Goal: Feedback & Contribution: Submit feedback/report problem

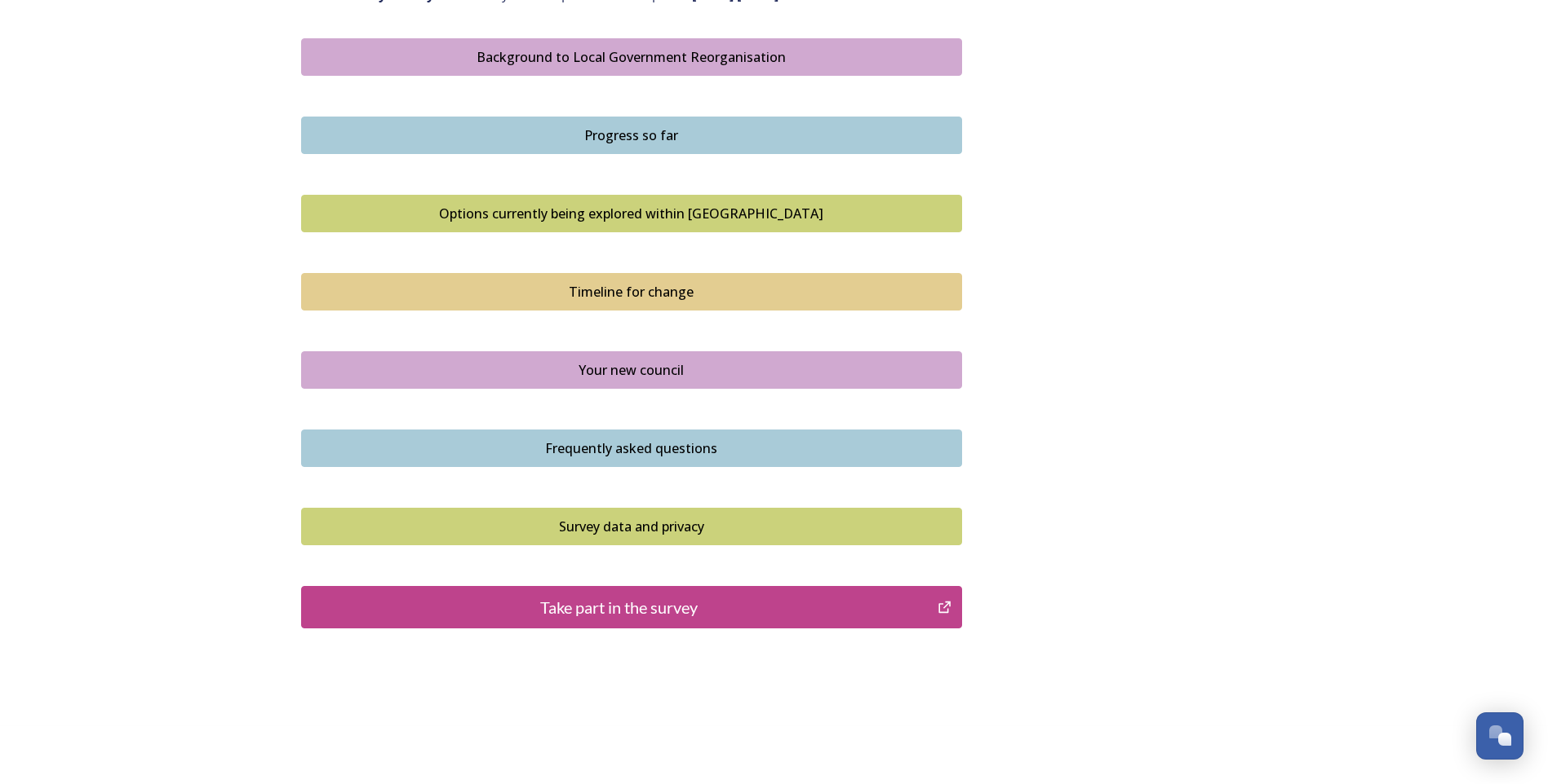
scroll to position [970, 0]
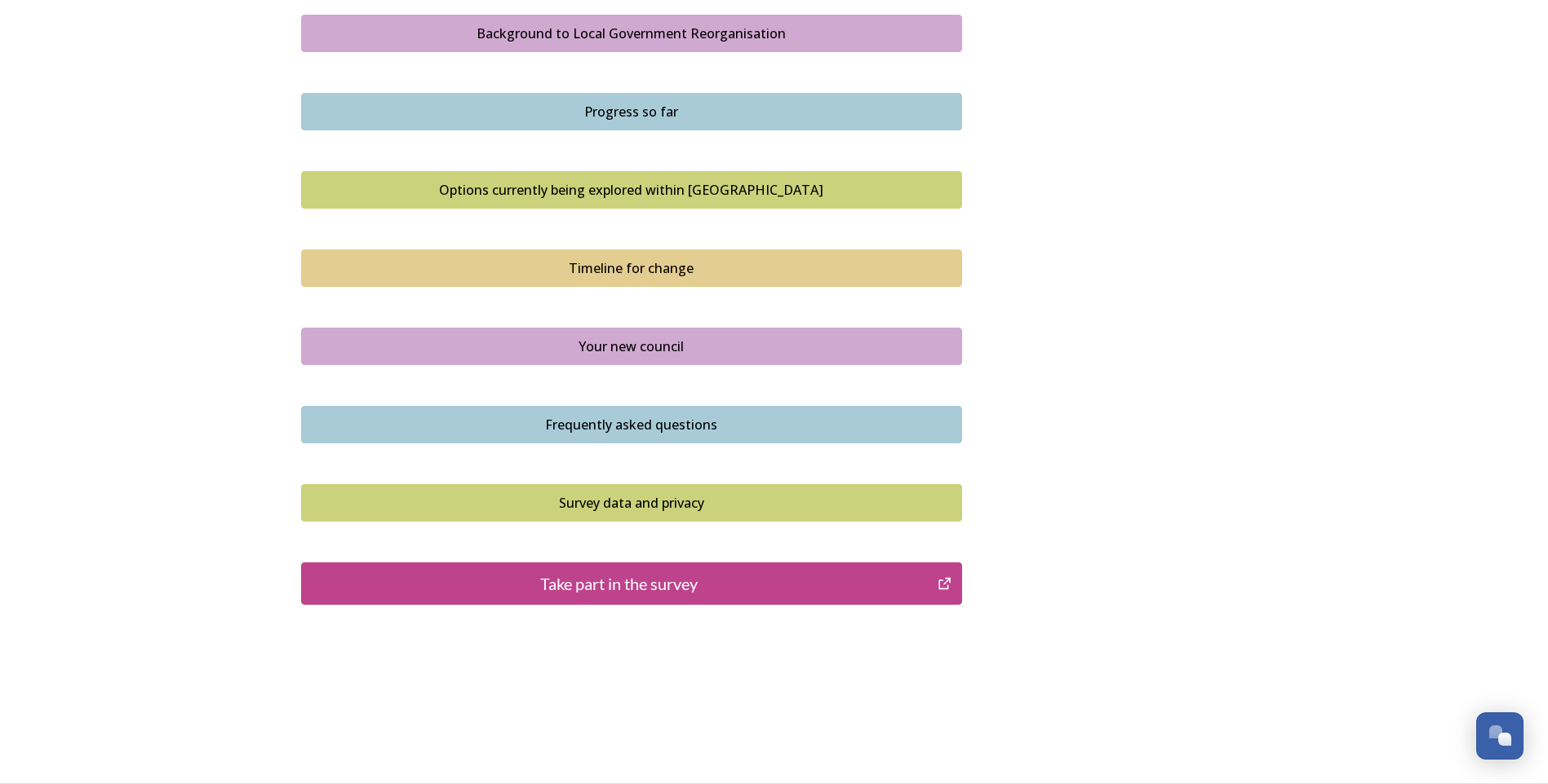
click at [629, 583] on div "Take part in the survey" at bounding box center [619, 583] width 619 height 24
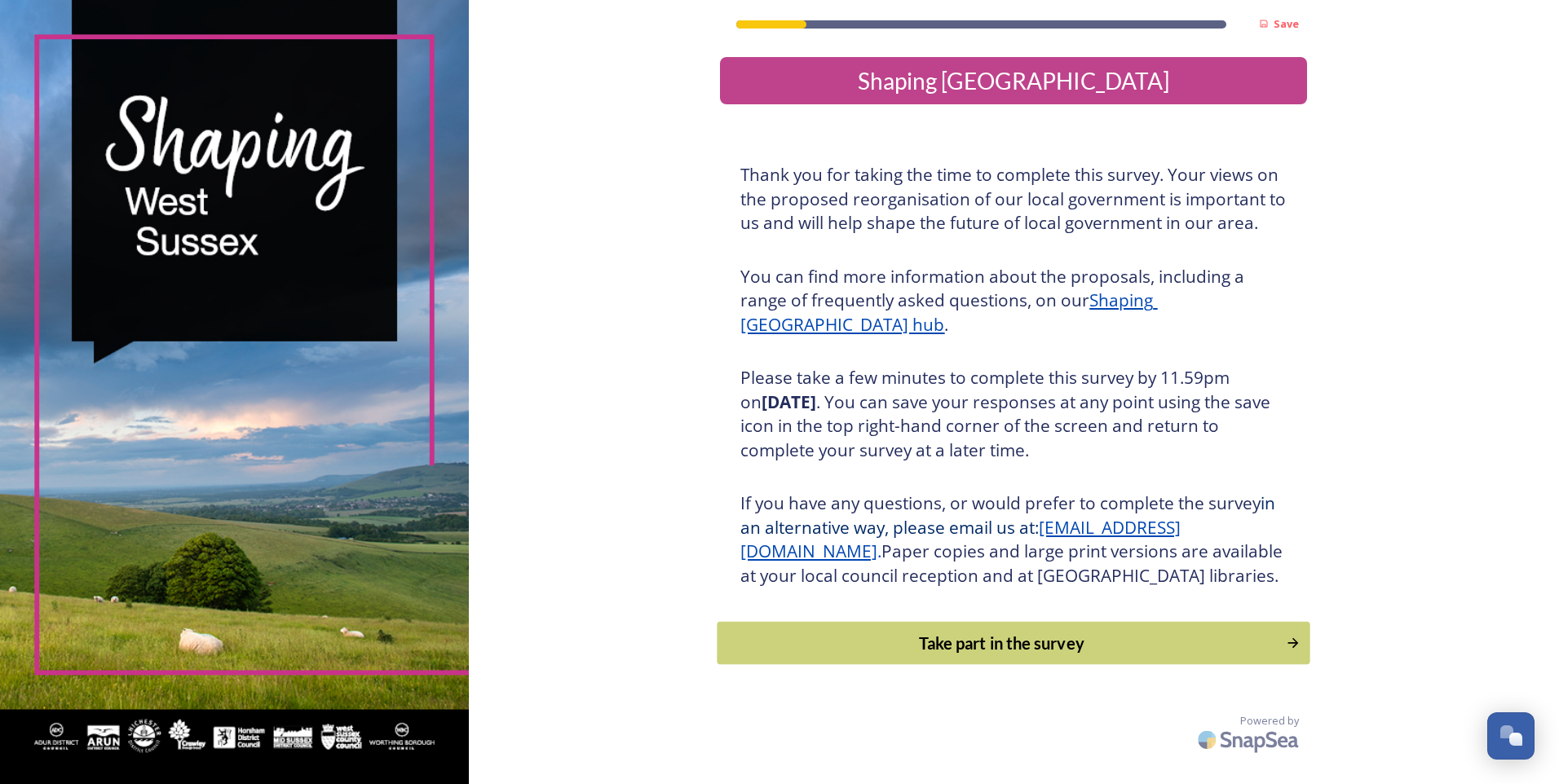
click at [1011, 656] on div "Take part in the survey" at bounding box center [1002, 642] width 551 height 24
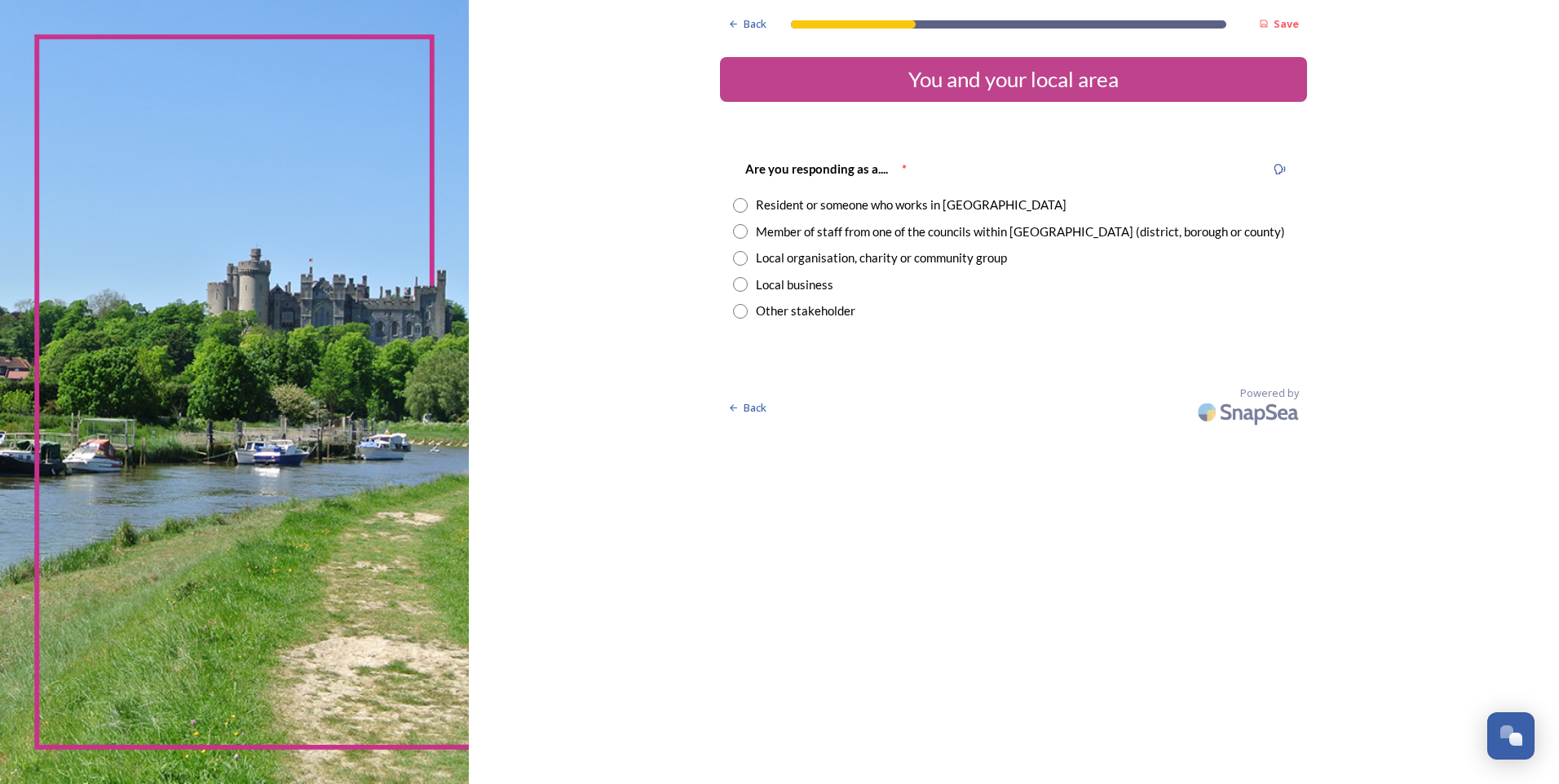
click at [741, 203] on input "radio" at bounding box center [741, 206] width 15 height 15
radio input "true"
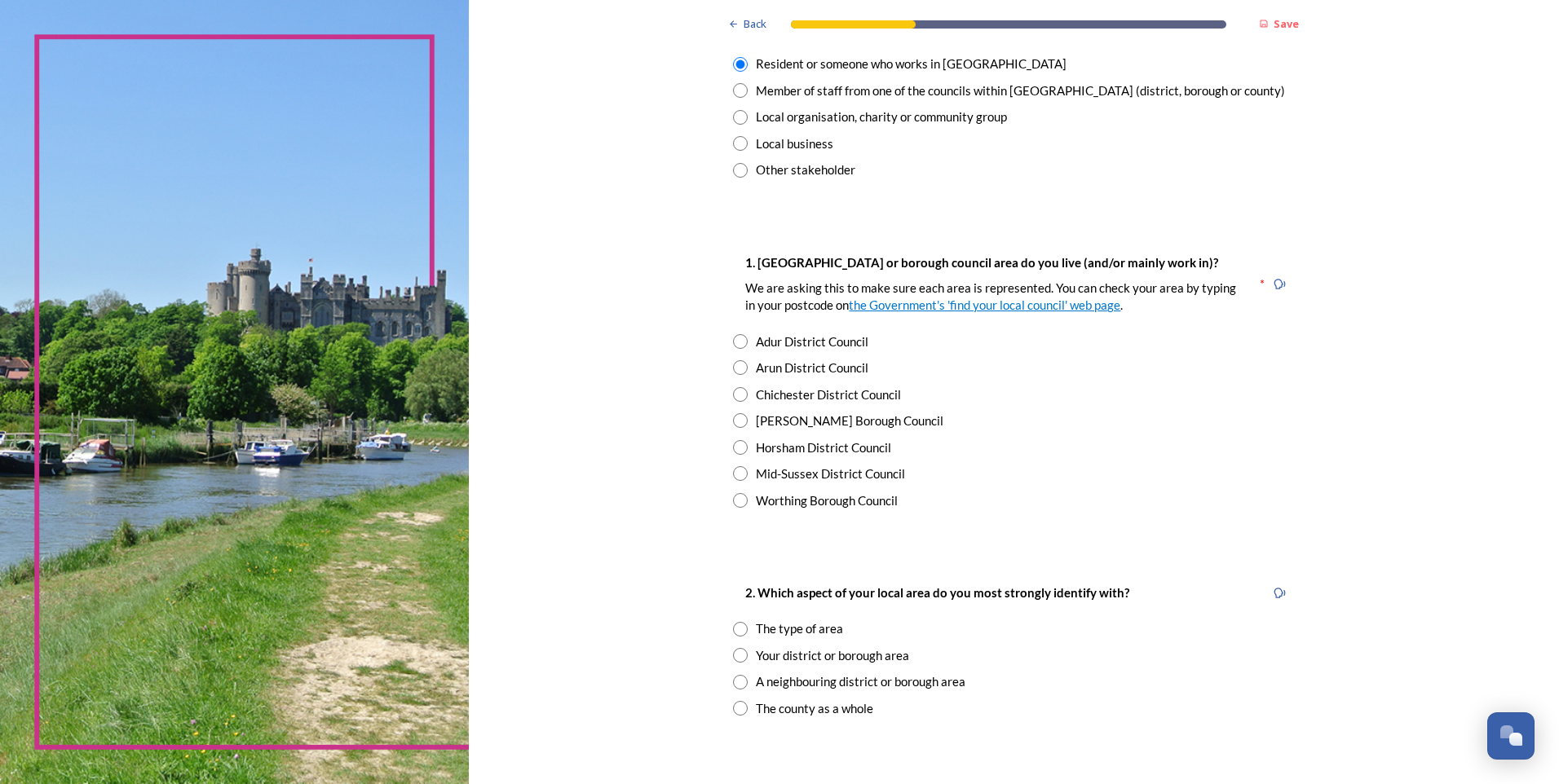
scroll to position [163, 0]
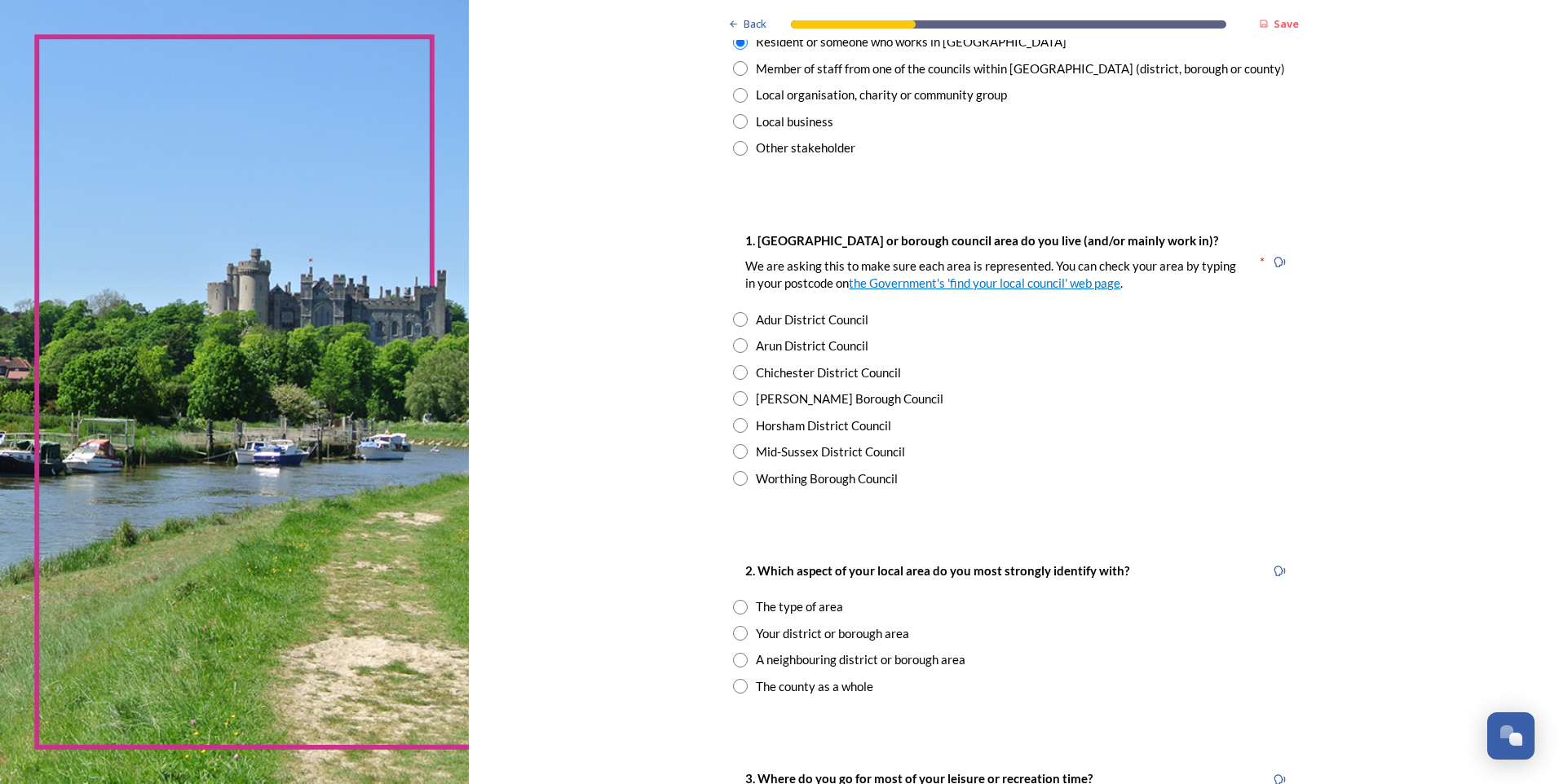
click at [735, 347] on input "radio" at bounding box center [741, 346] width 15 height 15
radio input "true"
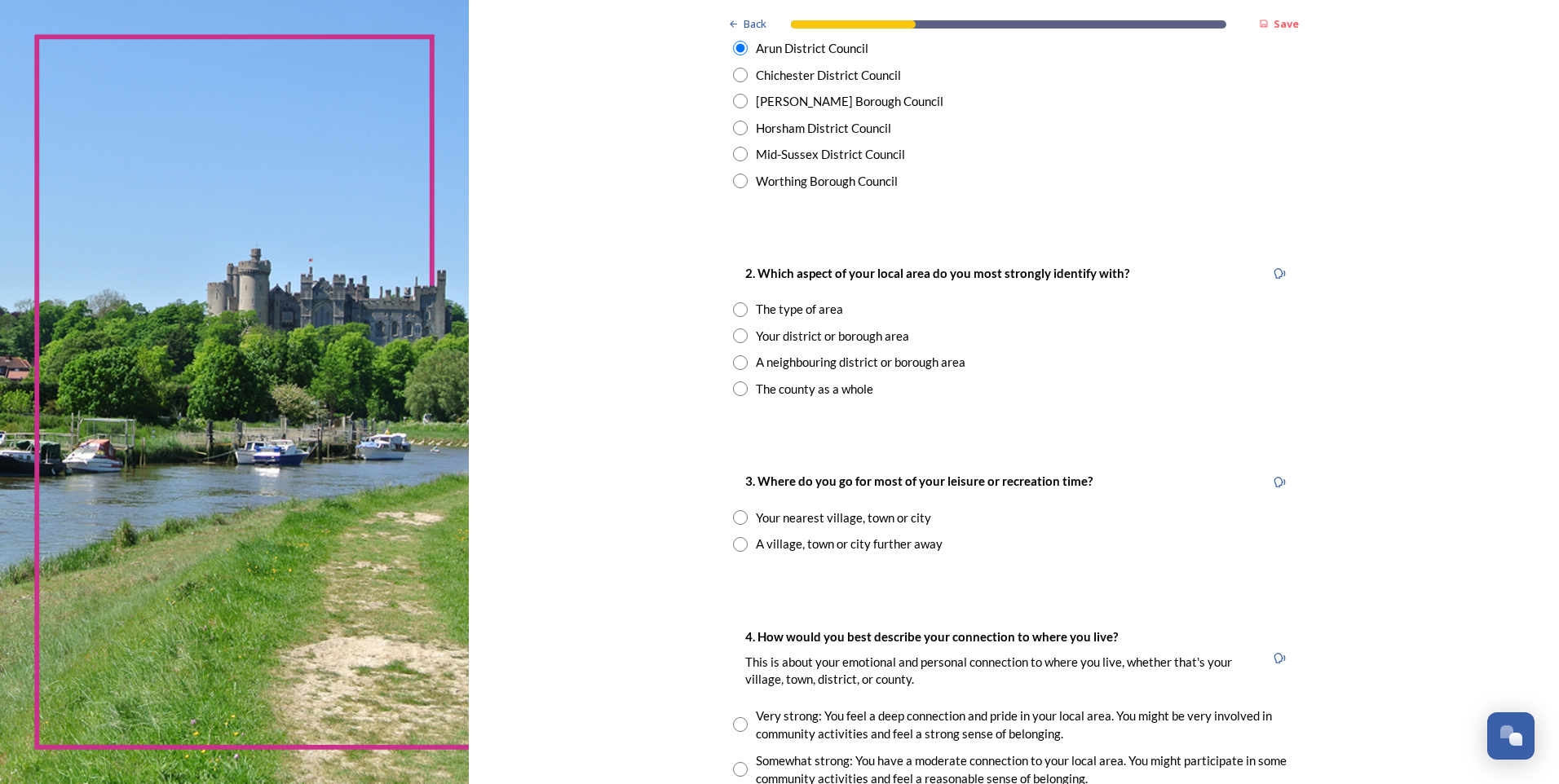
scroll to position [489, 0]
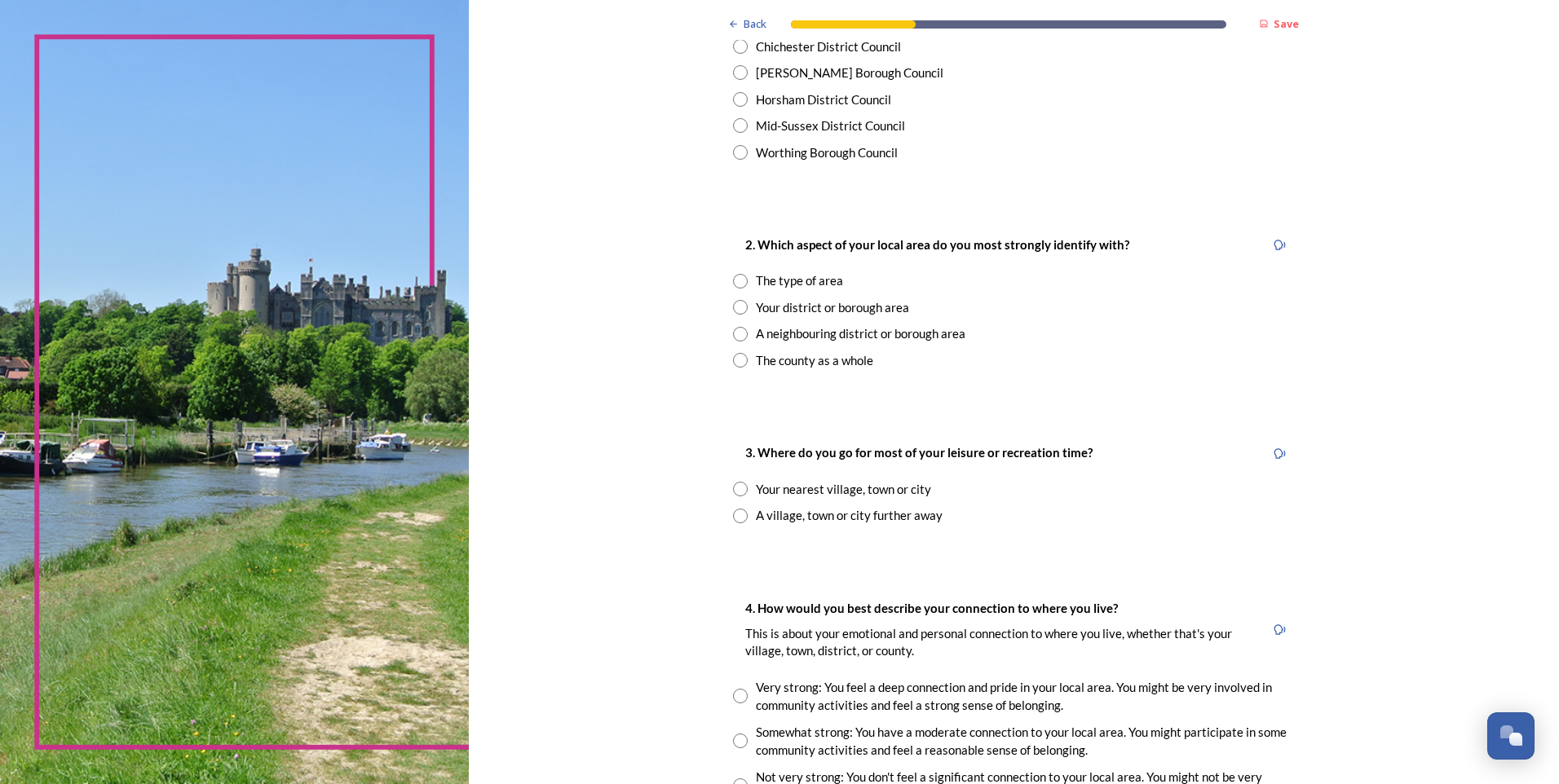
click at [738, 305] on input "radio" at bounding box center [741, 307] width 15 height 15
radio input "true"
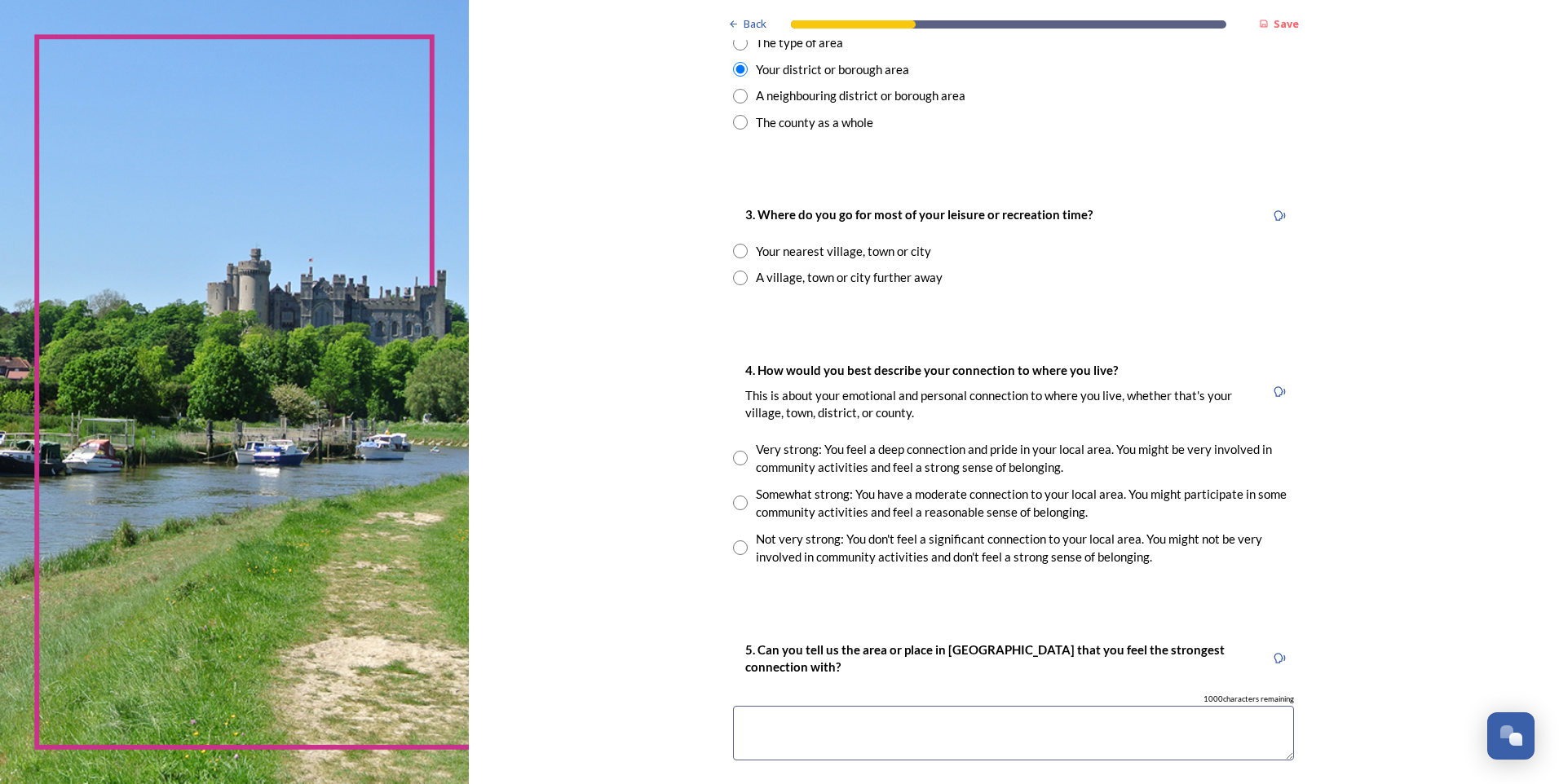
scroll to position [734, 0]
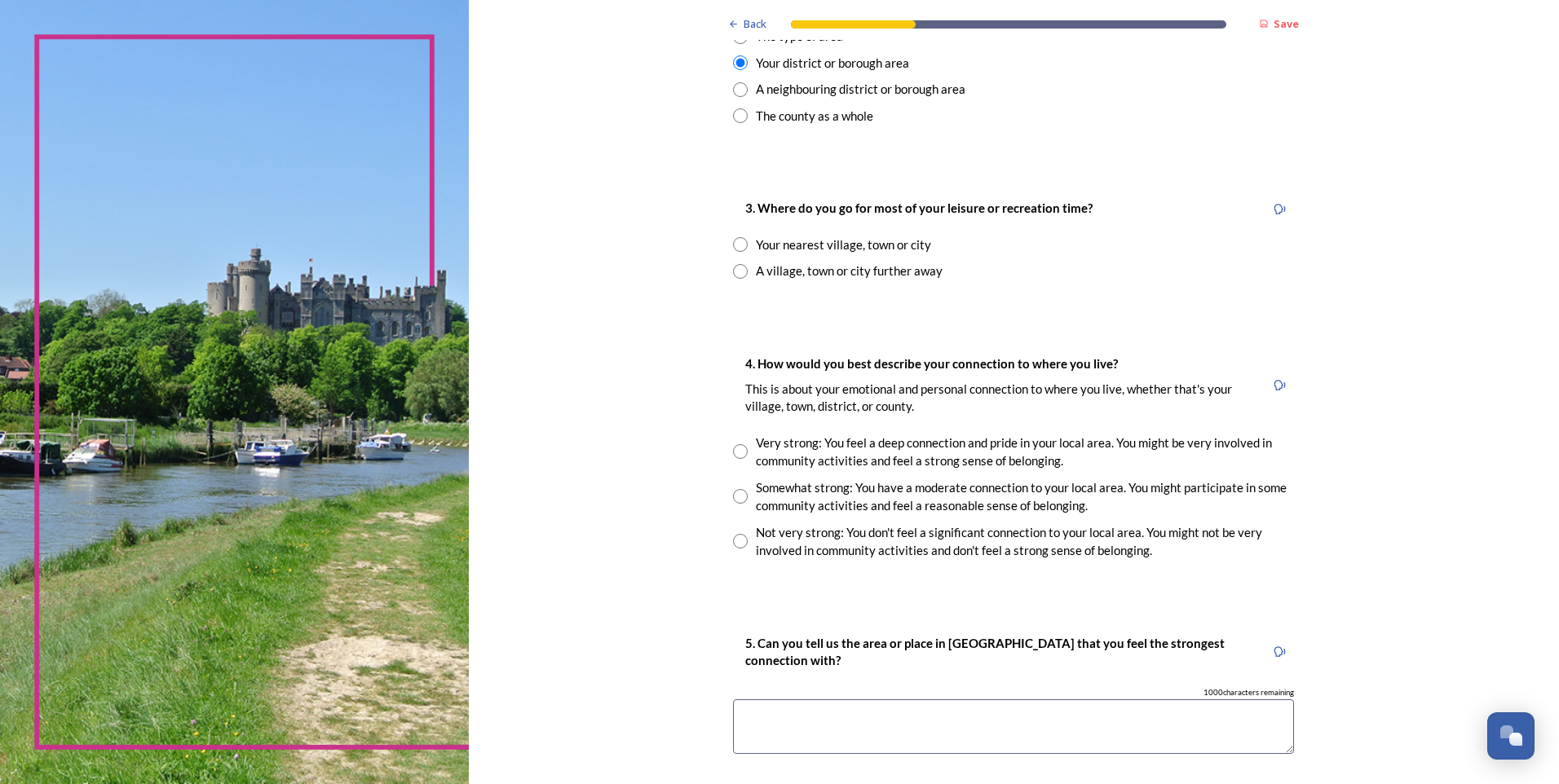
click at [735, 273] on input "radio" at bounding box center [741, 271] width 15 height 15
radio input "true"
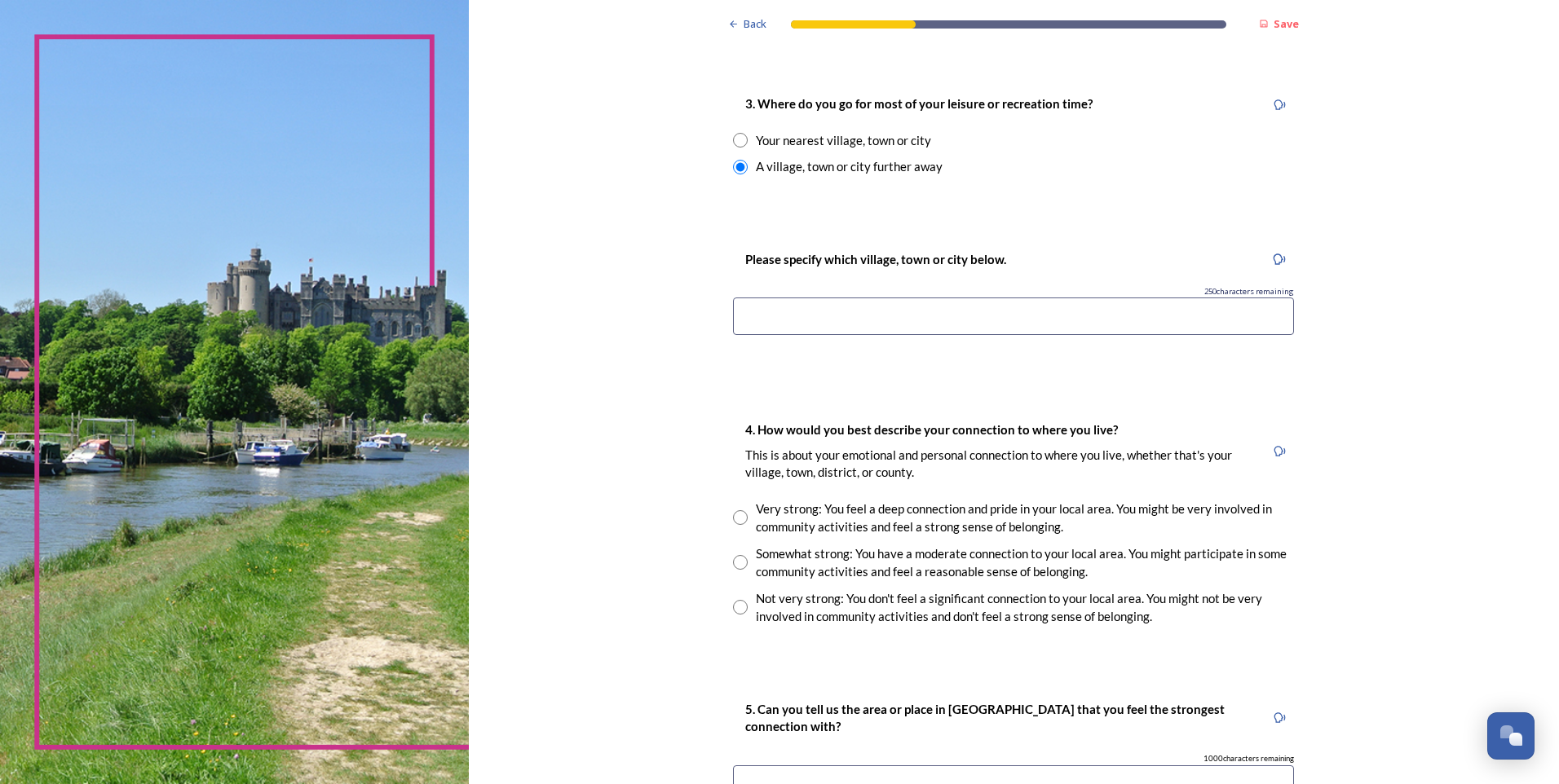
scroll to position [815, 0]
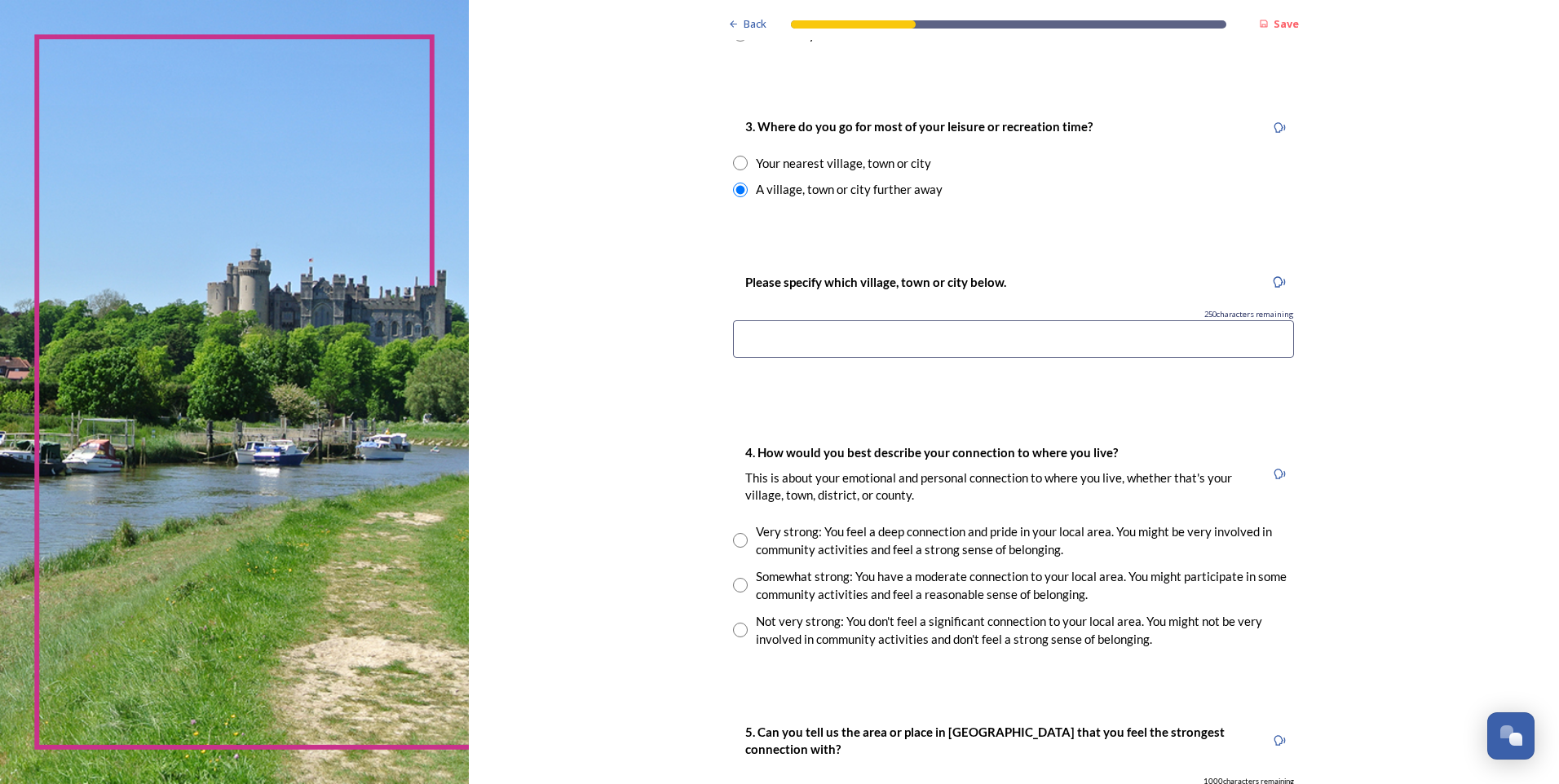
click at [823, 338] on input at bounding box center [1014, 339] width 561 height 38
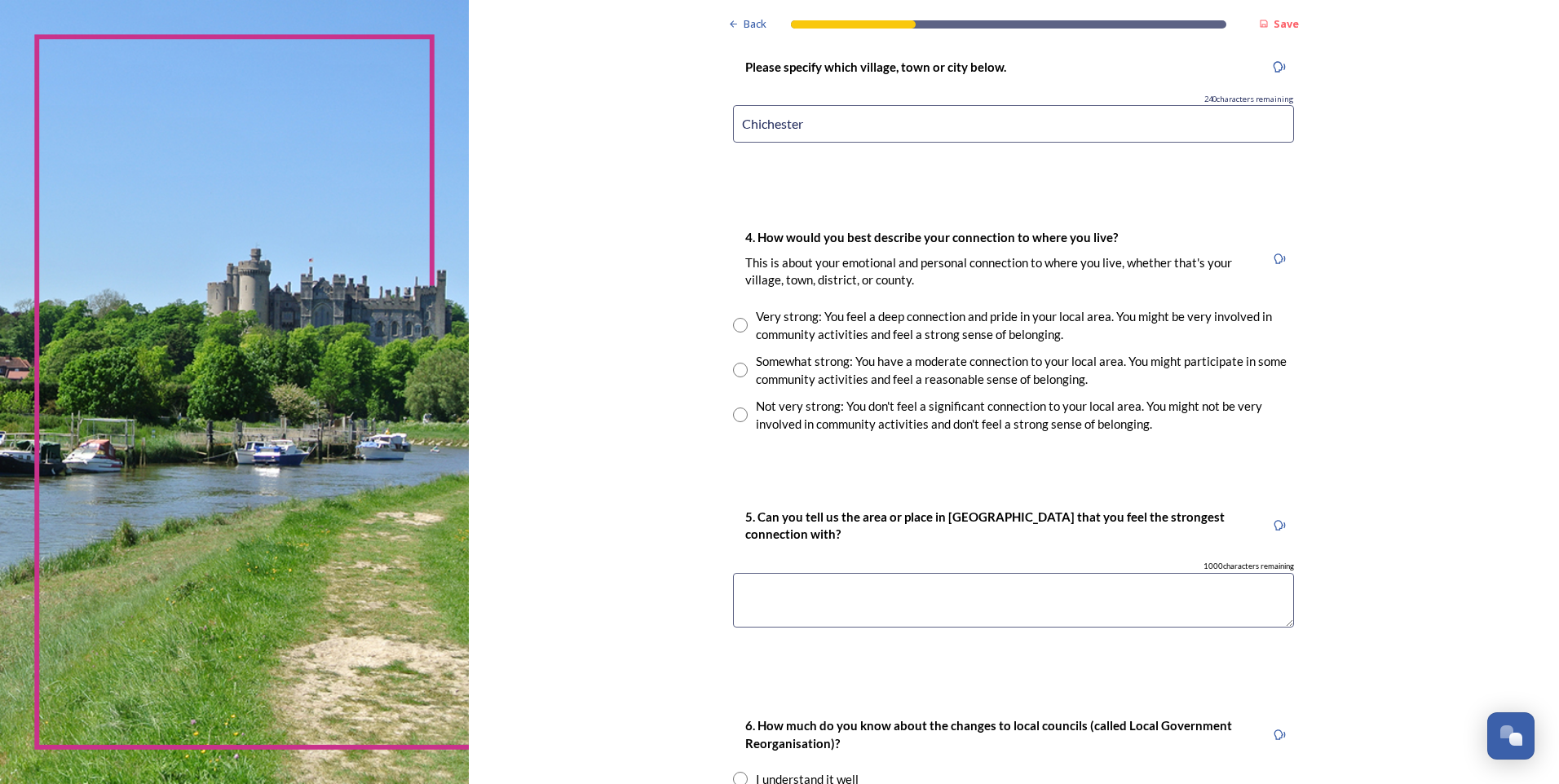
scroll to position [1060, 0]
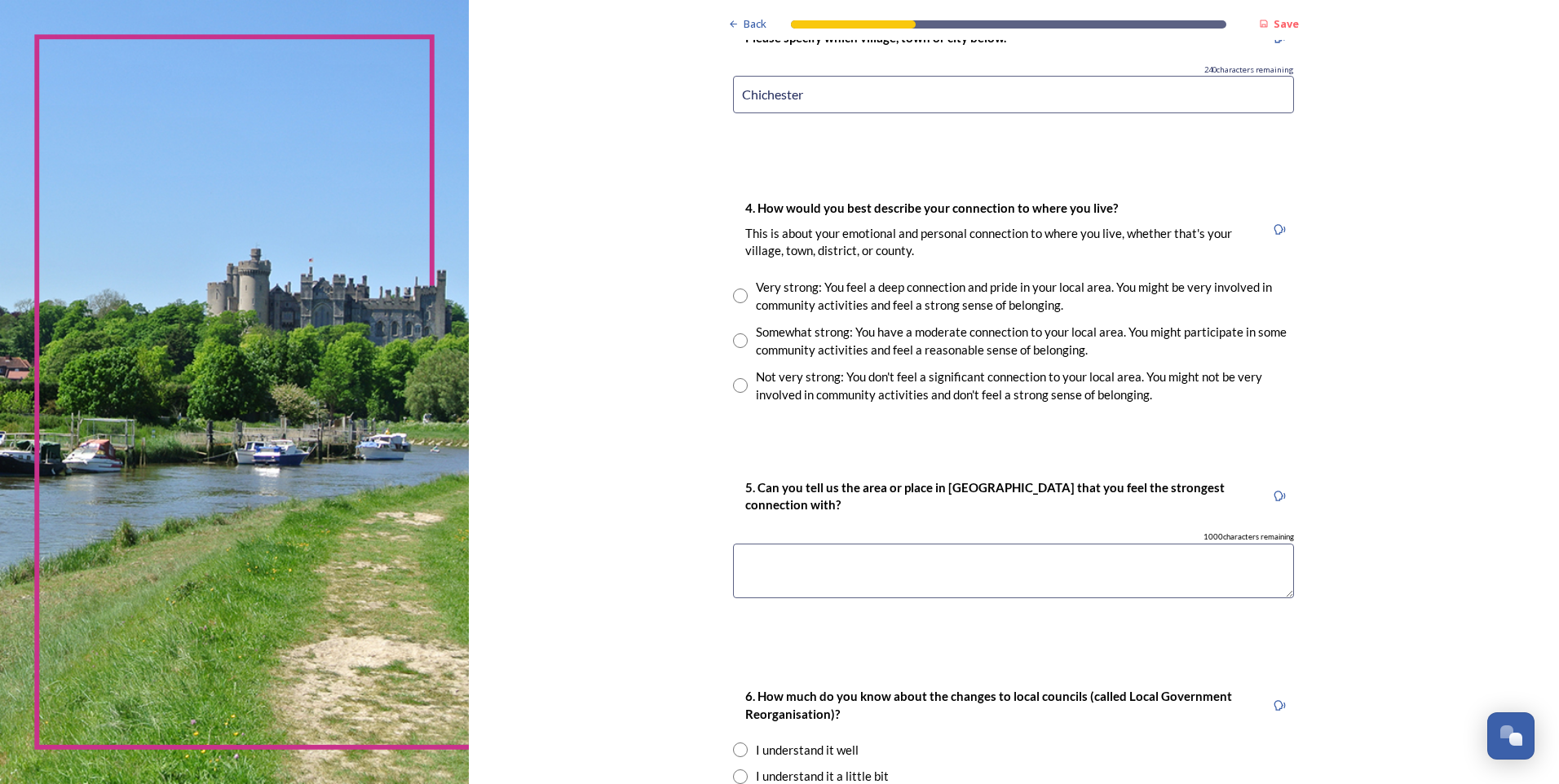
type input "Chichester"
click at [740, 384] on input "radio" at bounding box center [741, 386] width 15 height 15
radio input "true"
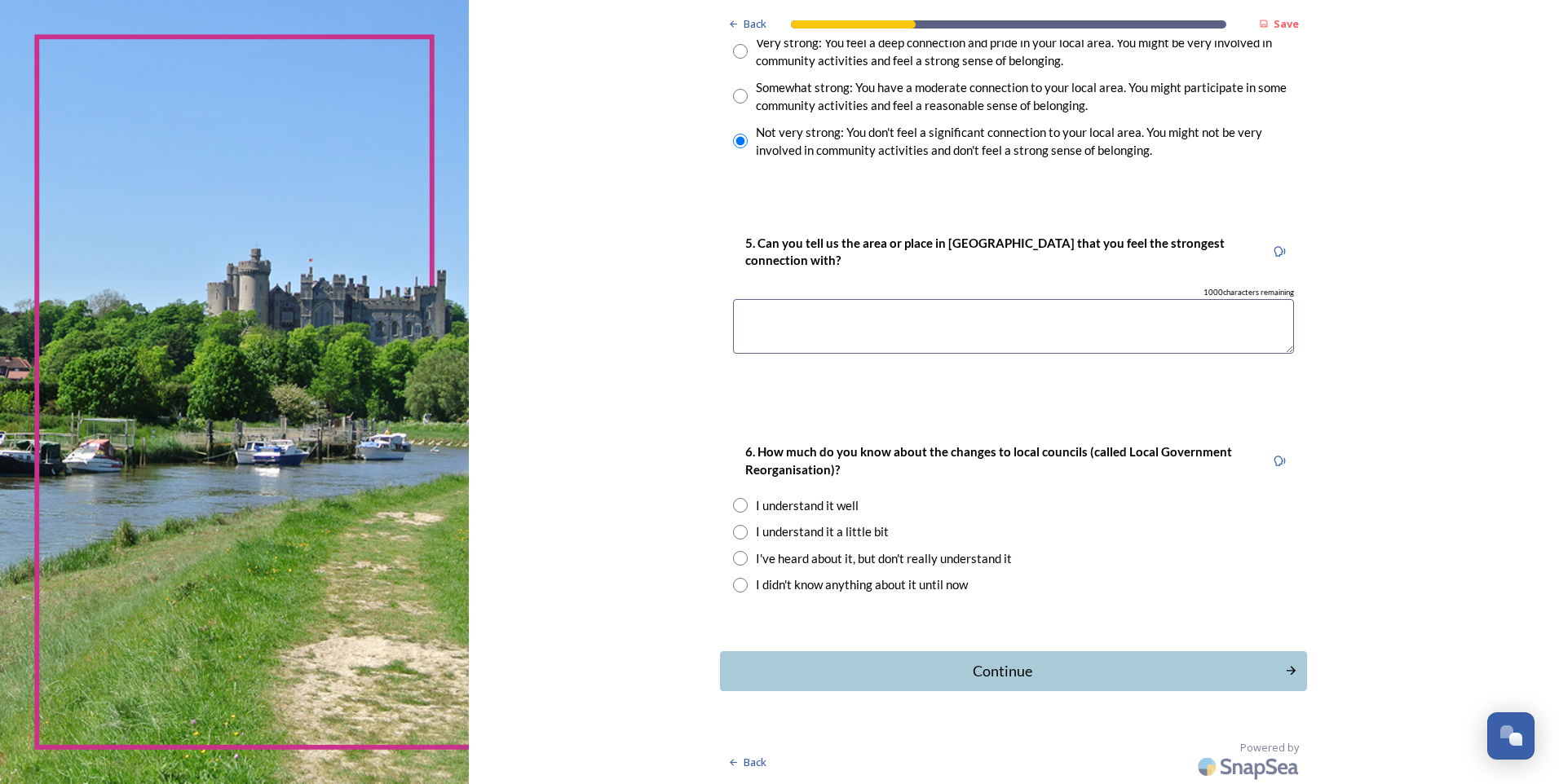
scroll to position [1223, 0]
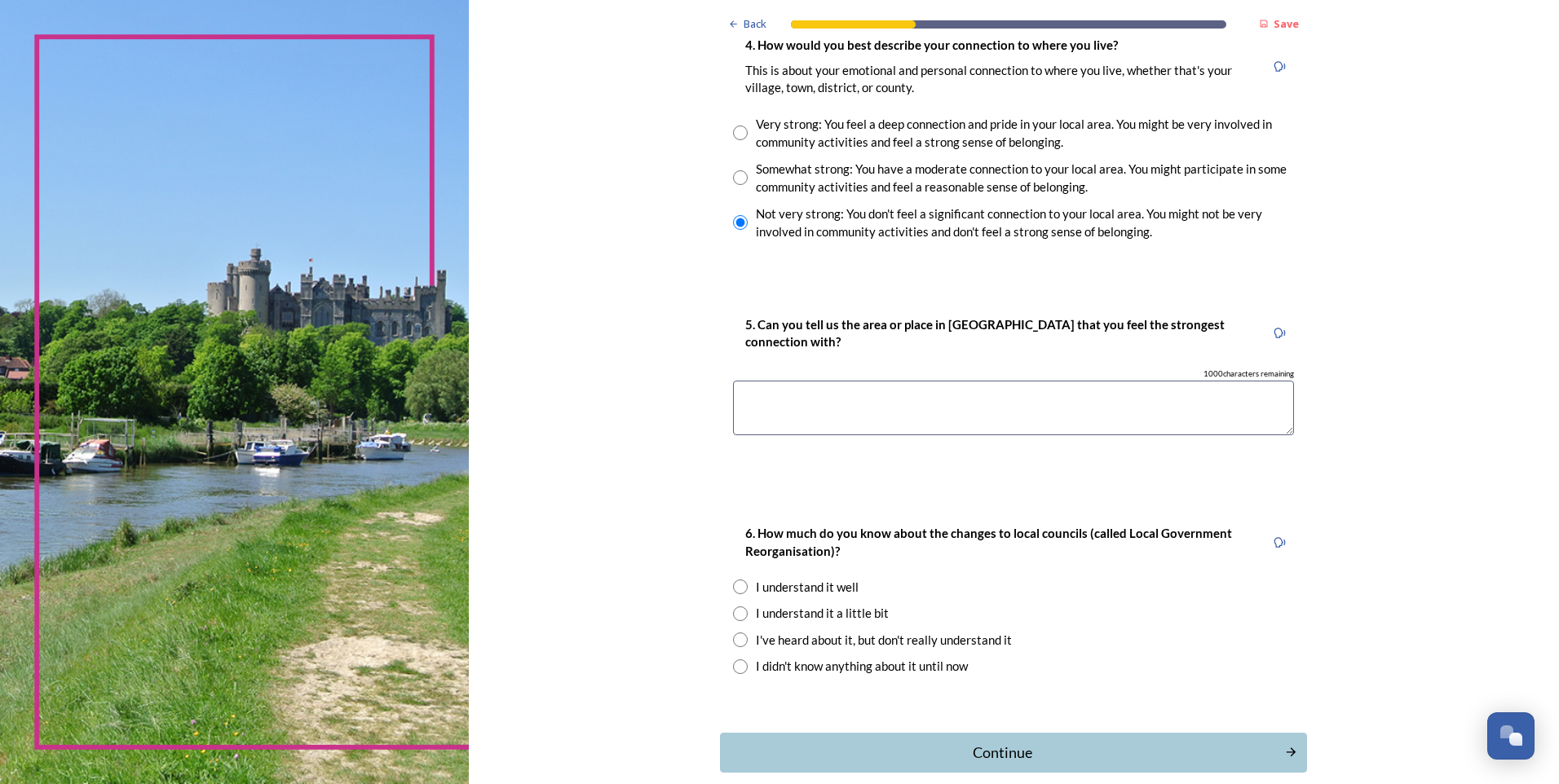
click at [813, 402] on textarea at bounding box center [1014, 408] width 561 height 54
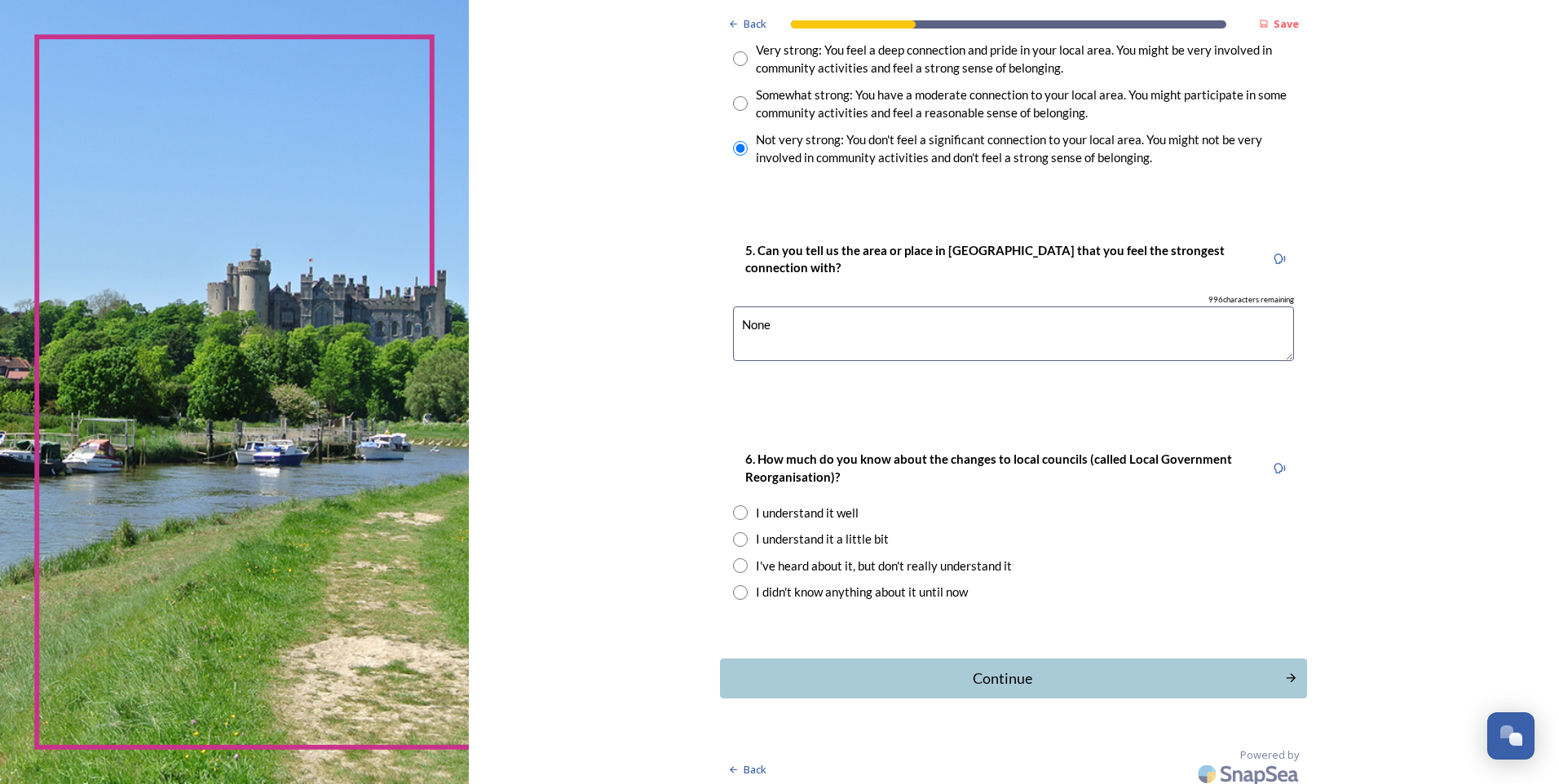
scroll to position [1306, 0]
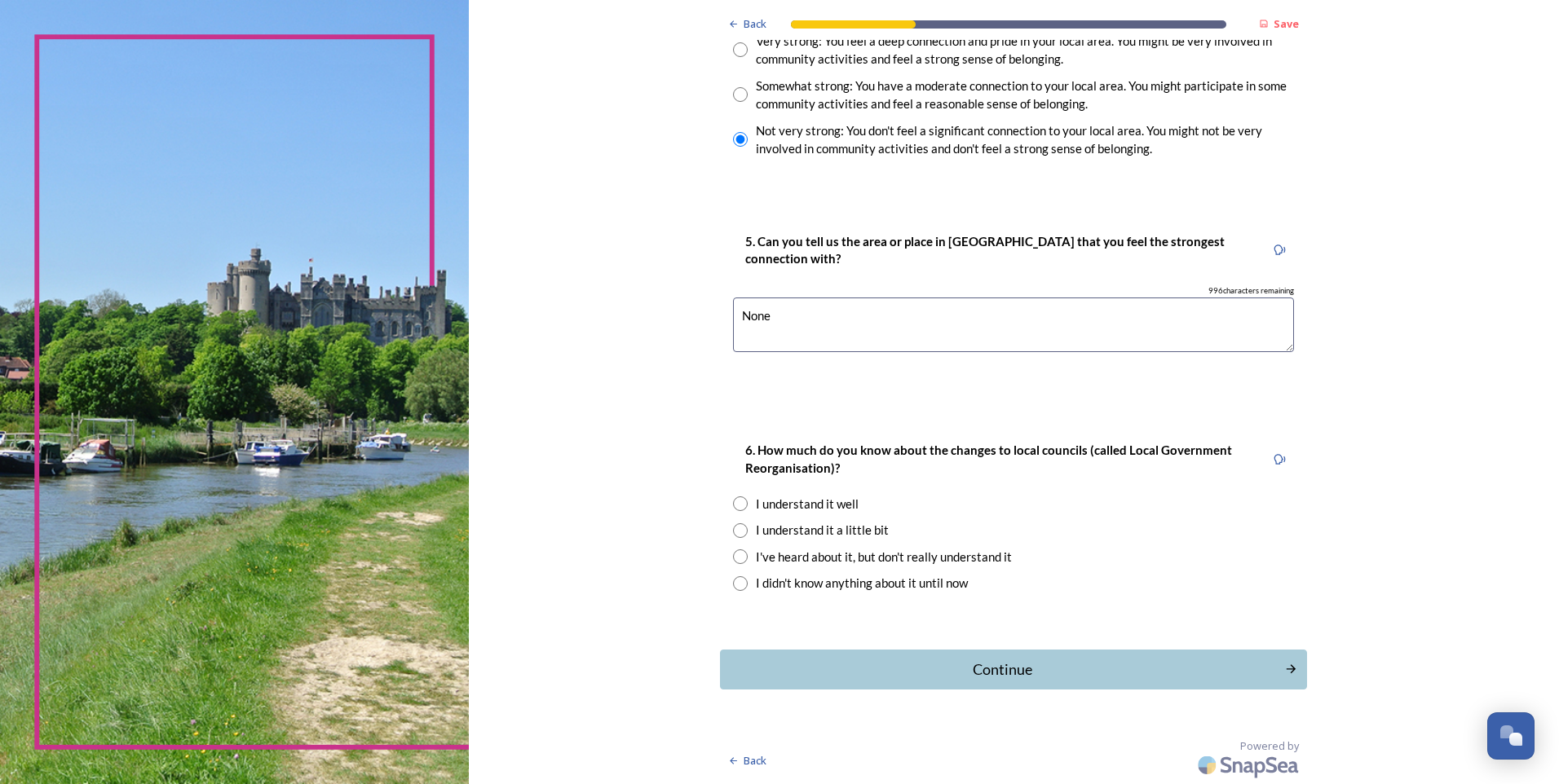
type textarea "None"
click at [734, 532] on input "radio" at bounding box center [741, 531] width 15 height 15
radio input "true"
click at [1009, 672] on div "Continue" at bounding box center [1002, 670] width 552 height 22
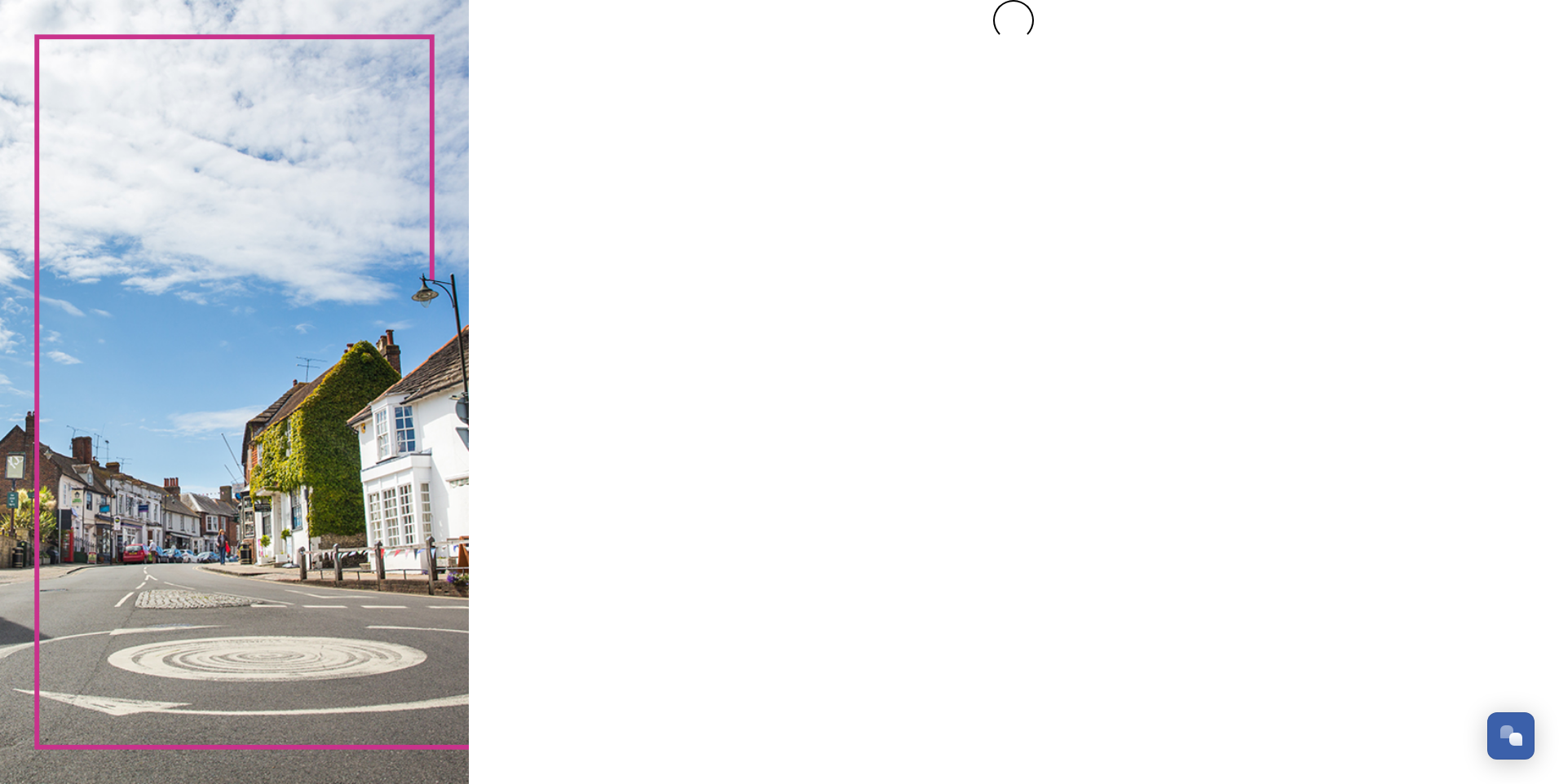
scroll to position [0, 0]
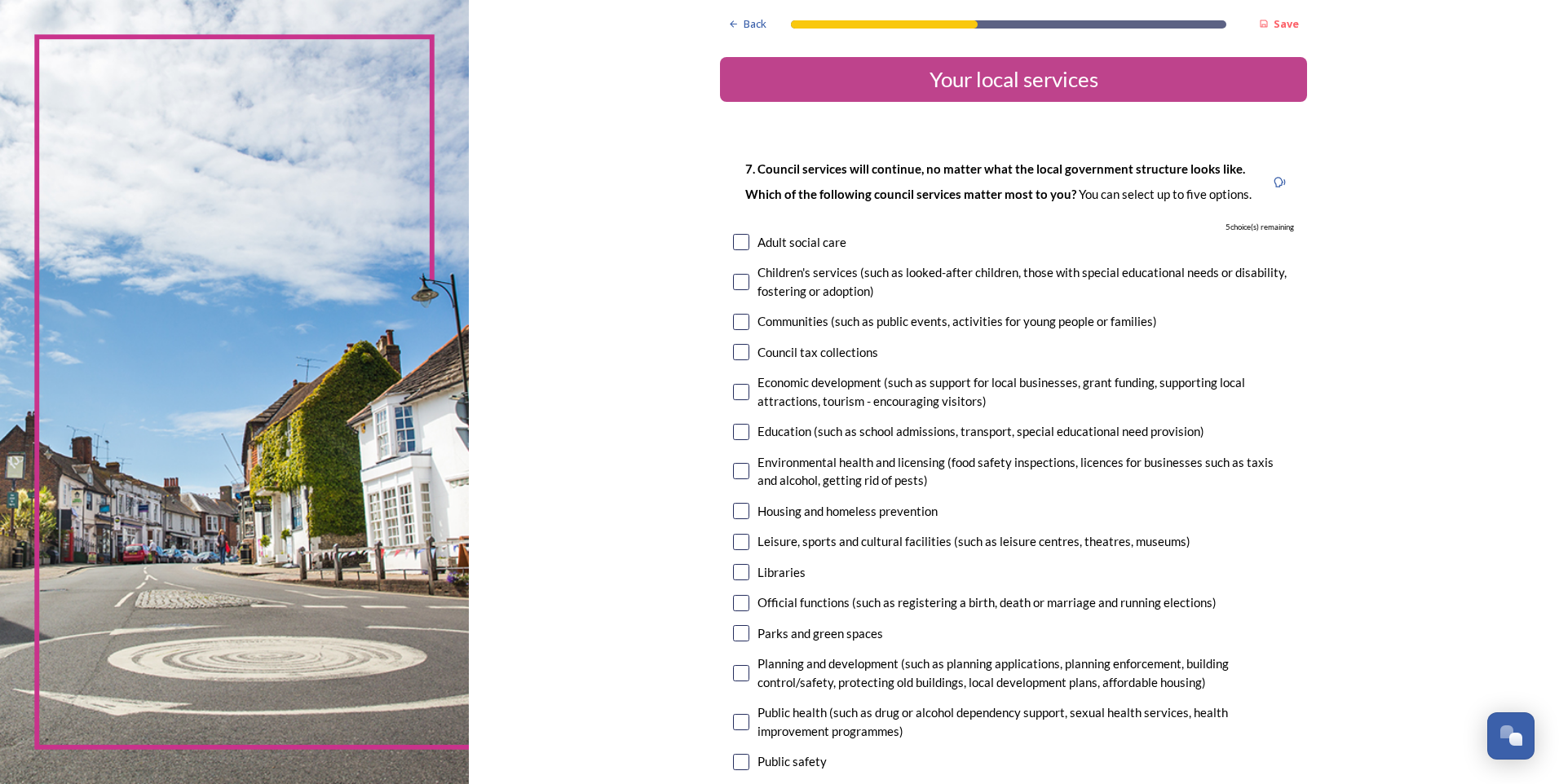
click at [739, 241] on input "checkbox" at bounding box center [741, 241] width 16 height 16
checkbox input "true"
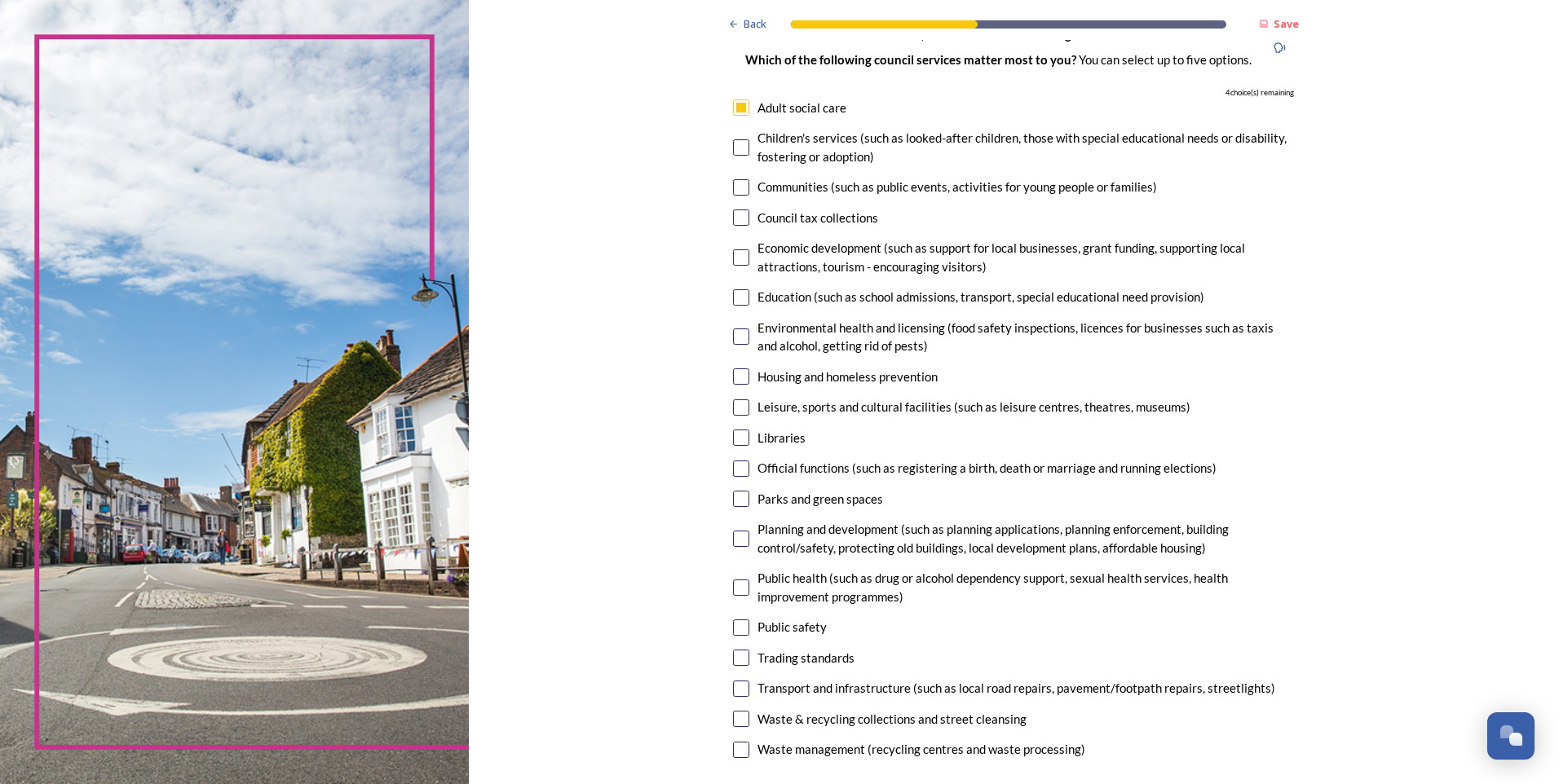
scroll to position [163, 0]
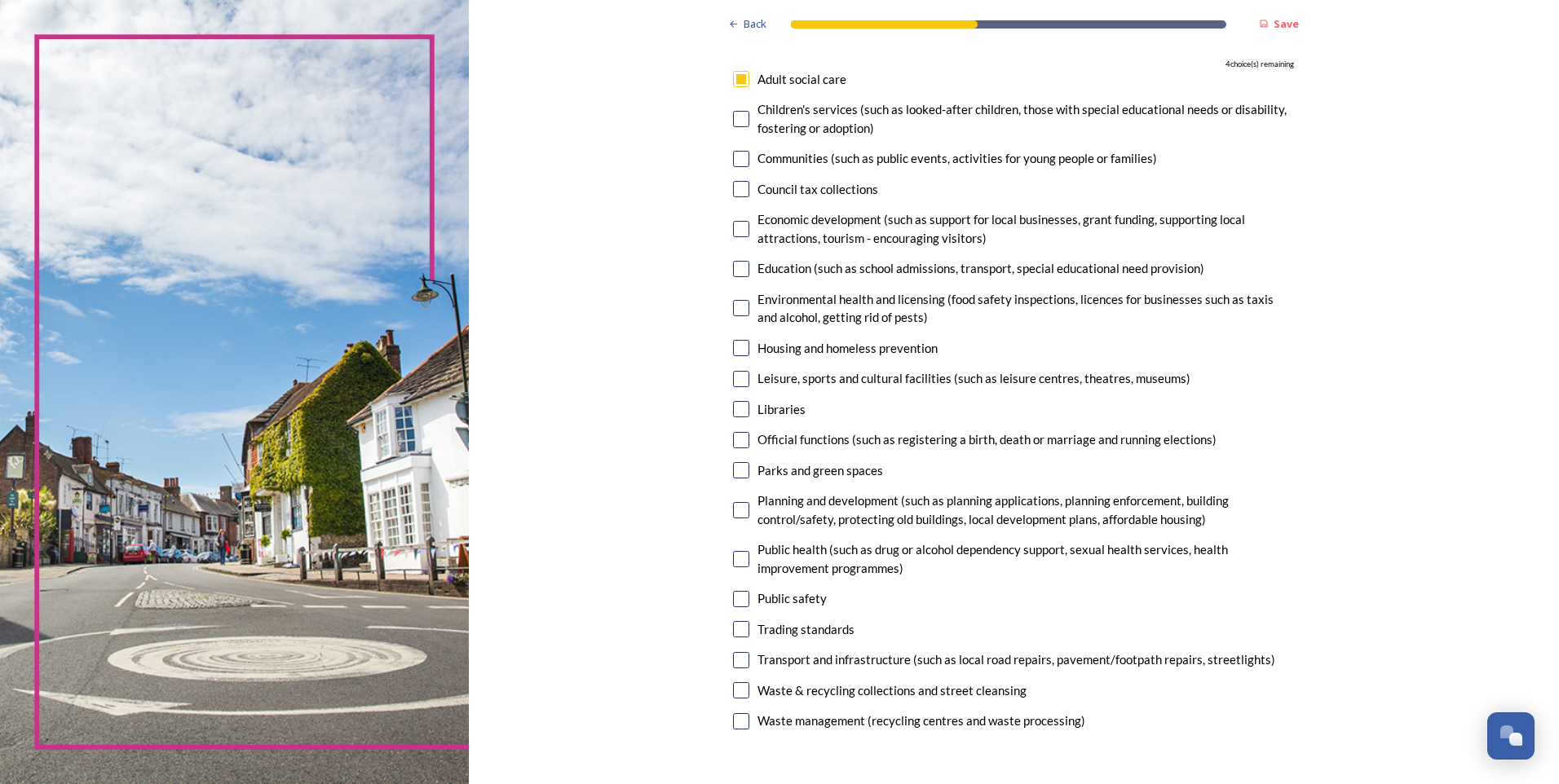
click at [739, 689] on input "checkbox" at bounding box center [741, 690] width 16 height 16
checkbox input "true"
click at [736, 230] on input "checkbox" at bounding box center [741, 229] width 16 height 16
checkbox input "true"
click at [740, 662] on input "checkbox" at bounding box center [741, 660] width 16 height 16
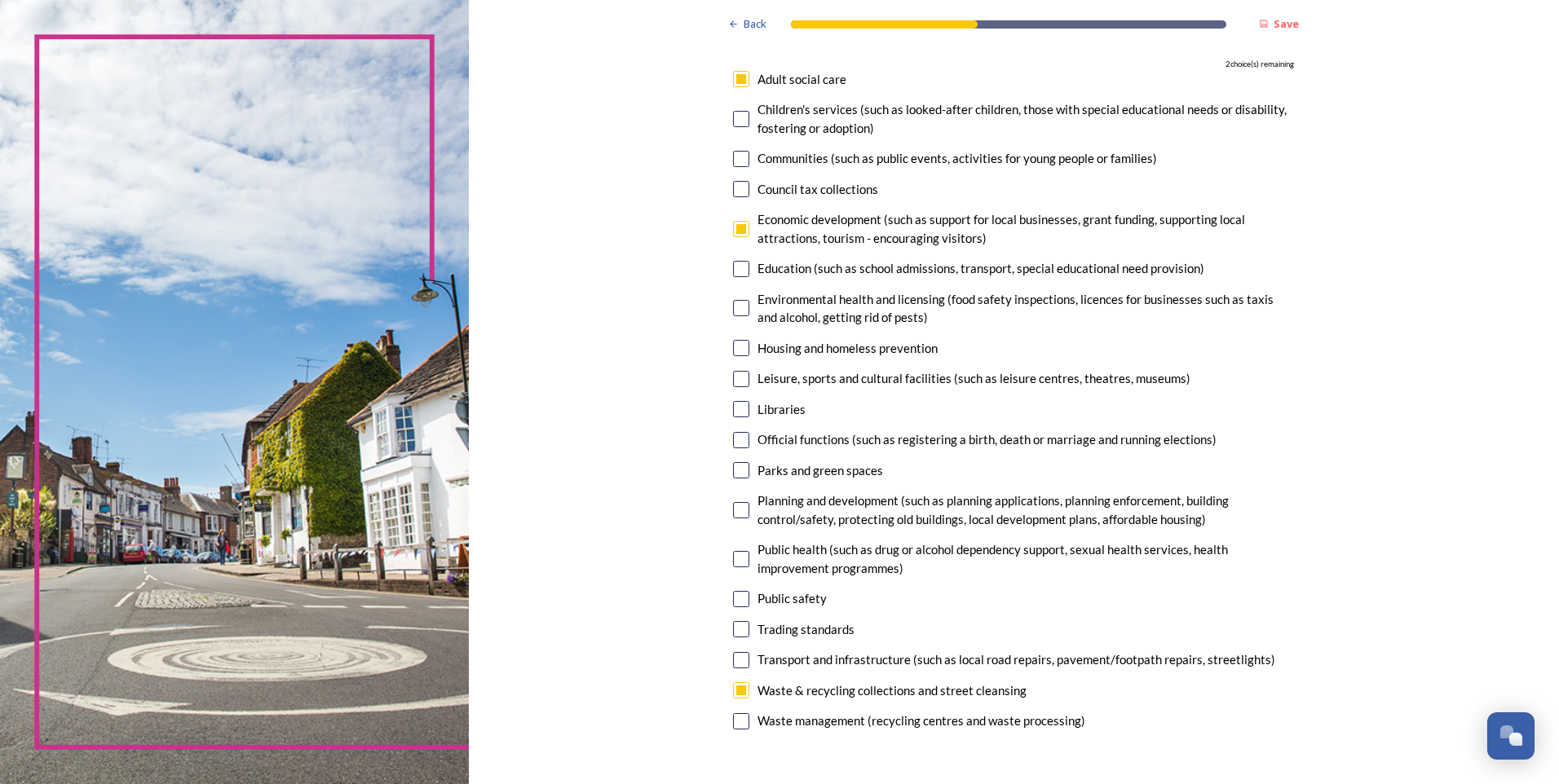
checkbox input "true"
click at [737, 348] on input "checkbox" at bounding box center [741, 348] width 16 height 16
checkbox input "true"
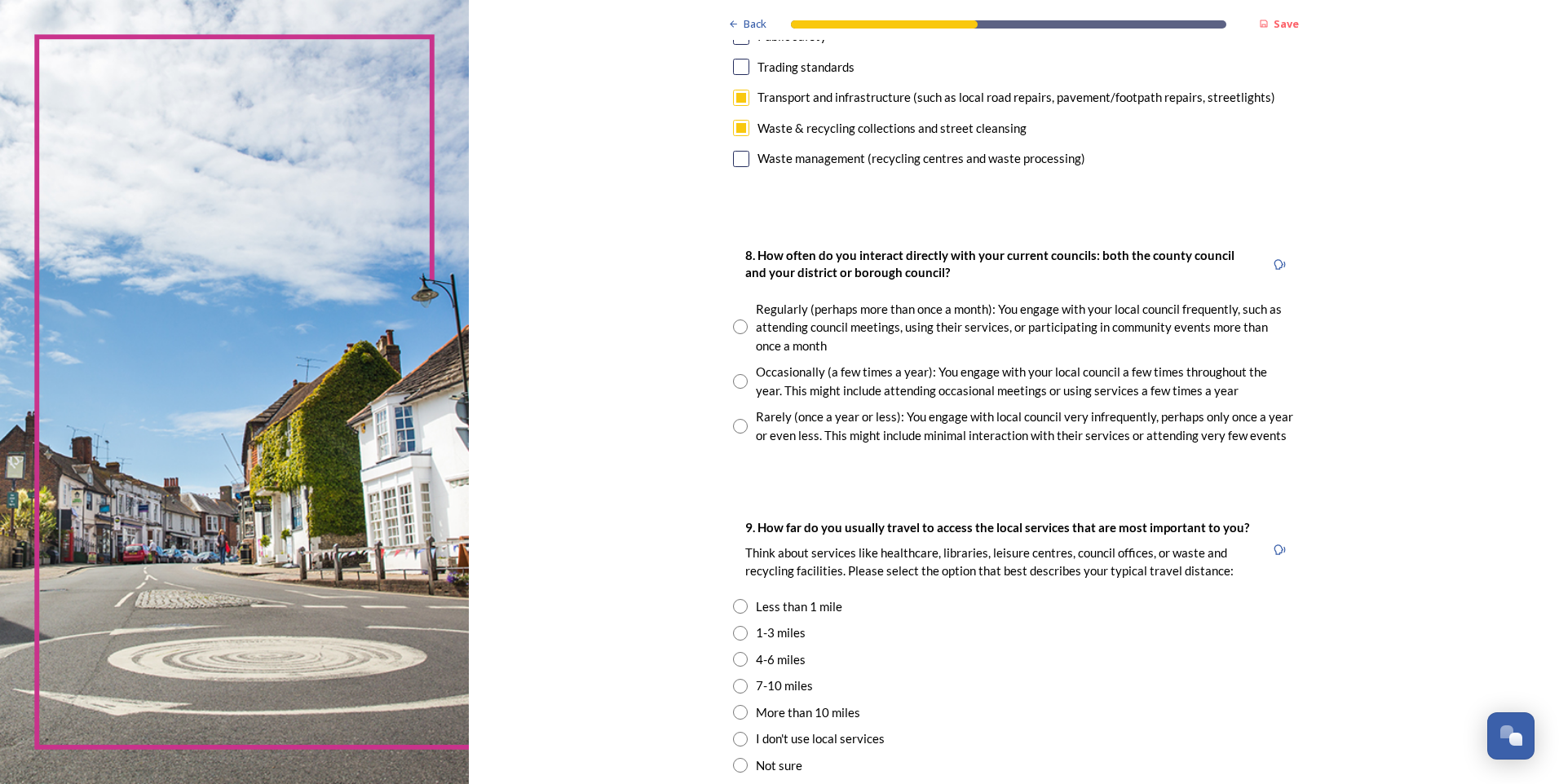
scroll to position [734, 0]
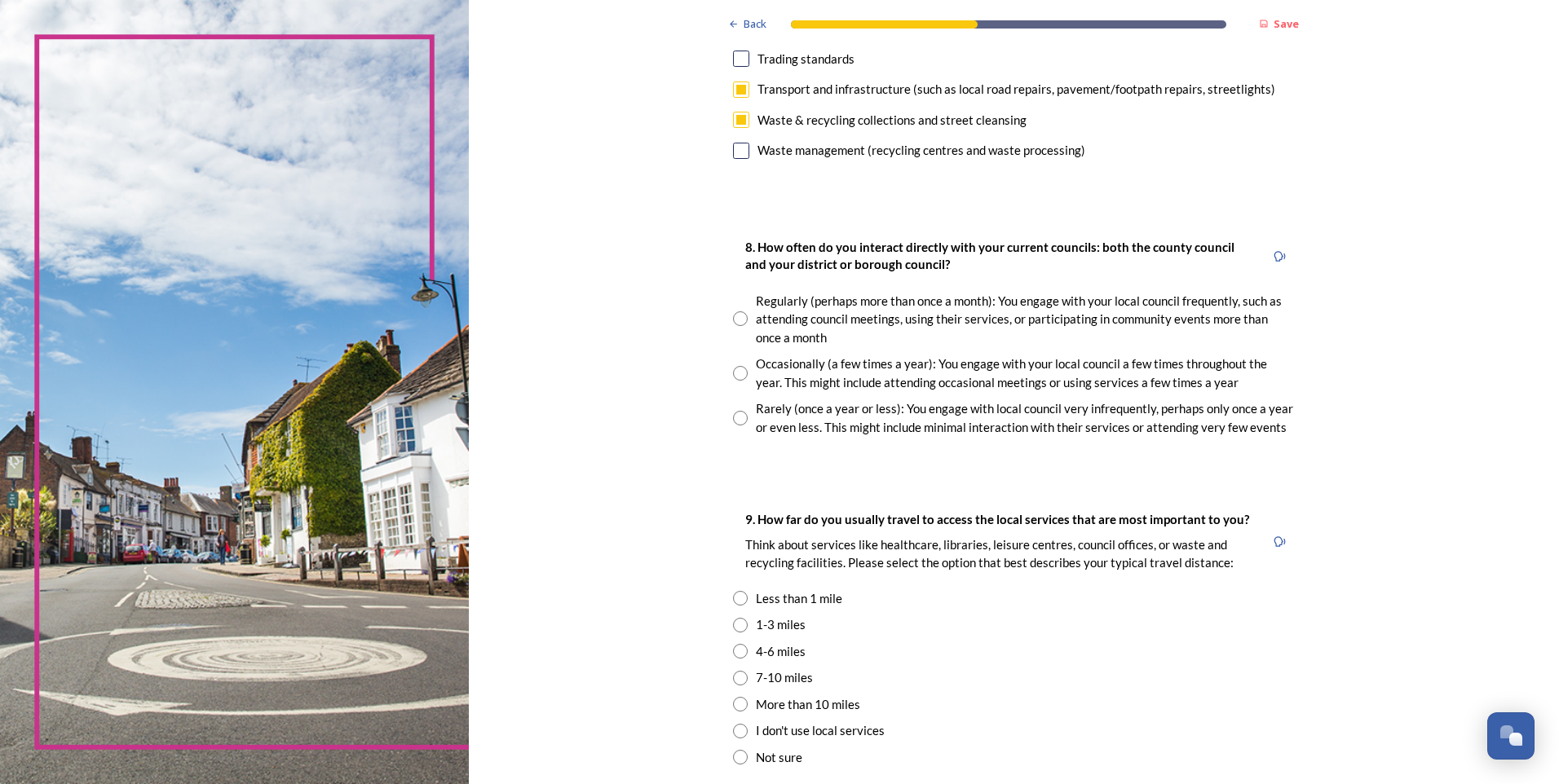
click at [733, 420] on input "radio" at bounding box center [741, 419] width 15 height 15
radio input "true"
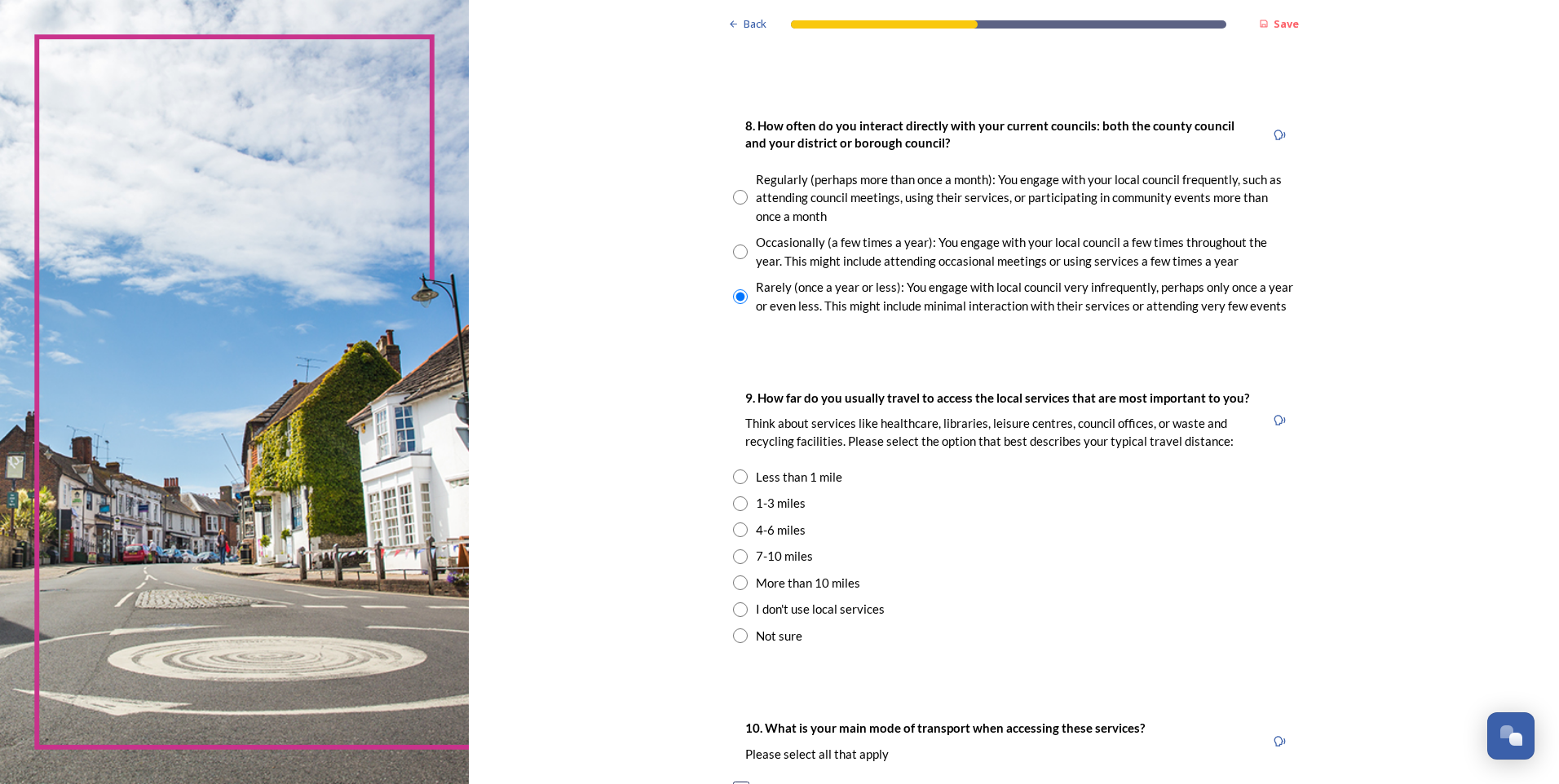
scroll to position [978, 0]
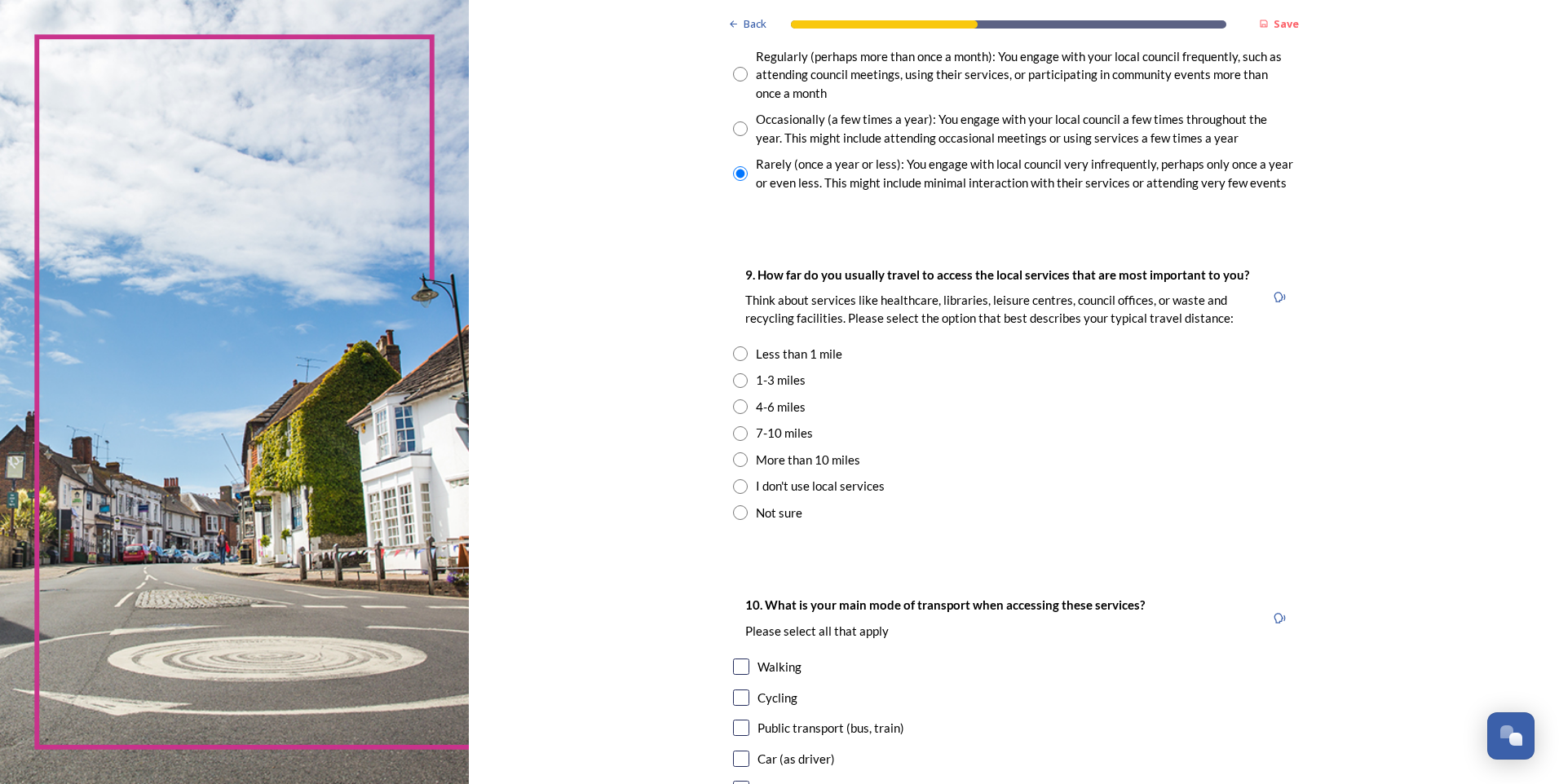
click at [737, 405] on input "radio" at bounding box center [741, 407] width 15 height 15
radio input "true"
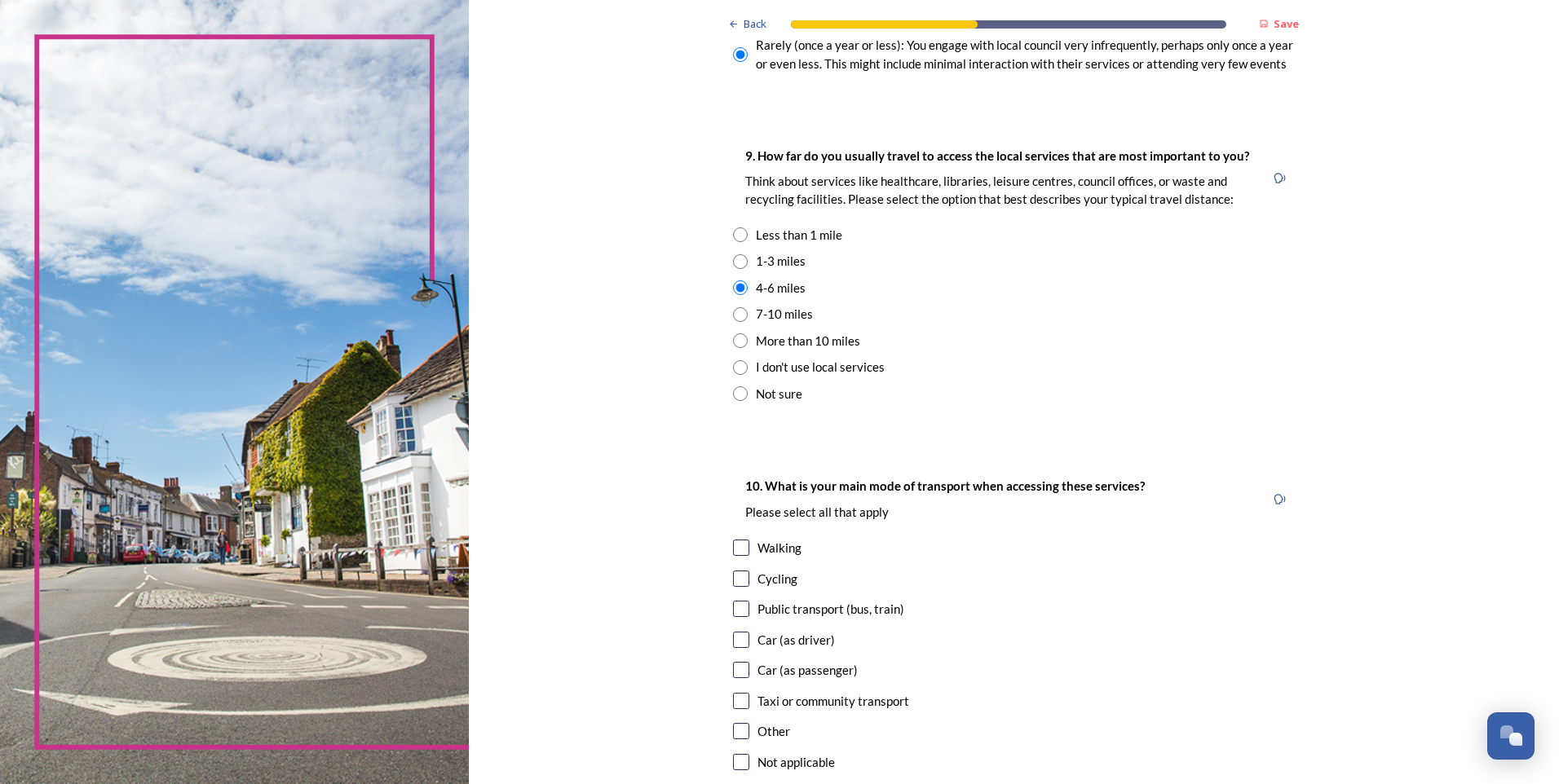
scroll to position [1223, 0]
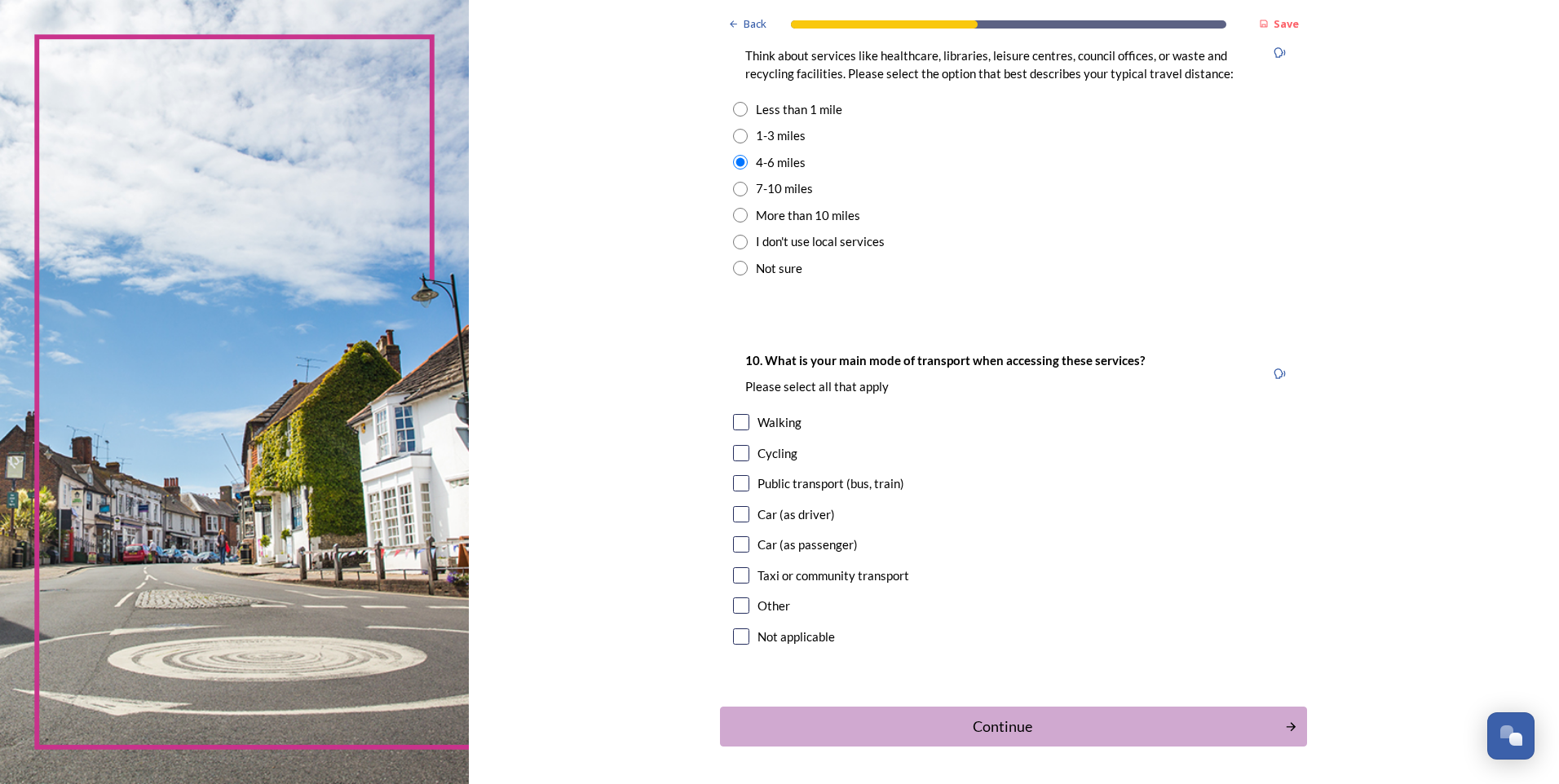
click at [738, 513] on input "checkbox" at bounding box center [741, 513] width 16 height 16
checkbox input "true"
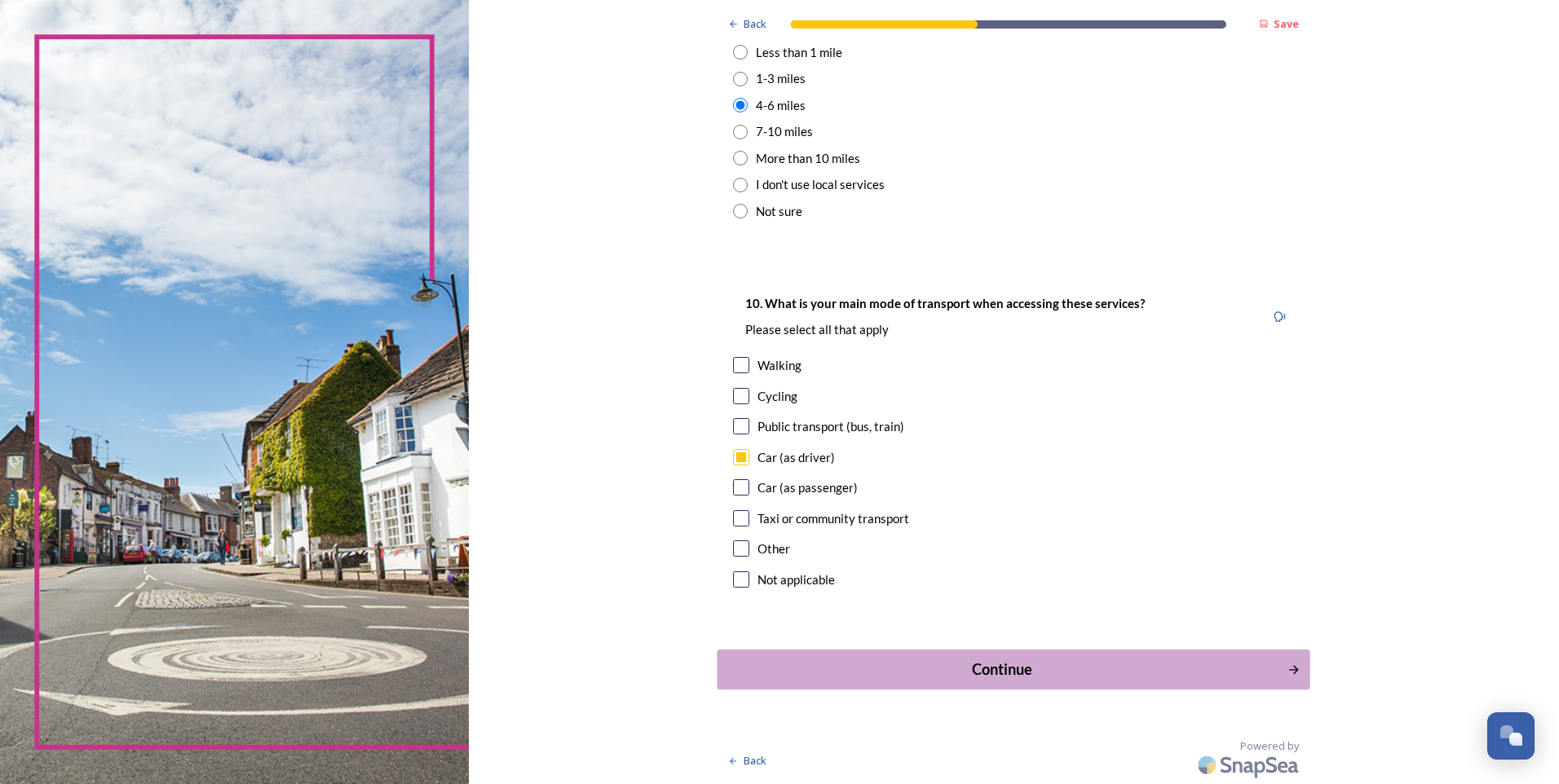
click at [1011, 669] on div "Continue" at bounding box center [1002, 670] width 552 height 22
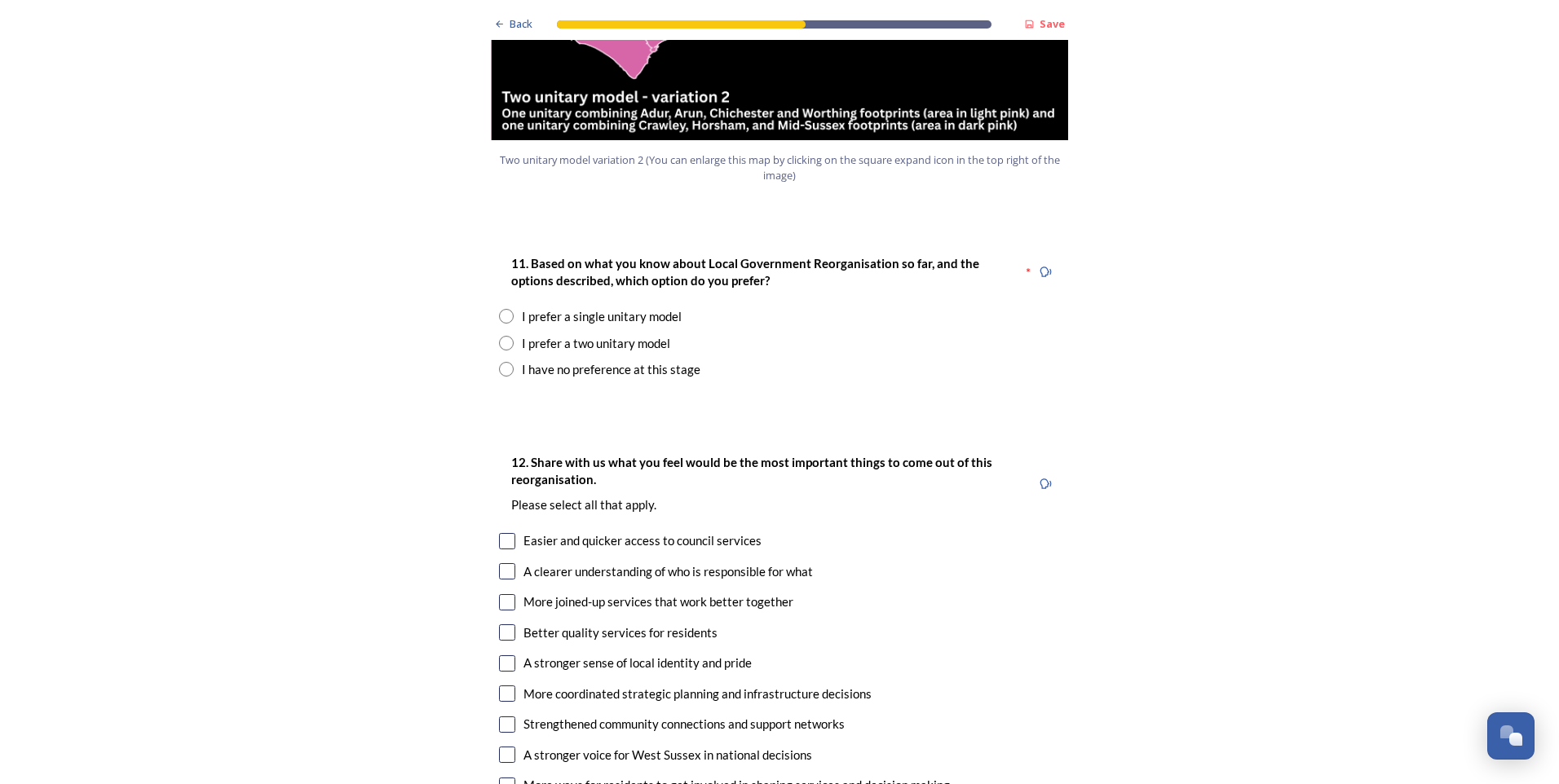
scroll to position [2039, 0]
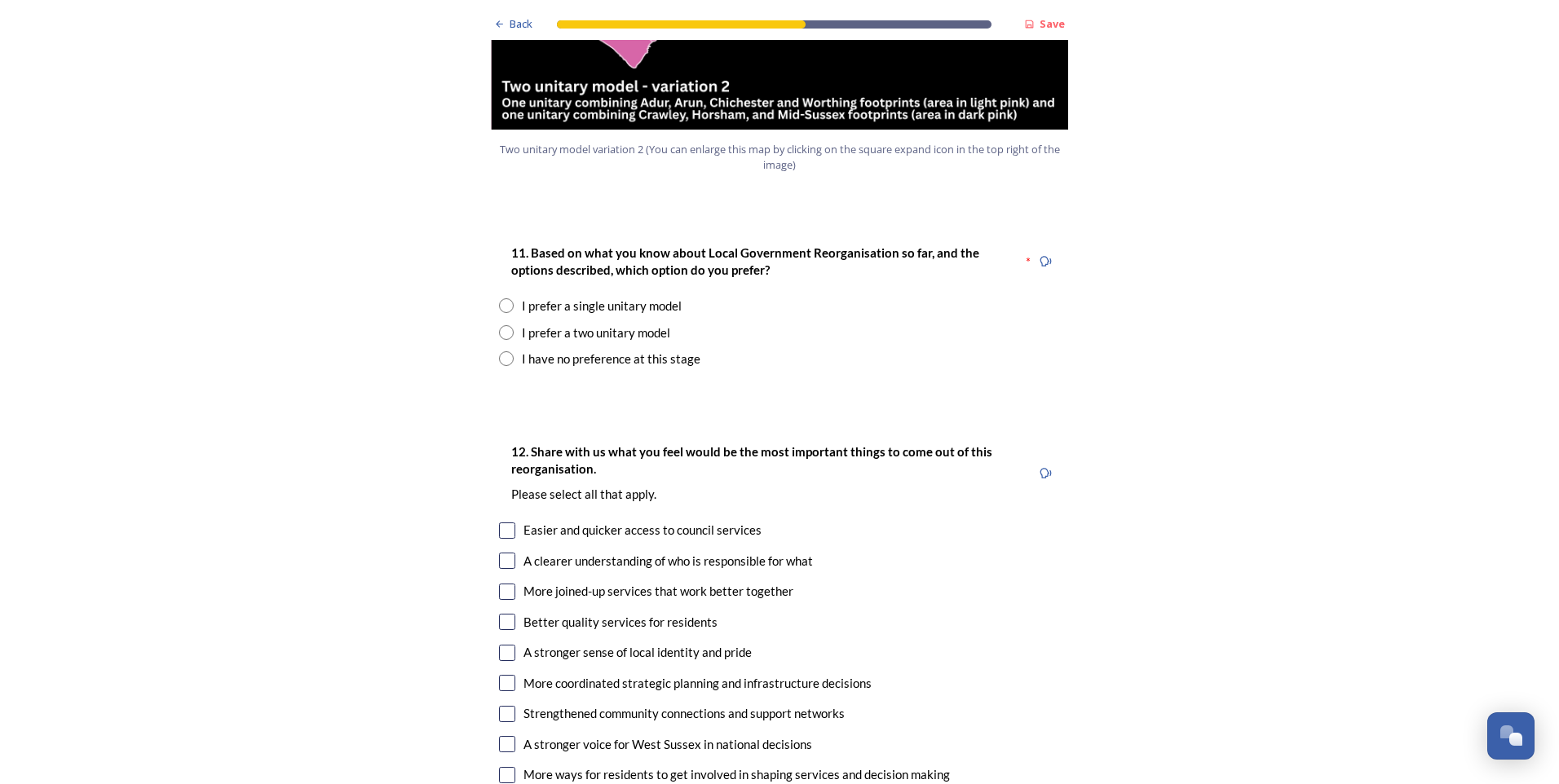
click at [504, 325] on input "radio" at bounding box center [507, 333] width 15 height 15
radio input "true"
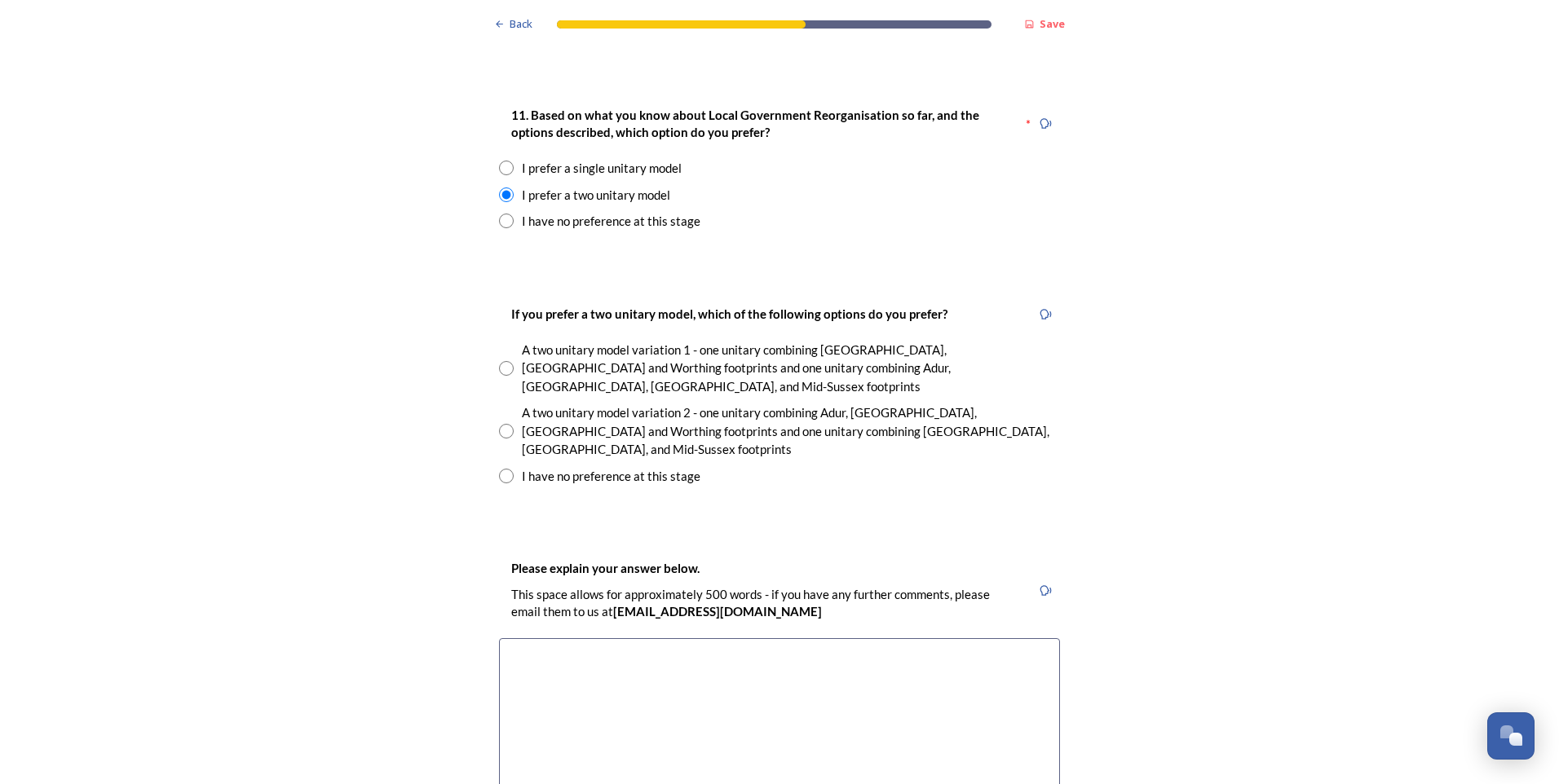
scroll to position [2201, 0]
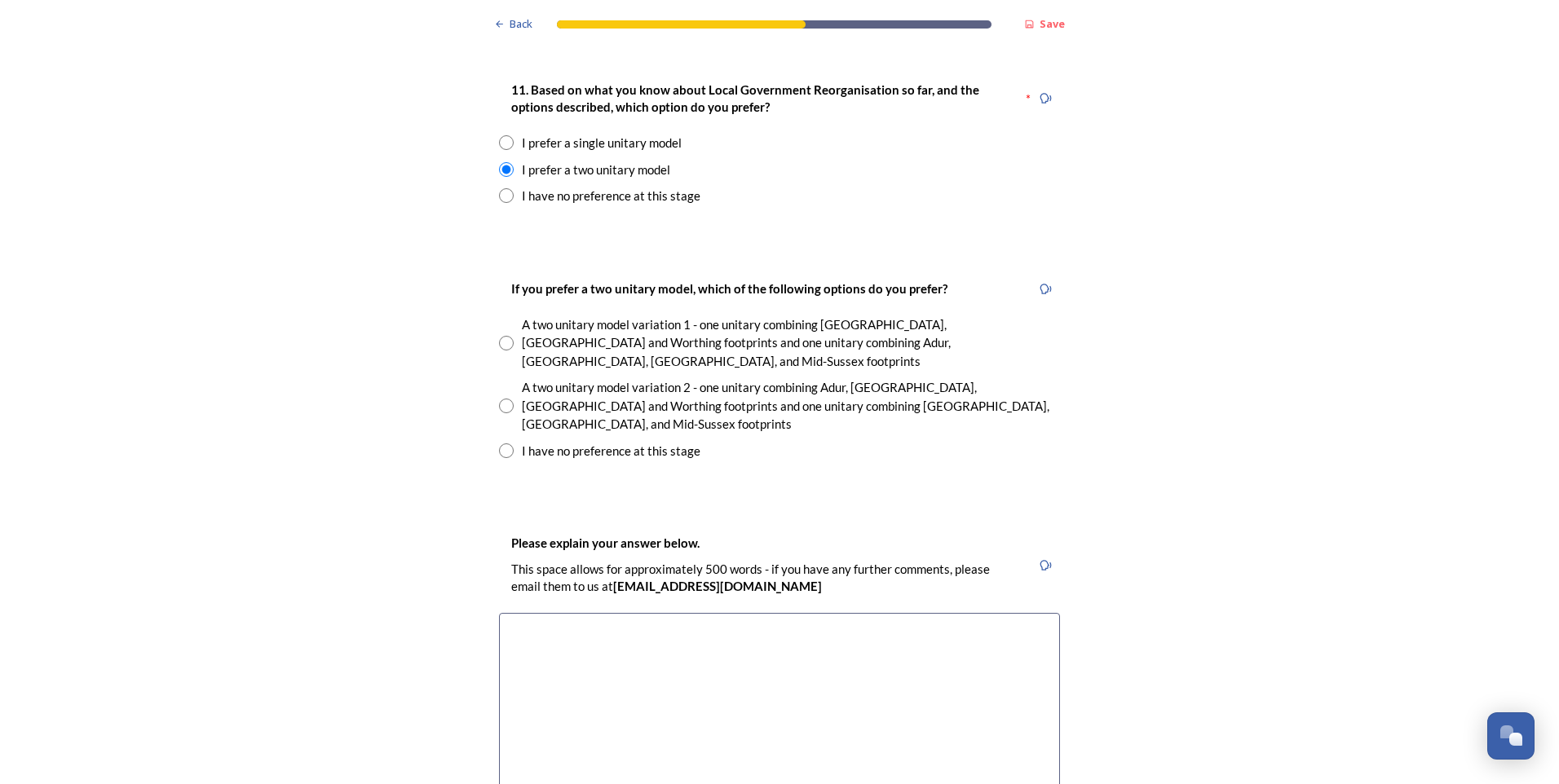
click at [503, 336] on input "radio" at bounding box center [507, 343] width 15 height 15
radio input "true"
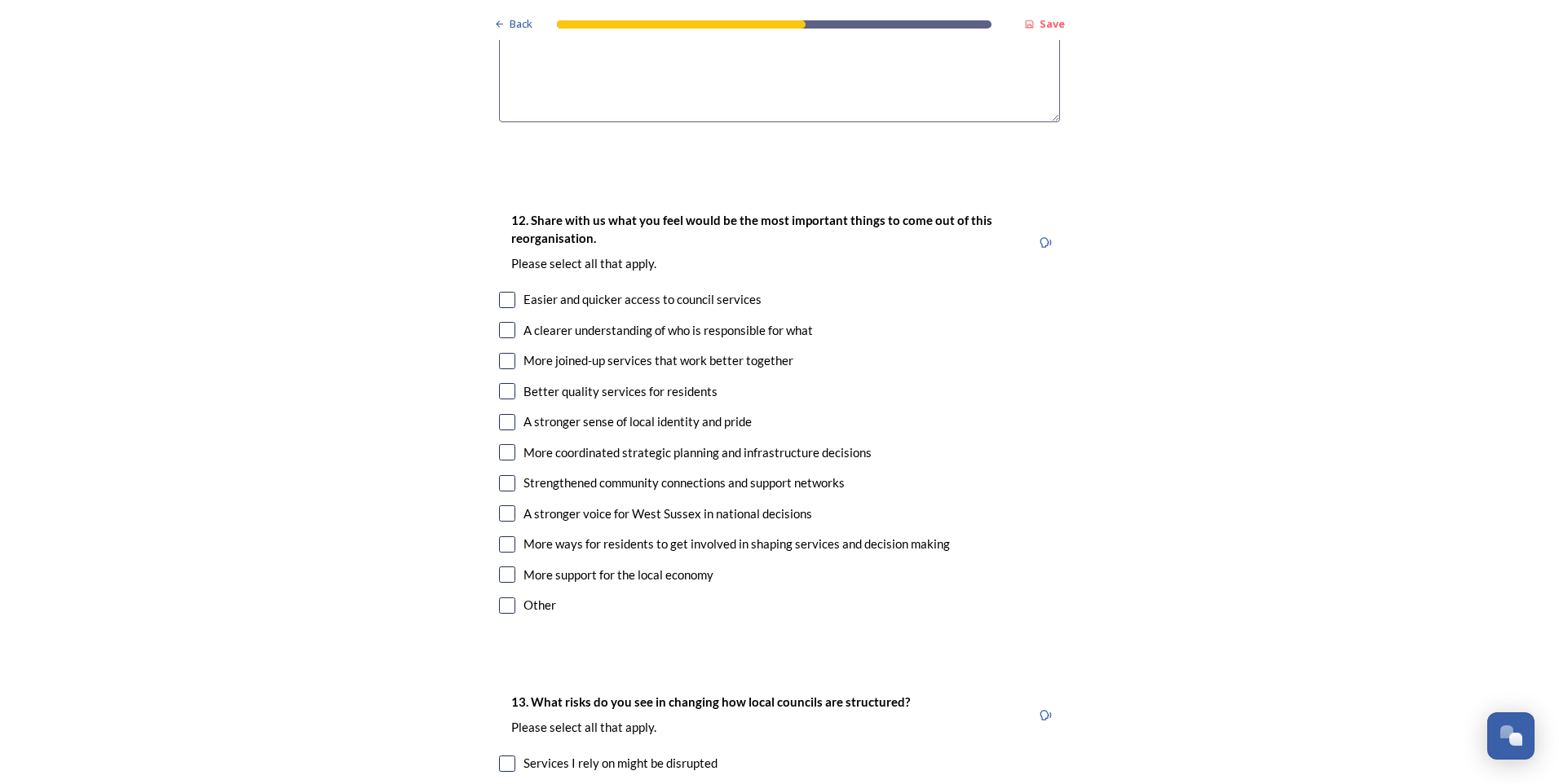
scroll to position [2935, 0]
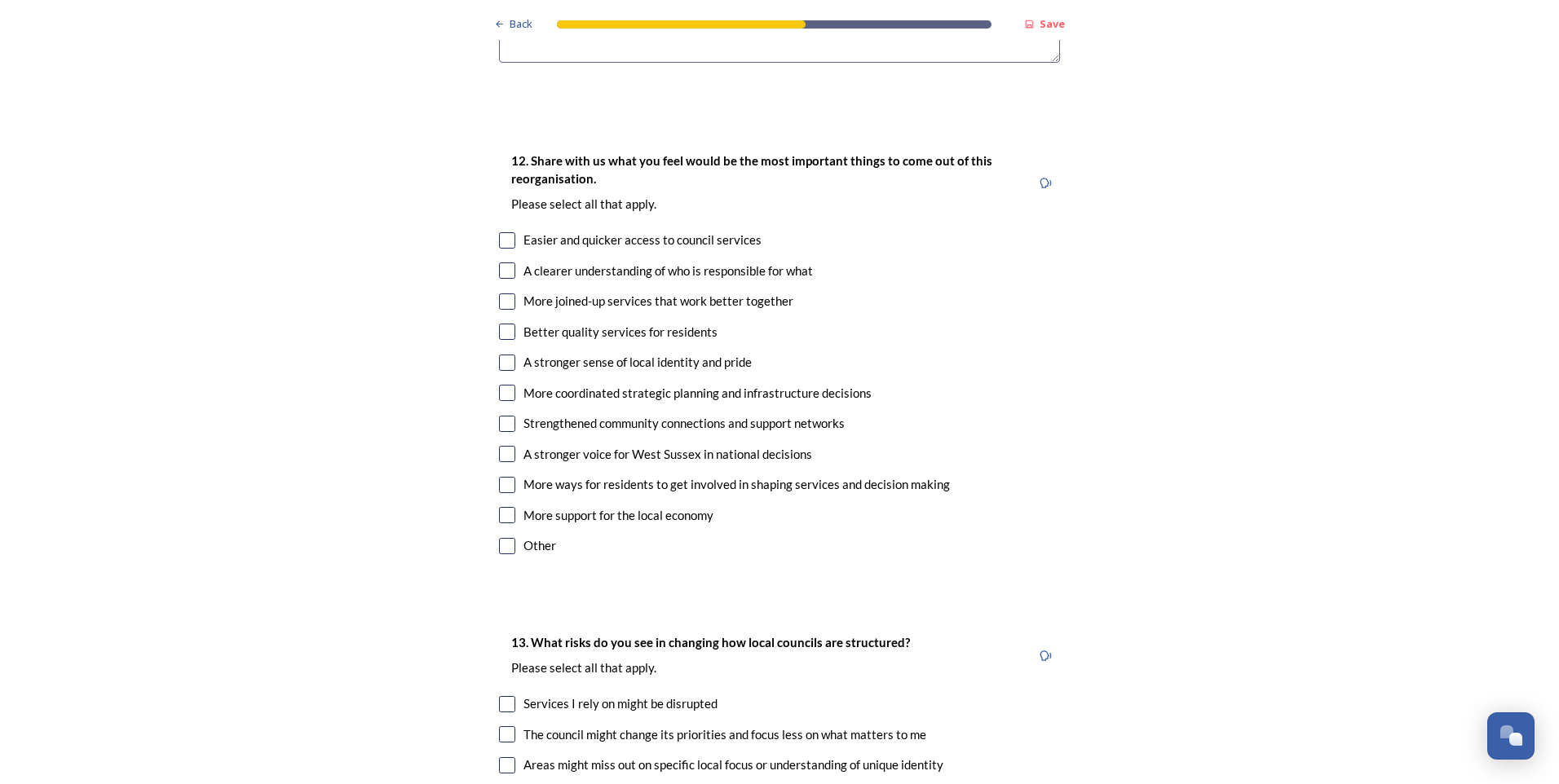
click at [501, 293] on input "checkbox" at bounding box center [507, 301] width 16 height 16
checkbox input "true"
click at [505, 323] on input "checkbox" at bounding box center [507, 331] width 16 height 16
checkbox input "true"
click at [505, 415] on input "checkbox" at bounding box center [507, 423] width 16 height 16
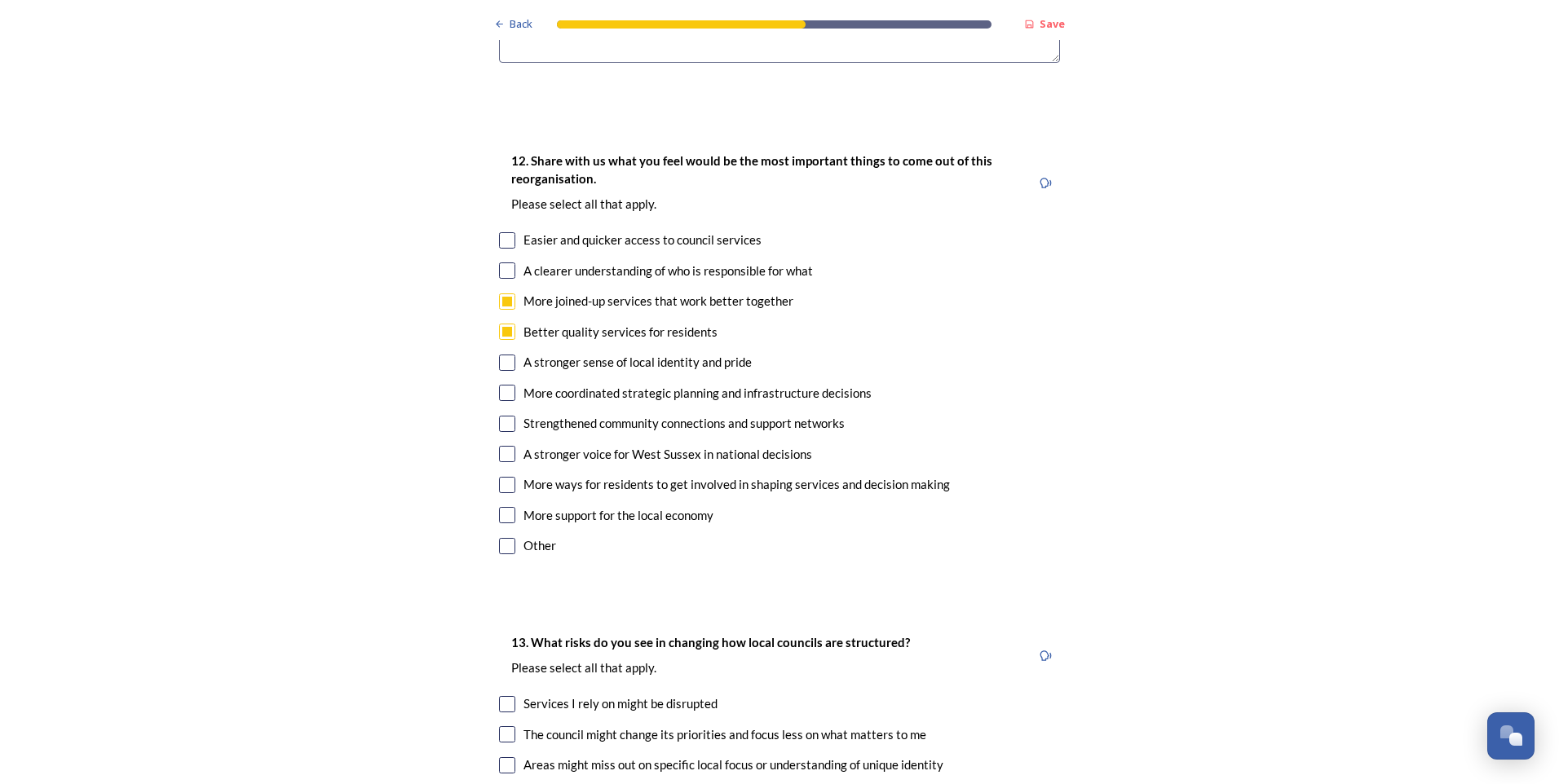
checkbox input "true"
click at [499, 507] on input "checkbox" at bounding box center [507, 514] width 16 height 16
checkbox input "true"
click at [502, 384] on input "checkbox" at bounding box center [507, 392] width 16 height 16
checkbox input "true"
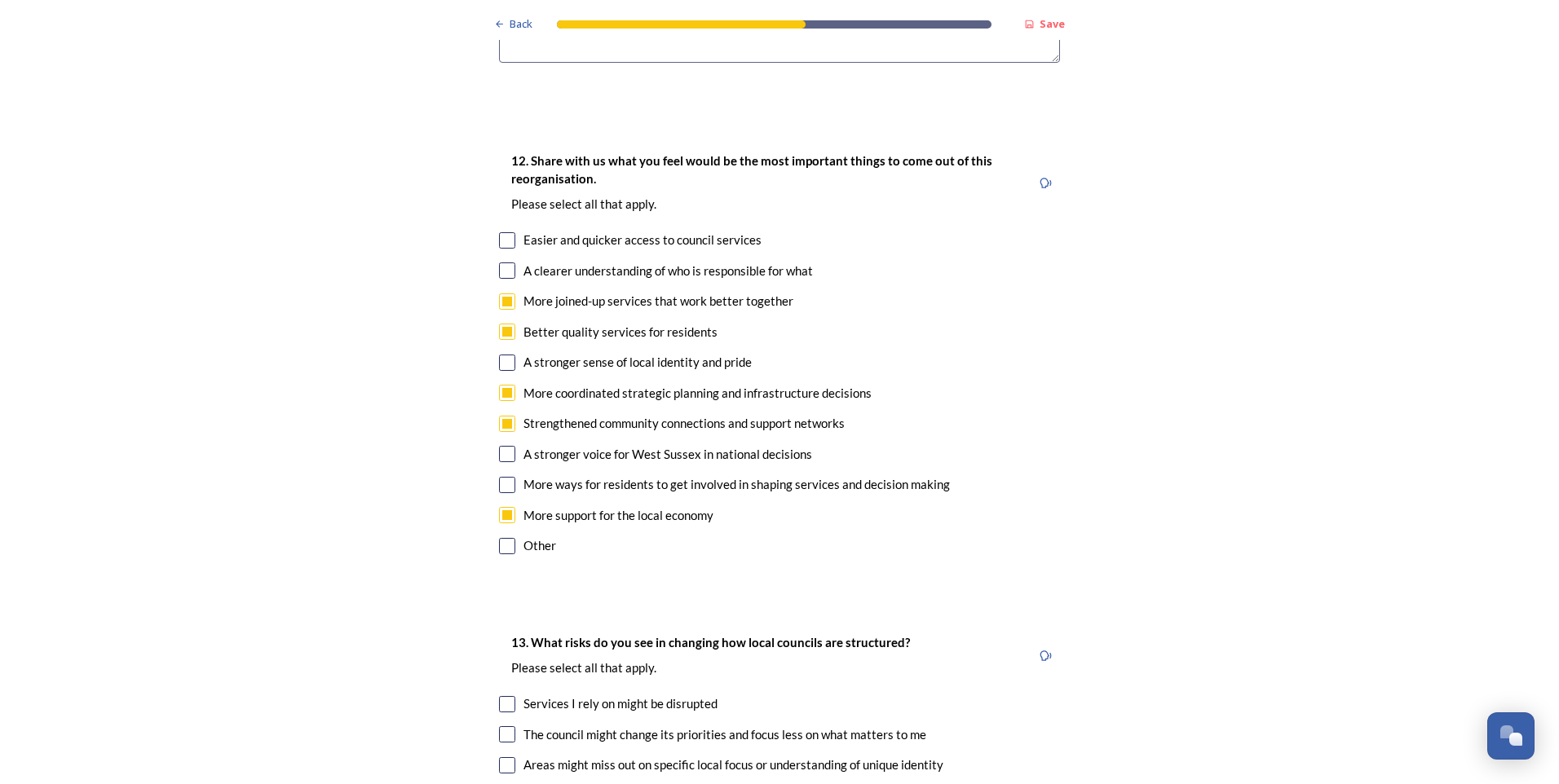
click at [504, 296] on div "12. Share with us what you feel would be the most important things to come out …" at bounding box center [779, 355] width 587 height 441
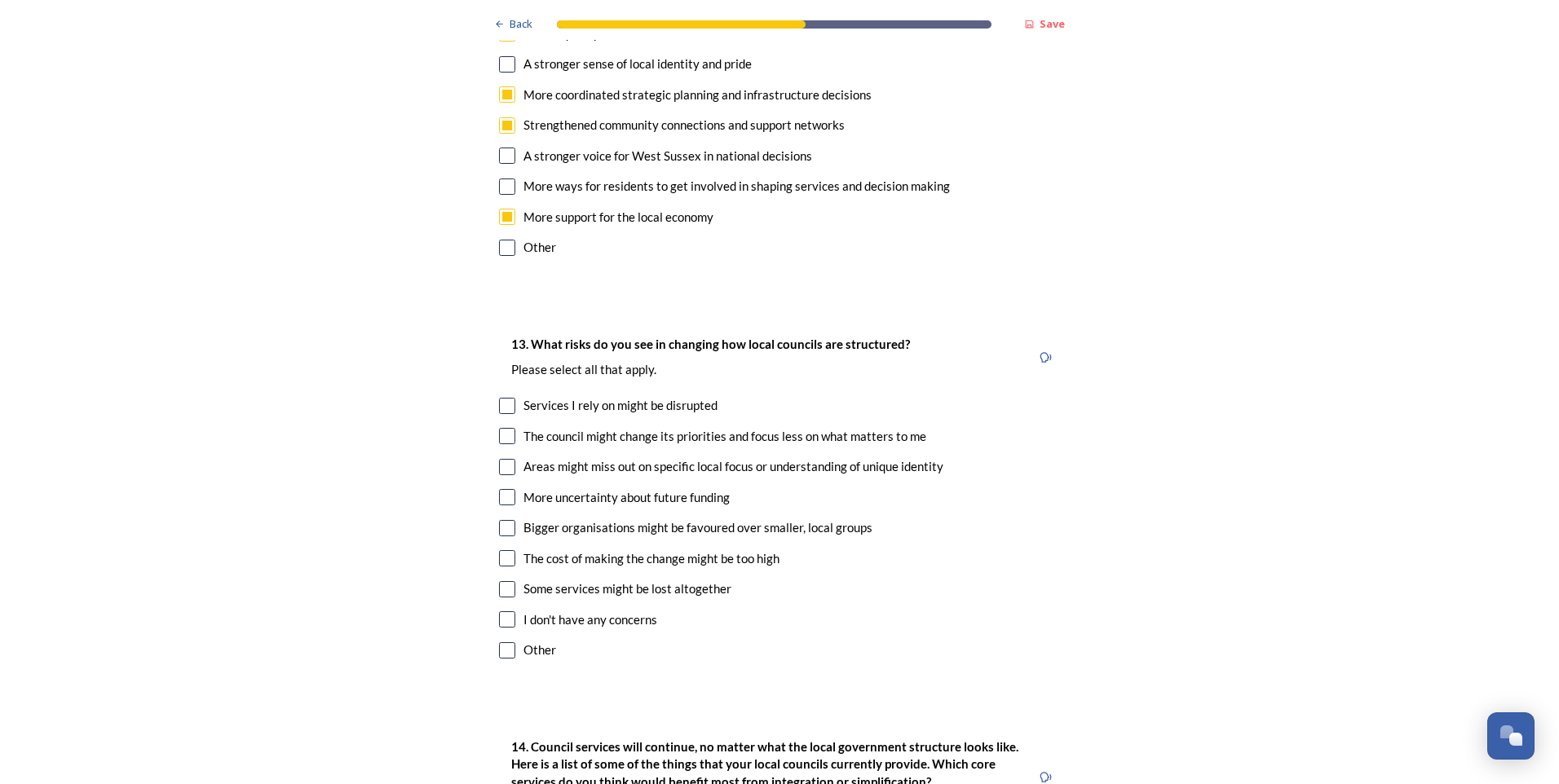
scroll to position [3262, 0]
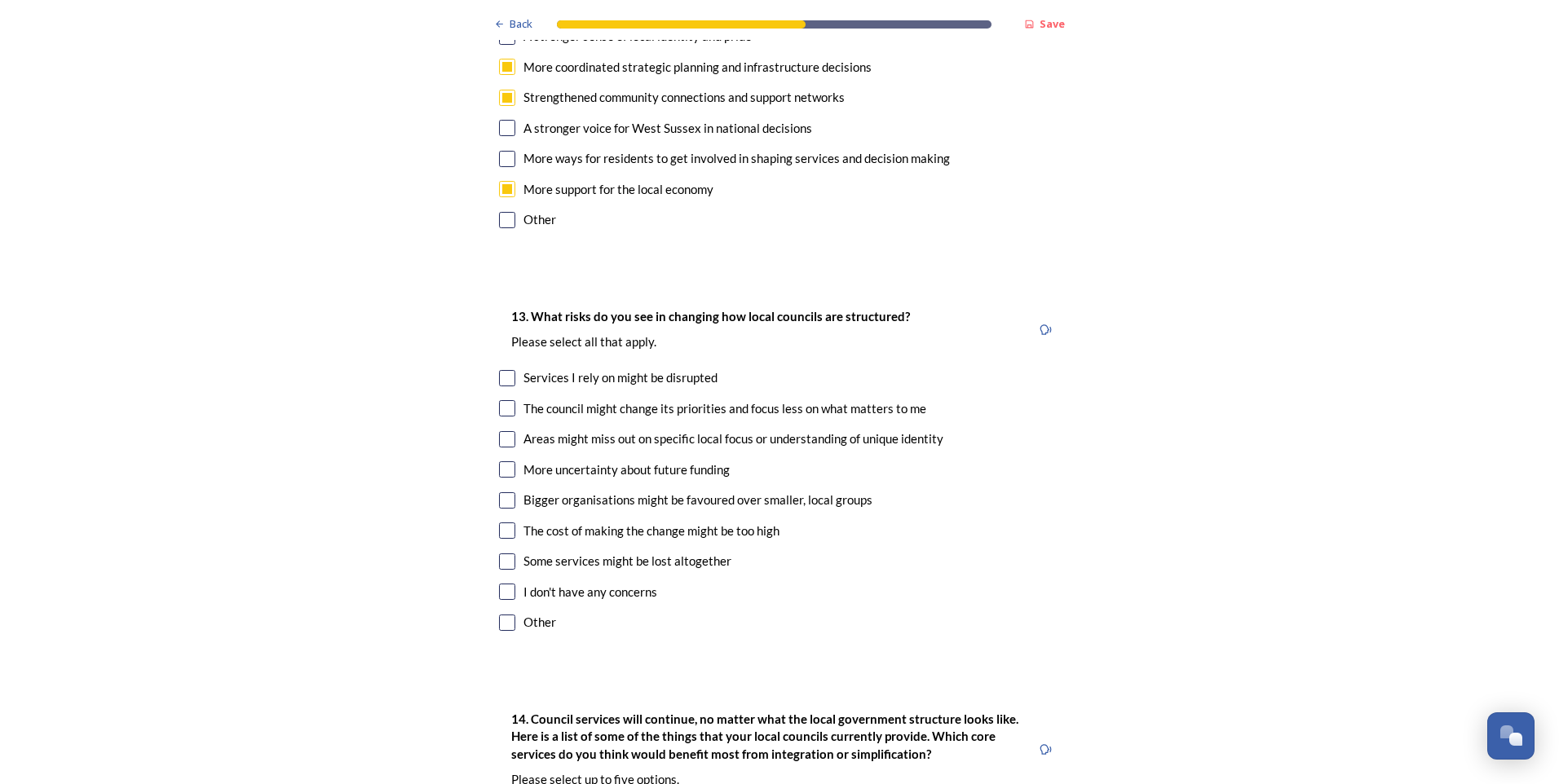
click at [506, 400] on input "checkbox" at bounding box center [507, 408] width 16 height 16
checkbox input "true"
click at [503, 431] on input "checkbox" at bounding box center [507, 439] width 16 height 16
checkbox input "true"
click at [500, 523] on input "checkbox" at bounding box center [507, 530] width 16 height 16
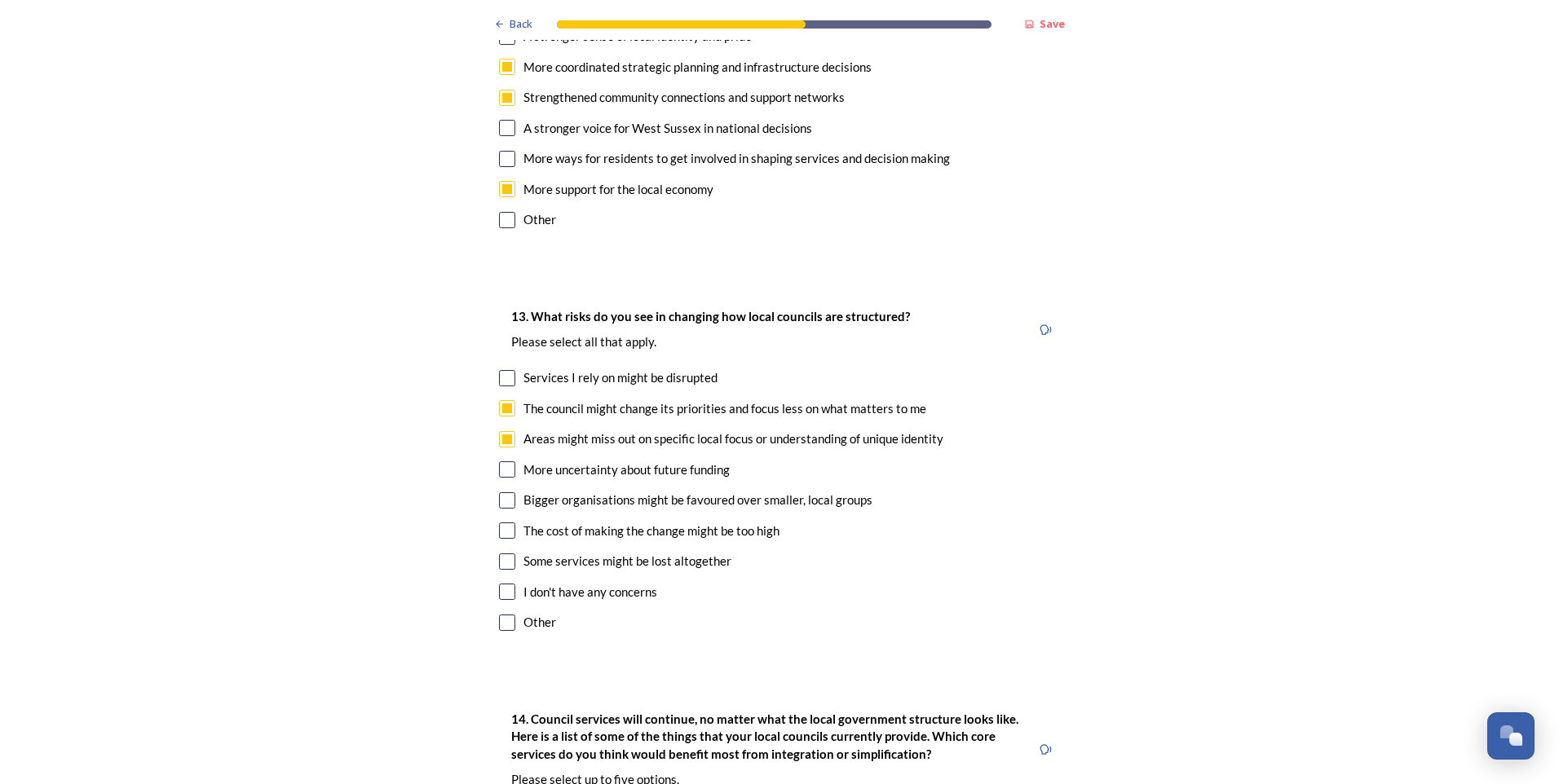
checkbox input "true"
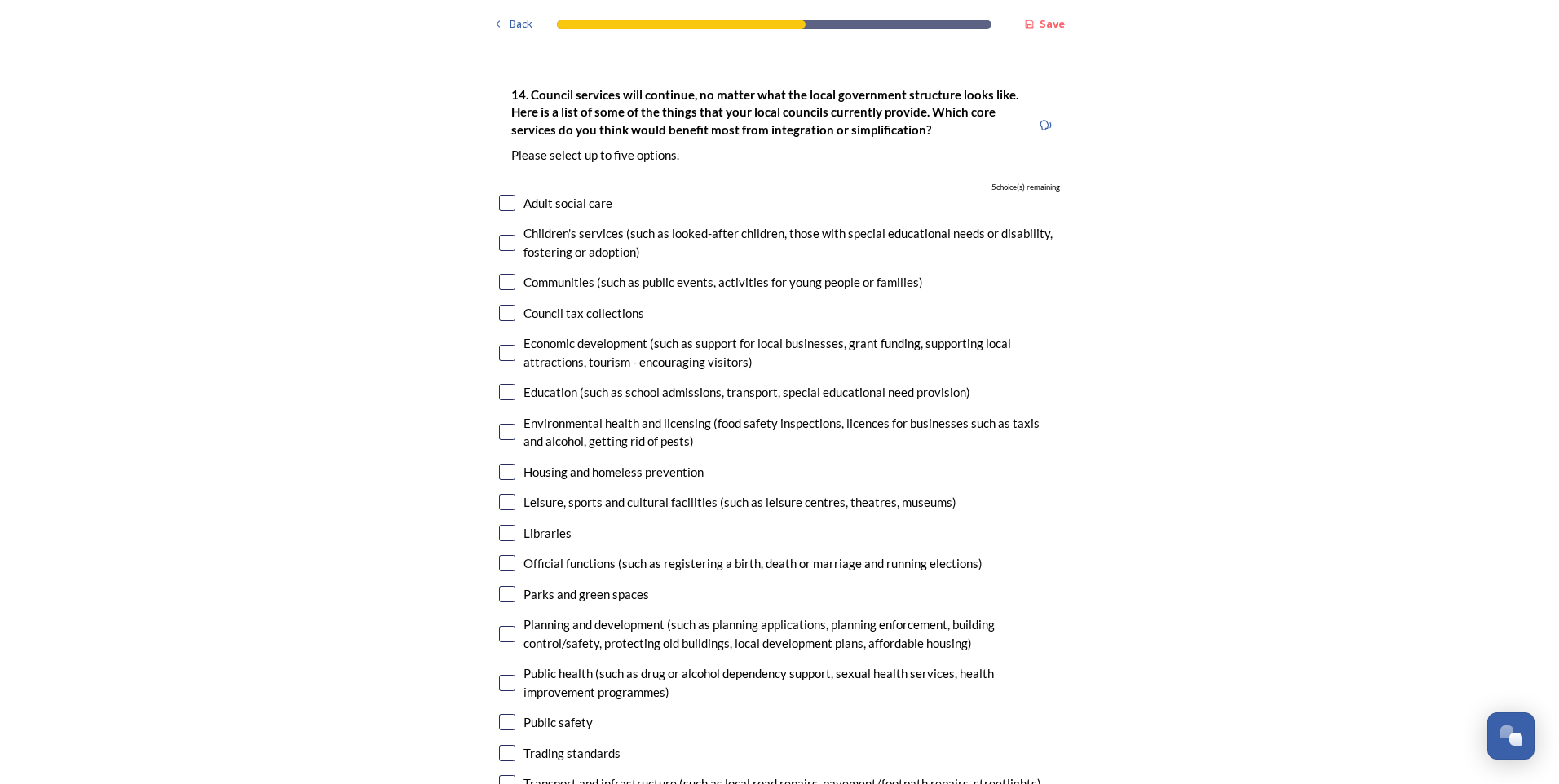
scroll to position [3913, 0]
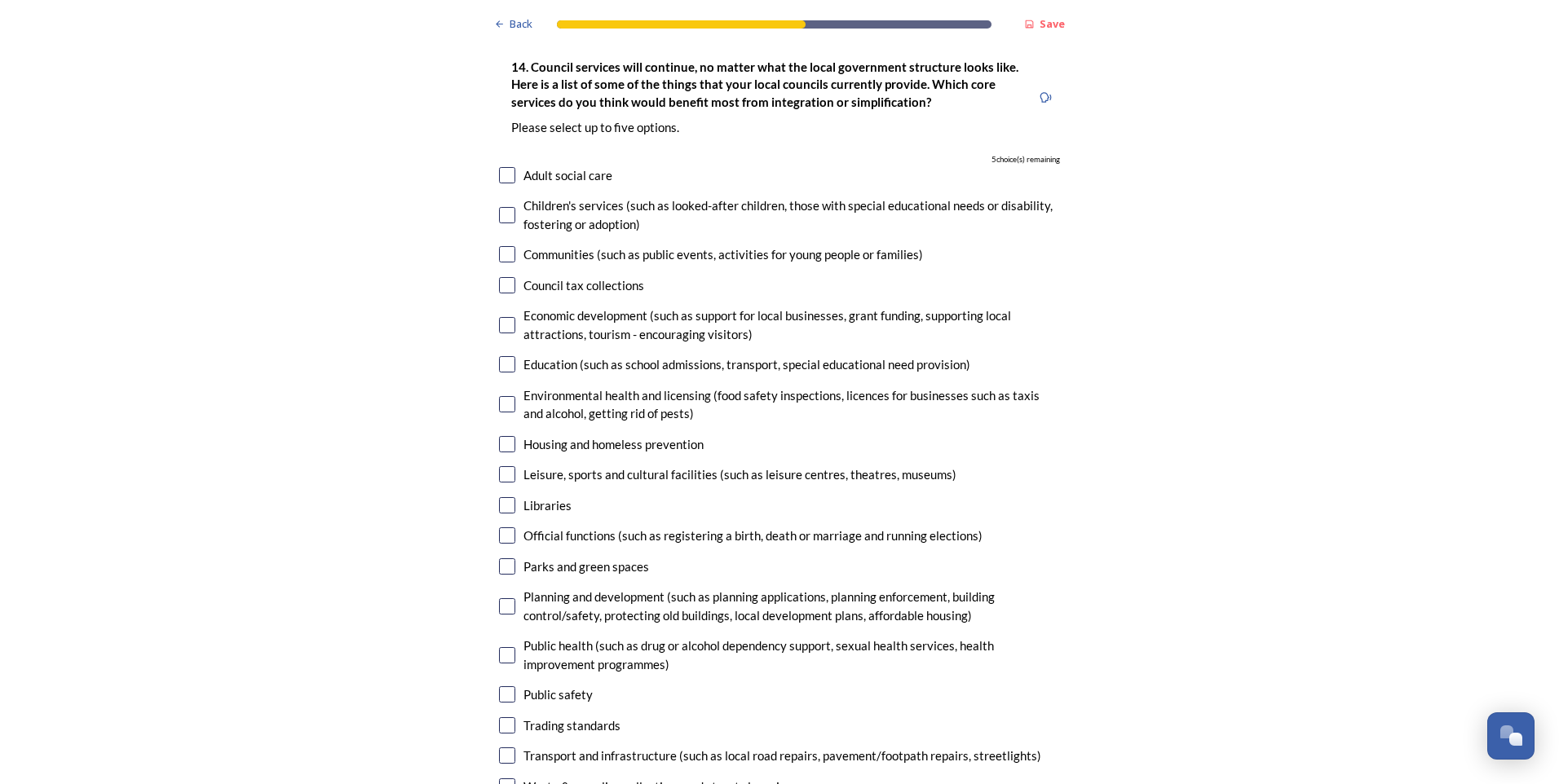
click at [504, 317] on input "checkbox" at bounding box center [507, 325] width 16 height 16
checkbox input "true"
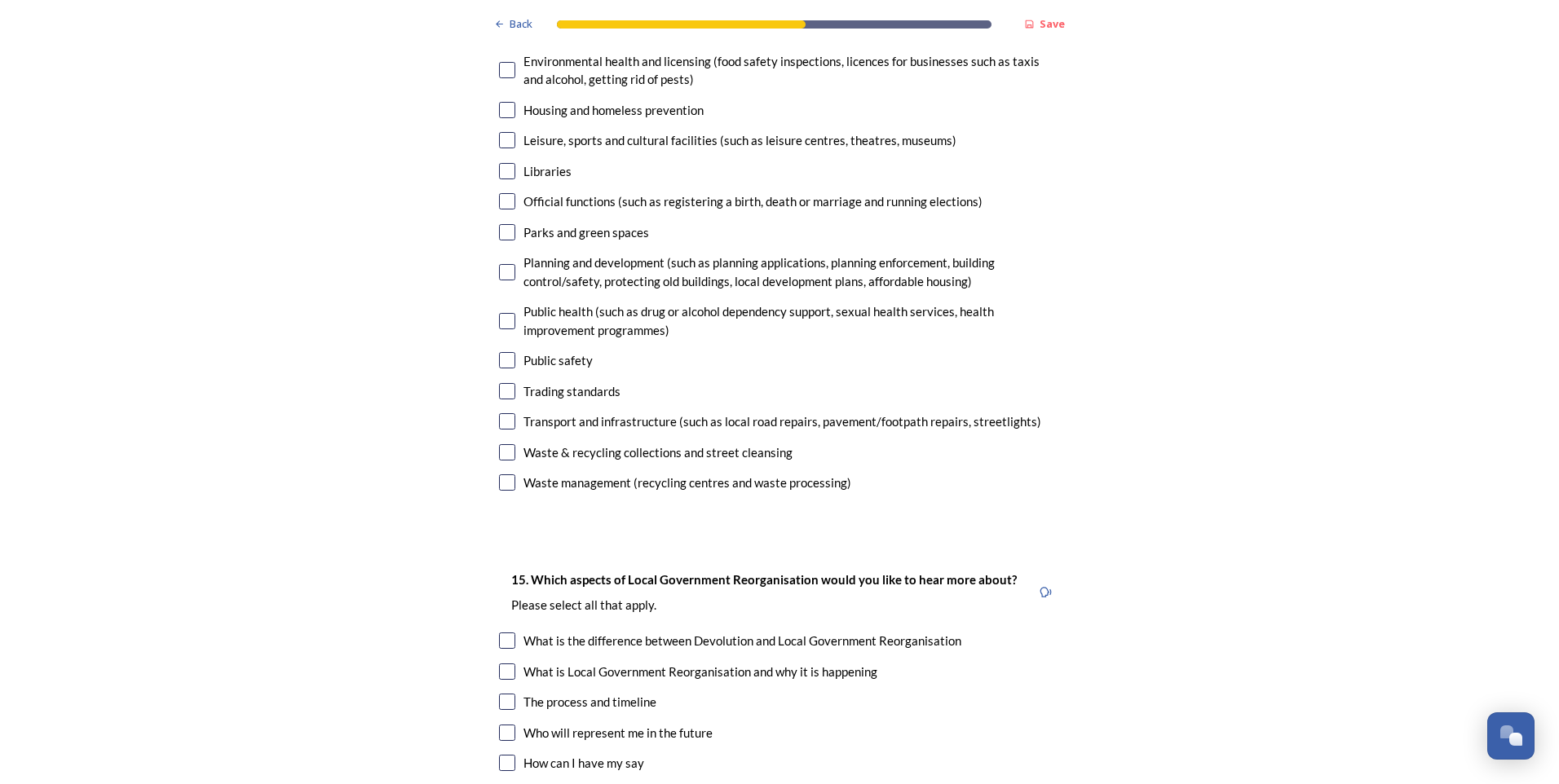
scroll to position [4240, 0]
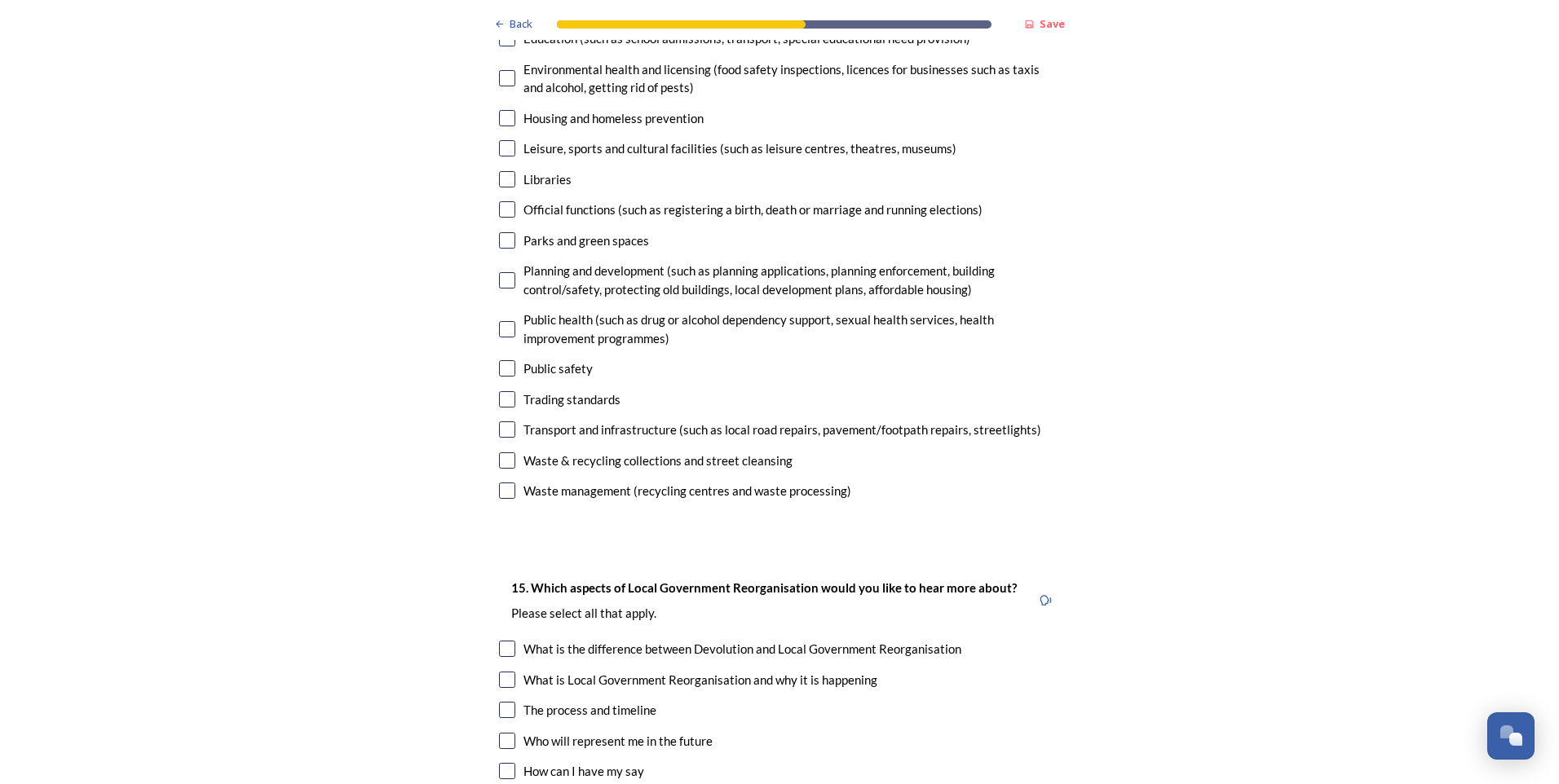
click at [506, 421] on input "checkbox" at bounding box center [507, 429] width 16 height 16
checkbox input "true"
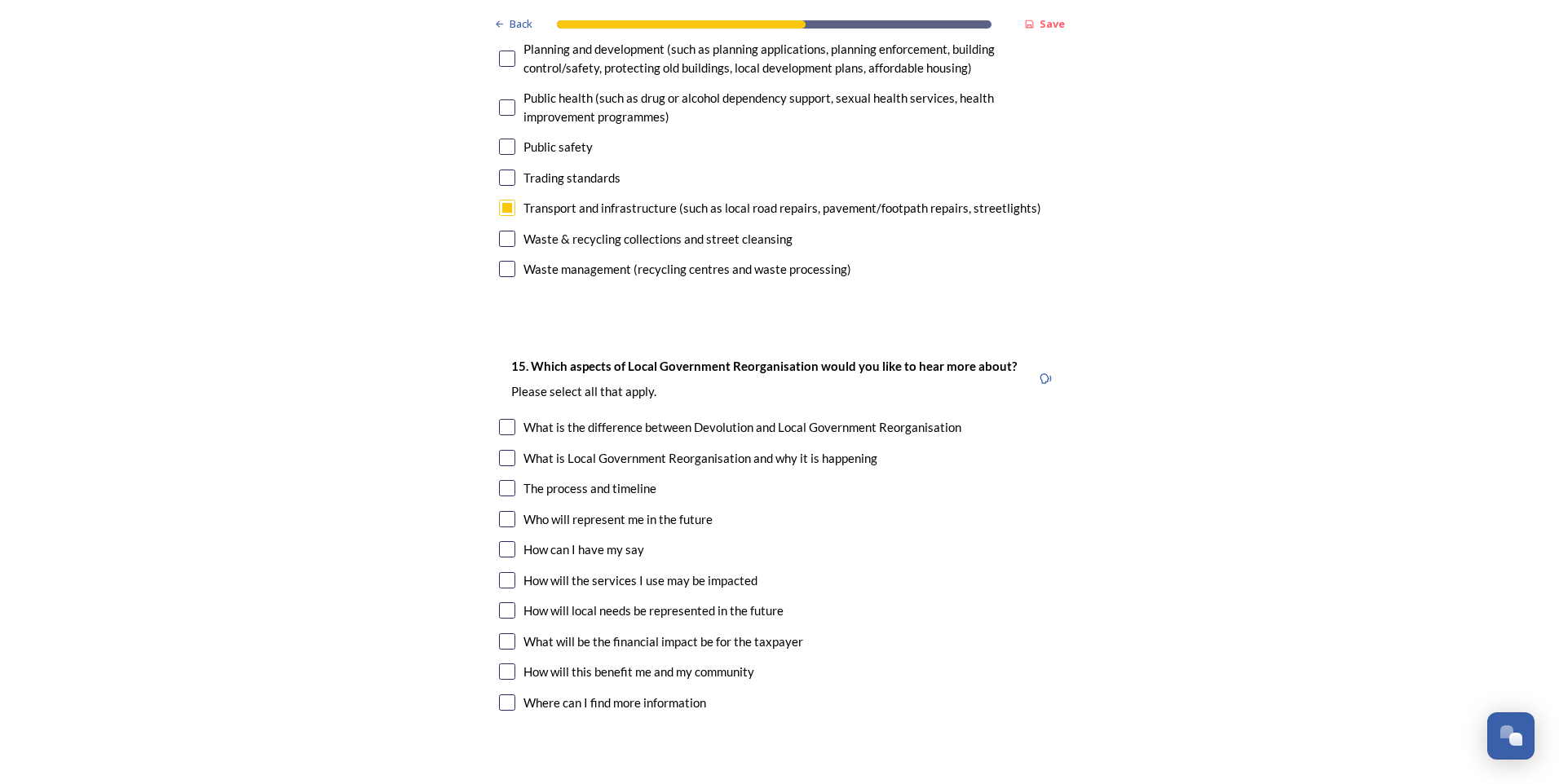
scroll to position [4485, 0]
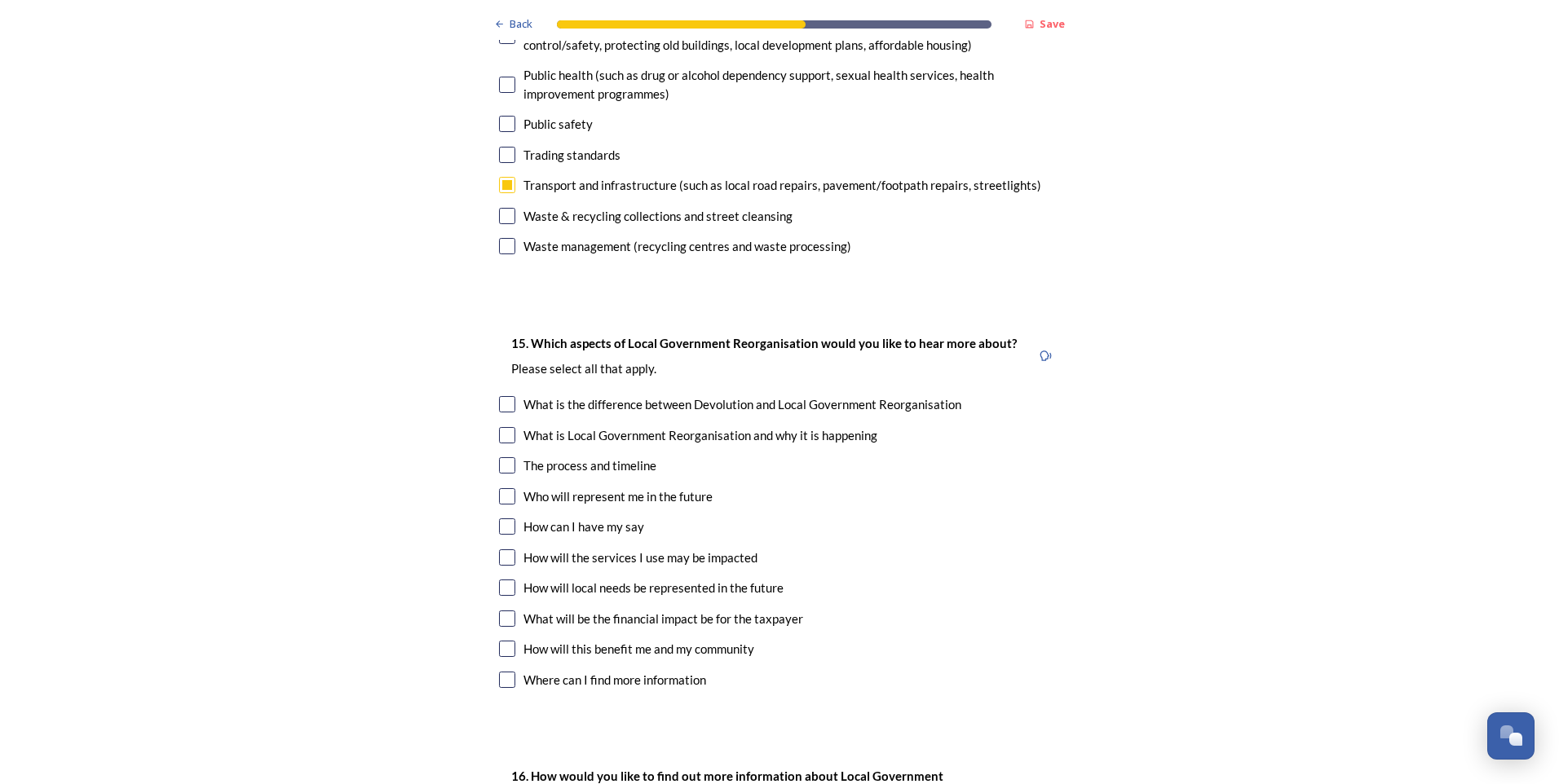
click at [506, 457] on input "checkbox" at bounding box center [507, 465] width 16 height 16
checkbox input "true"
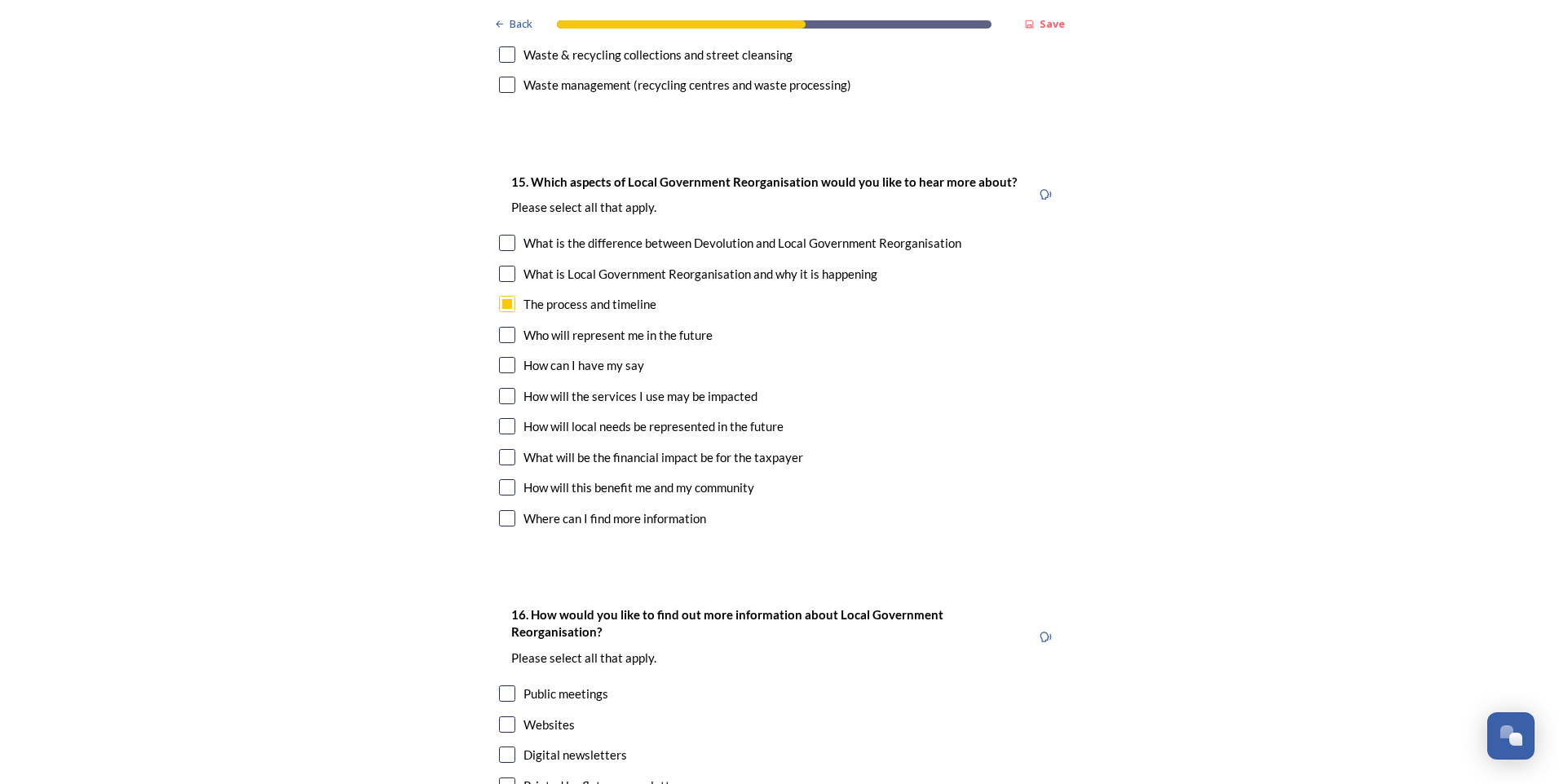
scroll to position [4648, 0]
click at [500, 447] on input "checkbox" at bounding box center [507, 455] width 16 height 16
checkbox input "true"
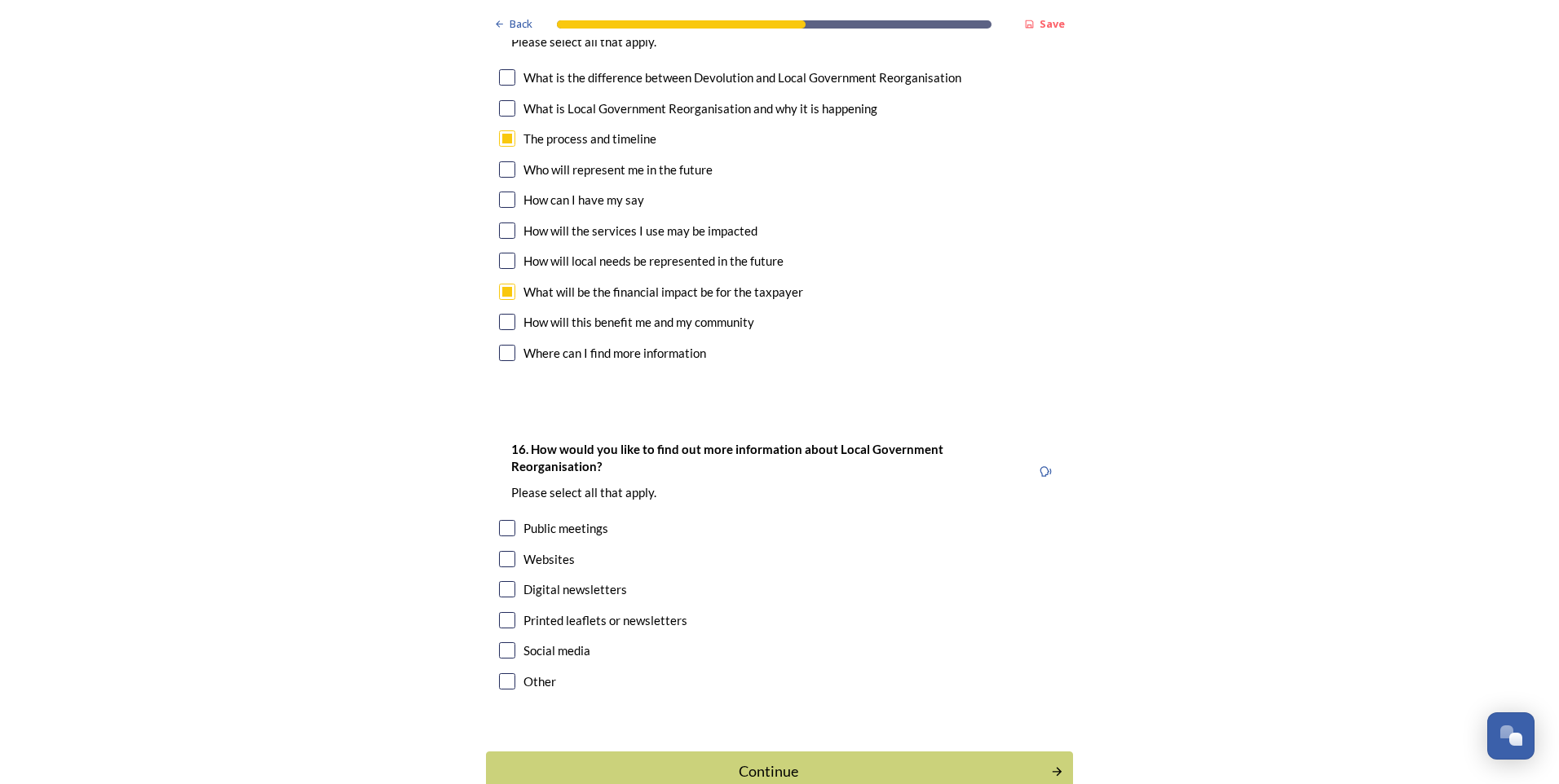
scroll to position [4829, 0]
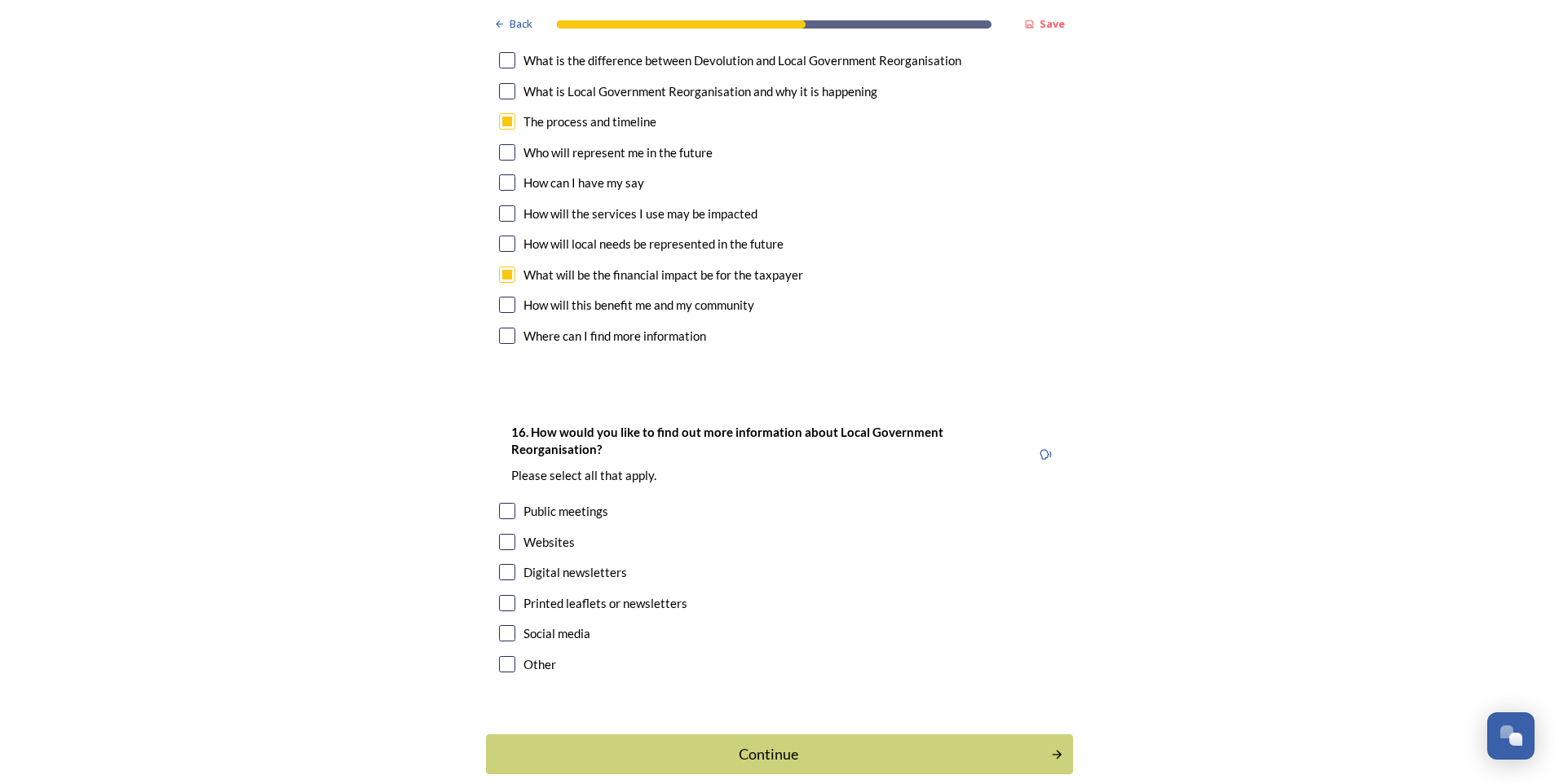
click at [501, 297] on input "checkbox" at bounding box center [507, 304] width 16 height 16
checkbox input "true"
click at [503, 565] on input "checkbox" at bounding box center [507, 572] width 16 height 16
checkbox input "true"
click at [503, 596] on input "checkbox" at bounding box center [507, 603] width 16 height 16
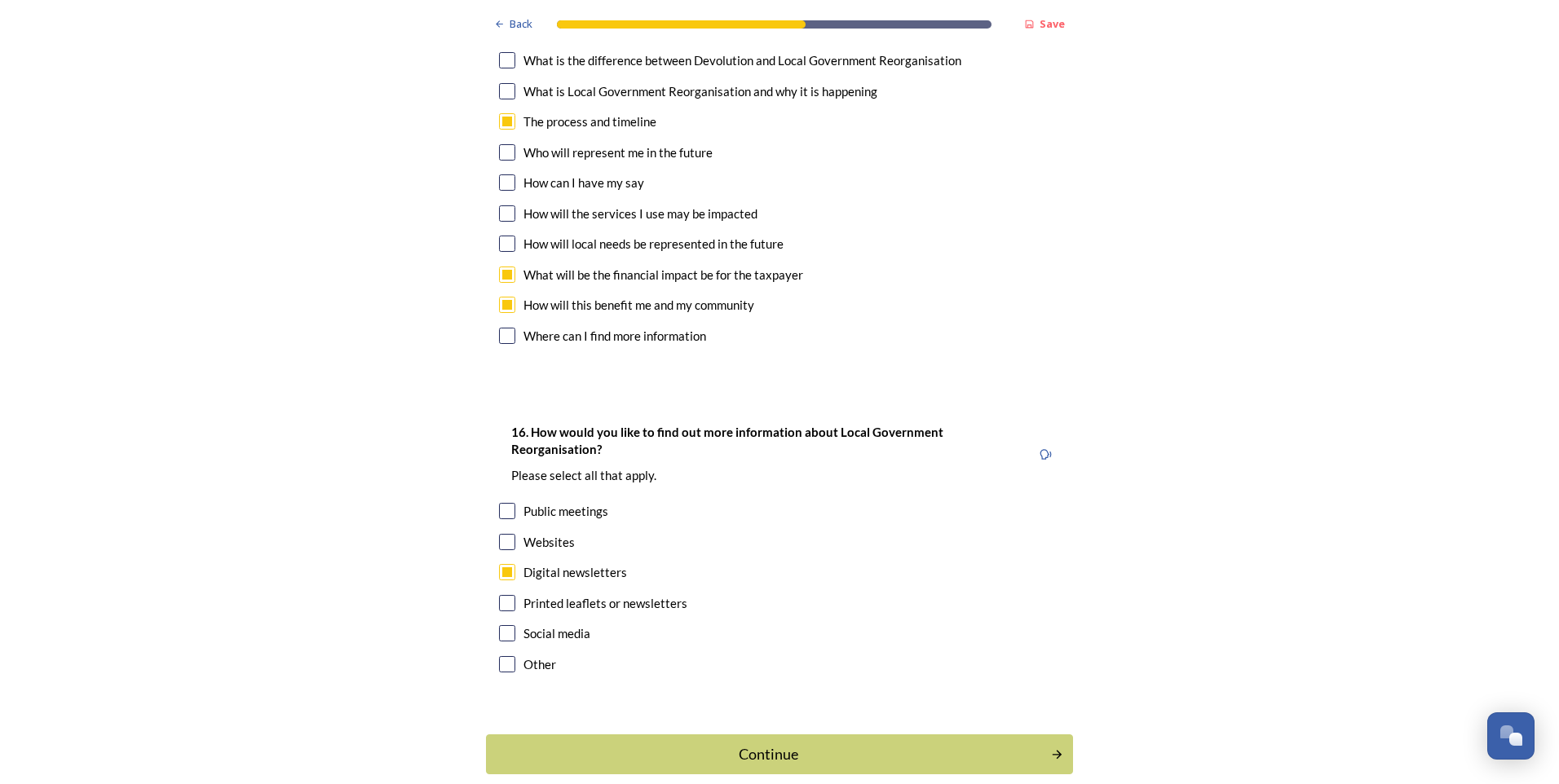
checkbox input "true"
click at [870, 744] on div "Continue" at bounding box center [768, 755] width 552 height 22
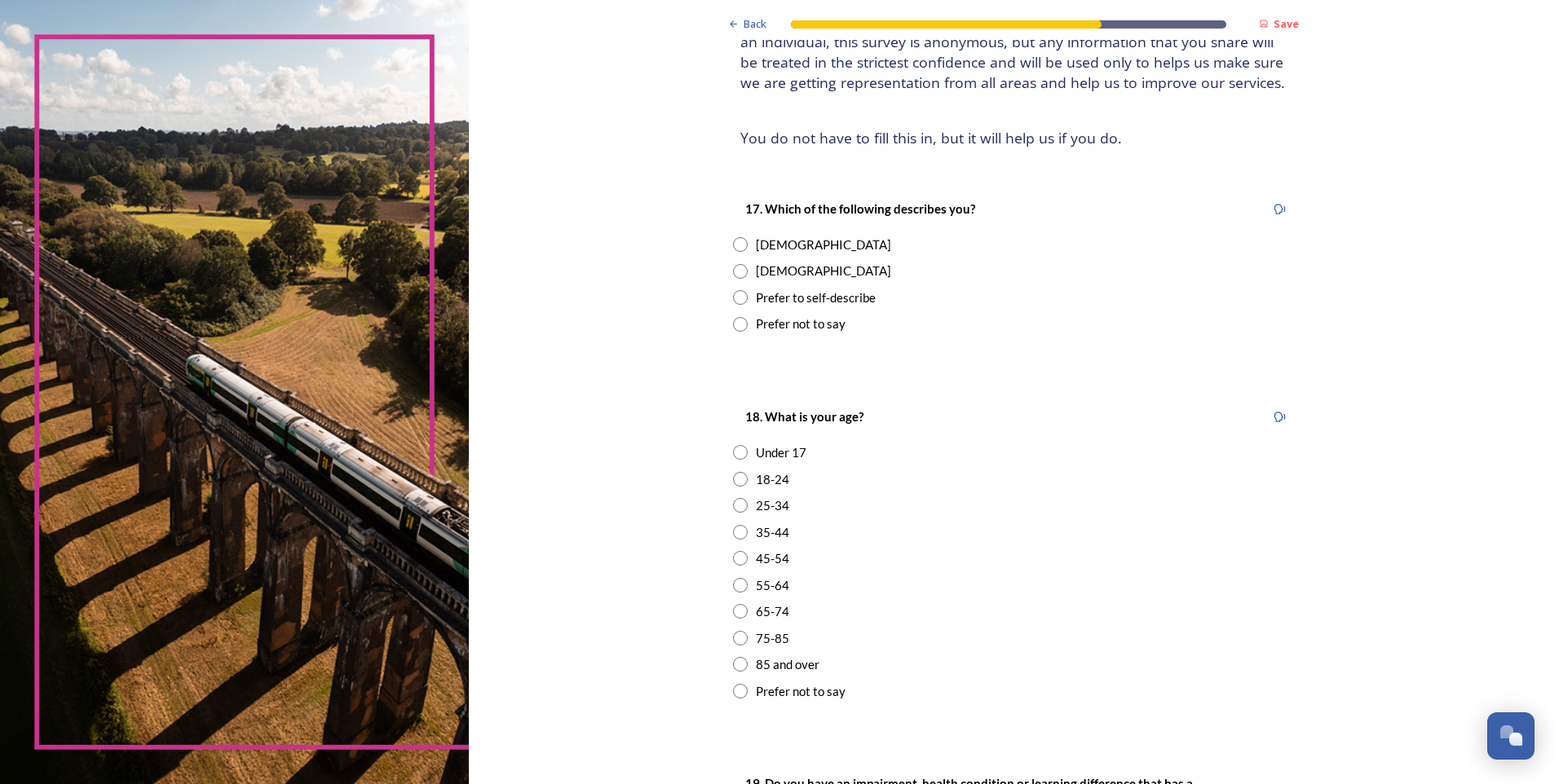
scroll to position [163, 0]
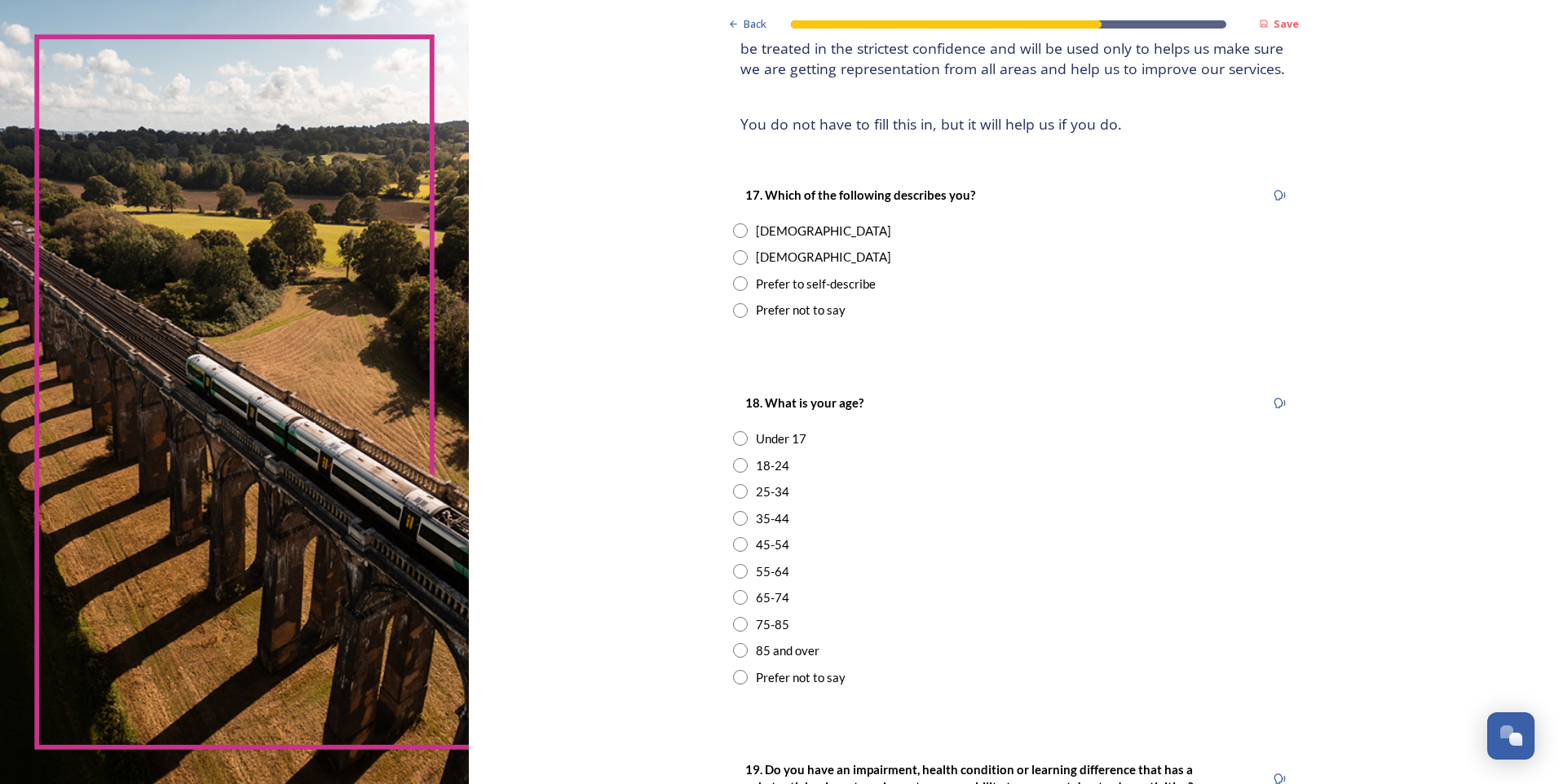
click at [736, 230] on input "radio" at bounding box center [741, 231] width 15 height 15
radio input "true"
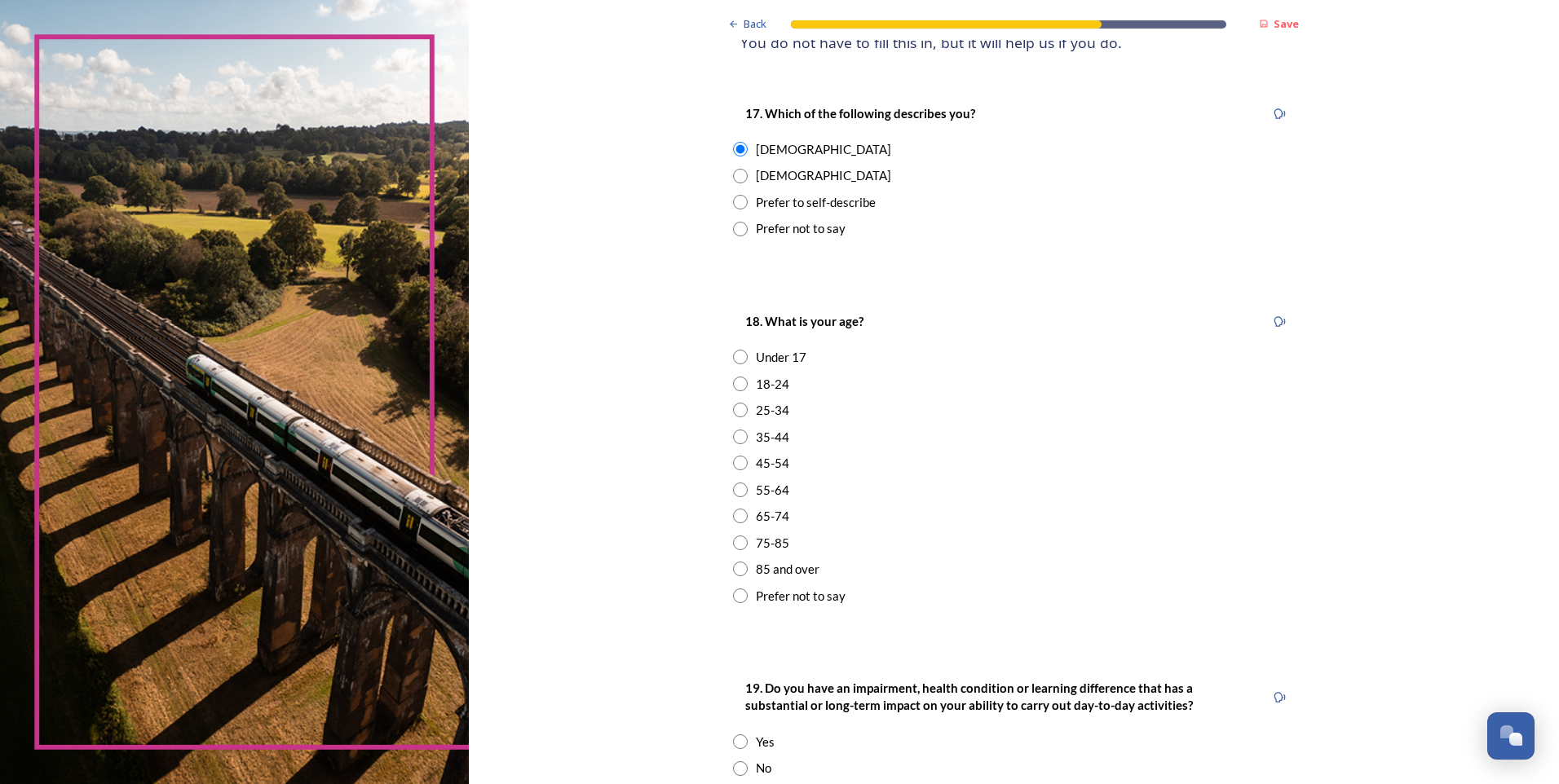
click at [734, 492] on input "radio" at bounding box center [741, 490] width 15 height 15
radio input "true"
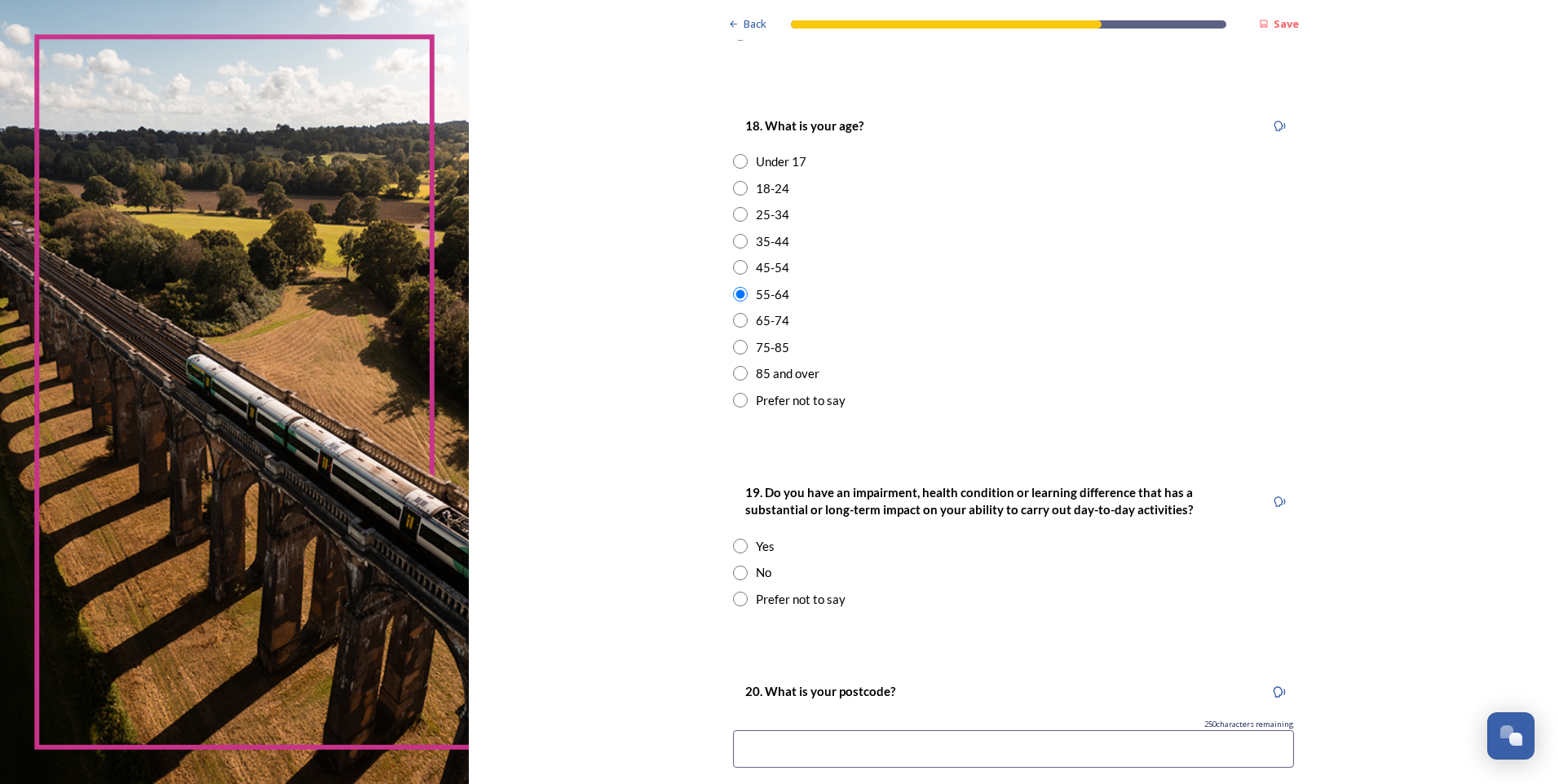
scroll to position [489, 0]
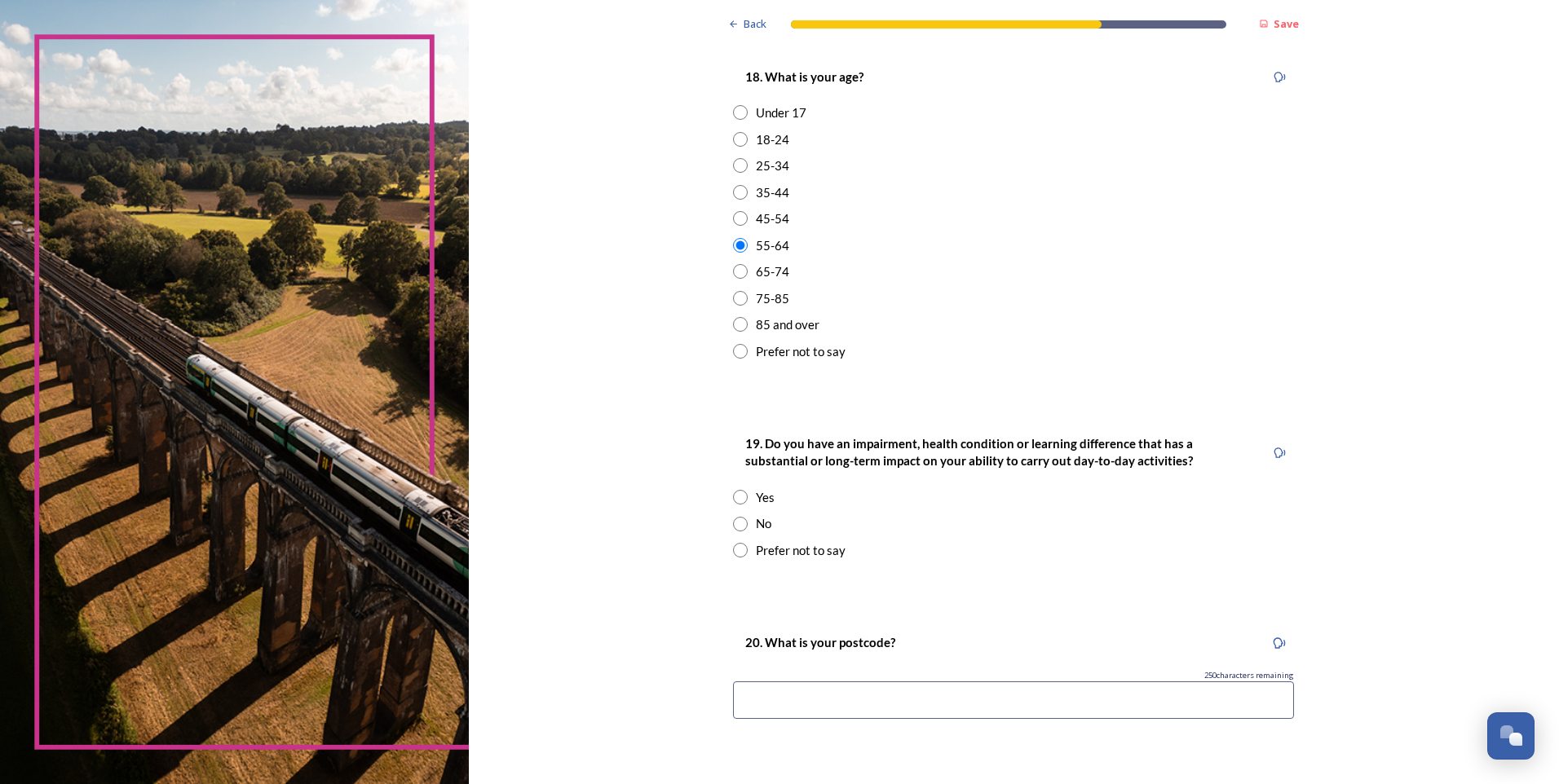
click at [736, 497] on input "radio" at bounding box center [741, 498] width 15 height 15
radio input "true"
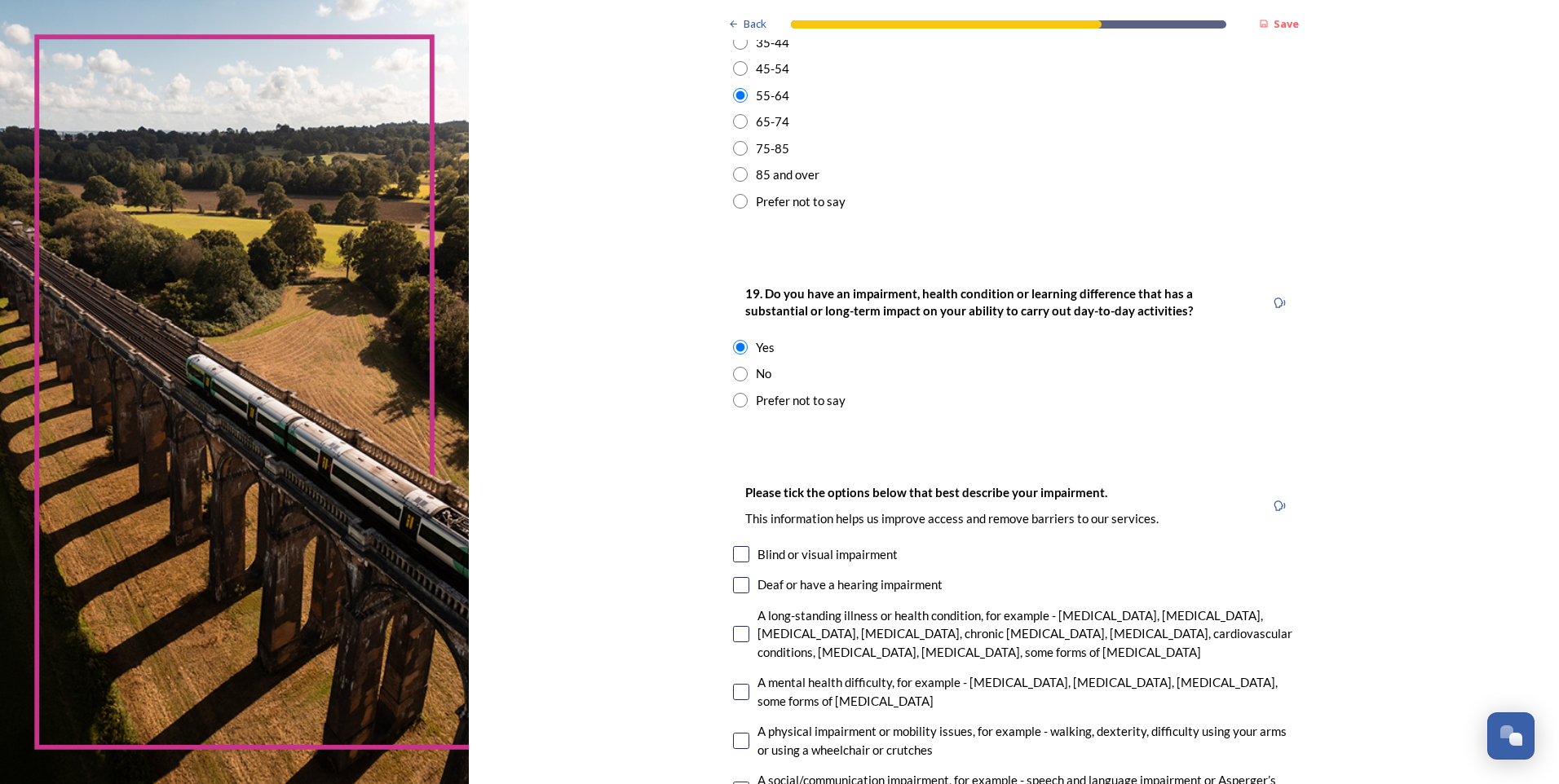
scroll to position [652, 0]
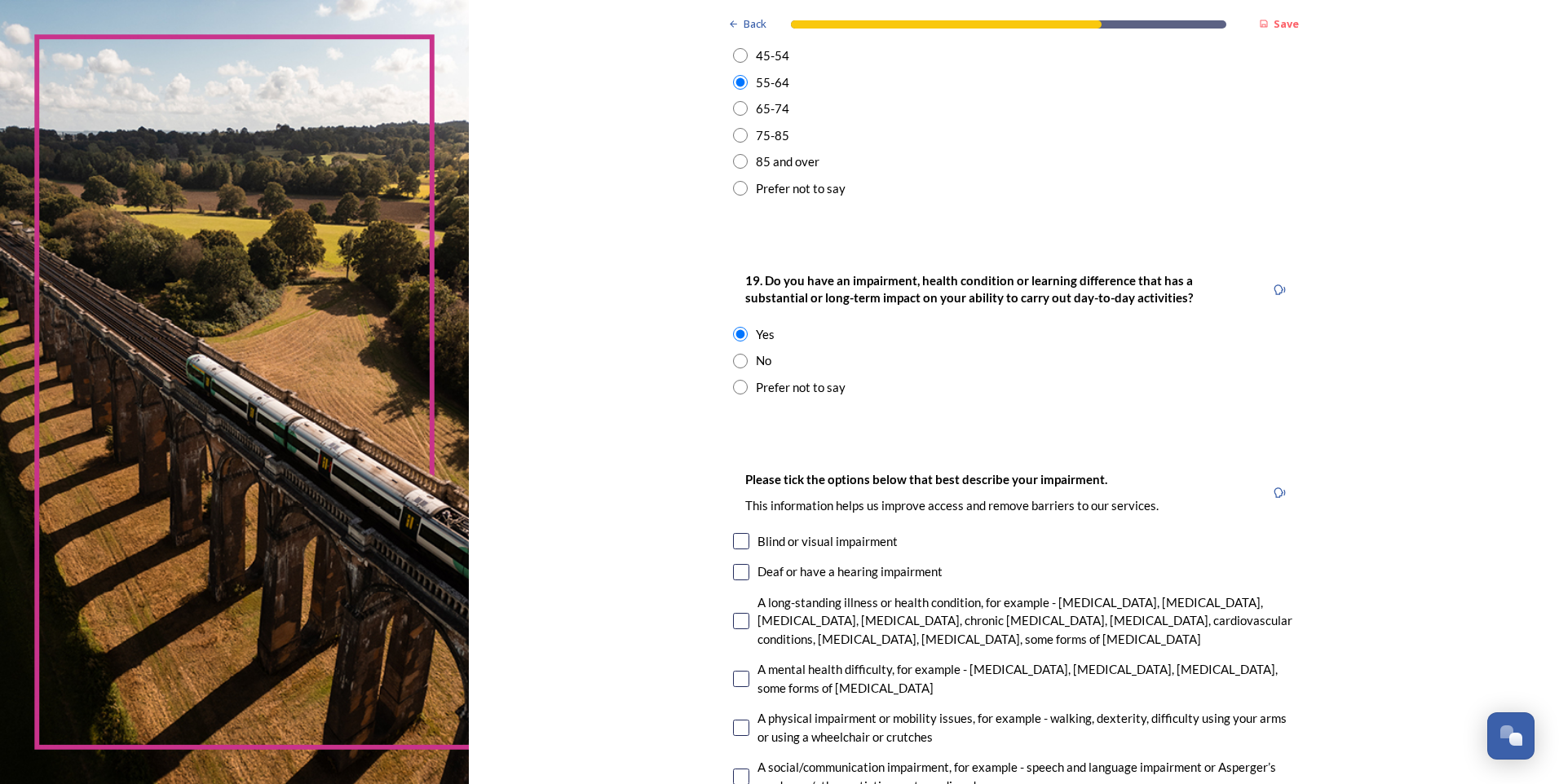
click at [734, 360] on input "radio" at bounding box center [741, 361] width 15 height 15
radio input "true"
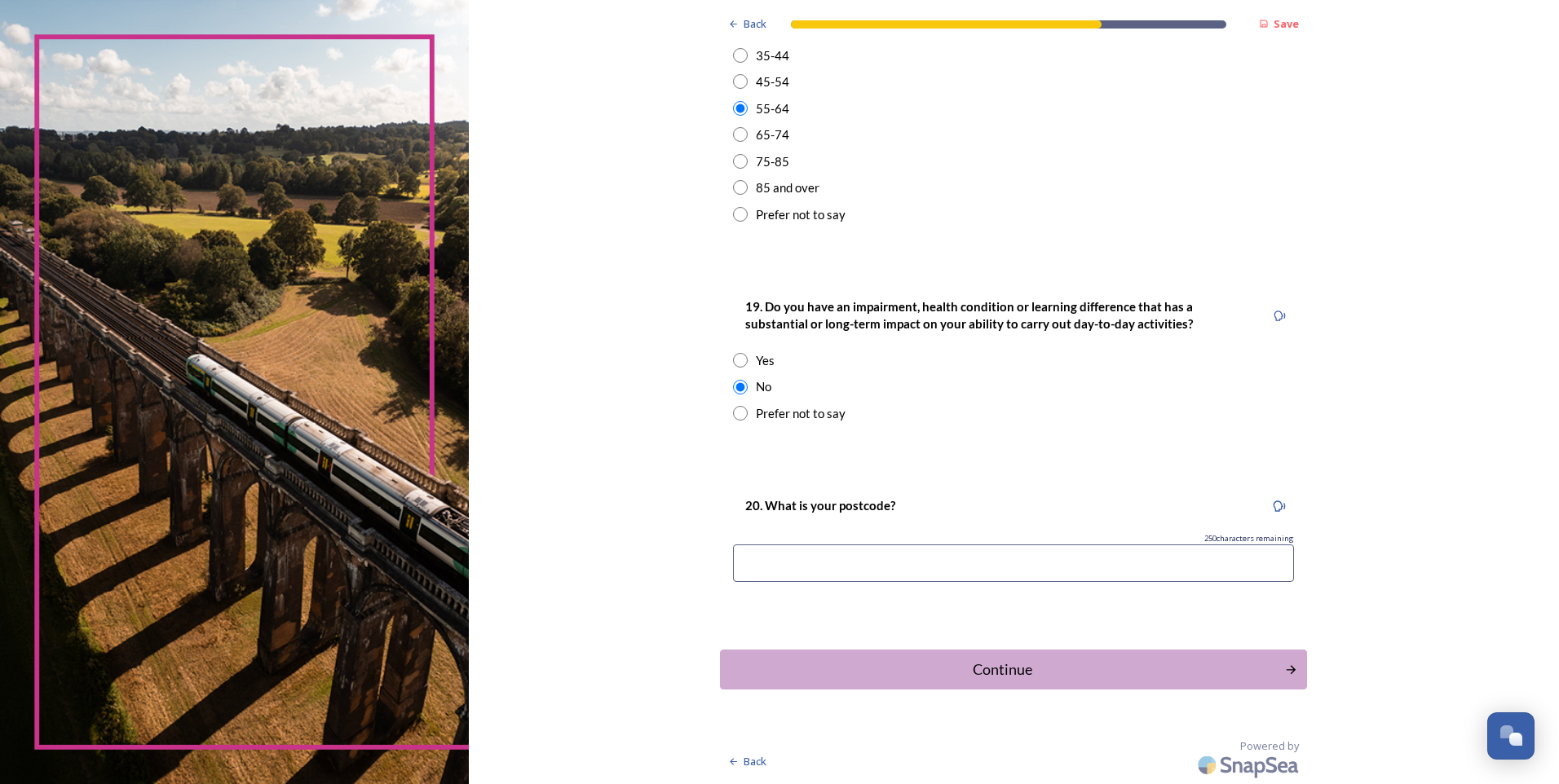
scroll to position [627, 0]
click at [856, 563] on input at bounding box center [1014, 563] width 561 height 38
type input "PO21 3ES"
drag, startPoint x: 1041, startPoint y: 679, endPoint x: 942, endPoint y: 631, distance: 110.0
click at [1042, 678] on div "Continue" at bounding box center [1002, 670] width 547 height 22
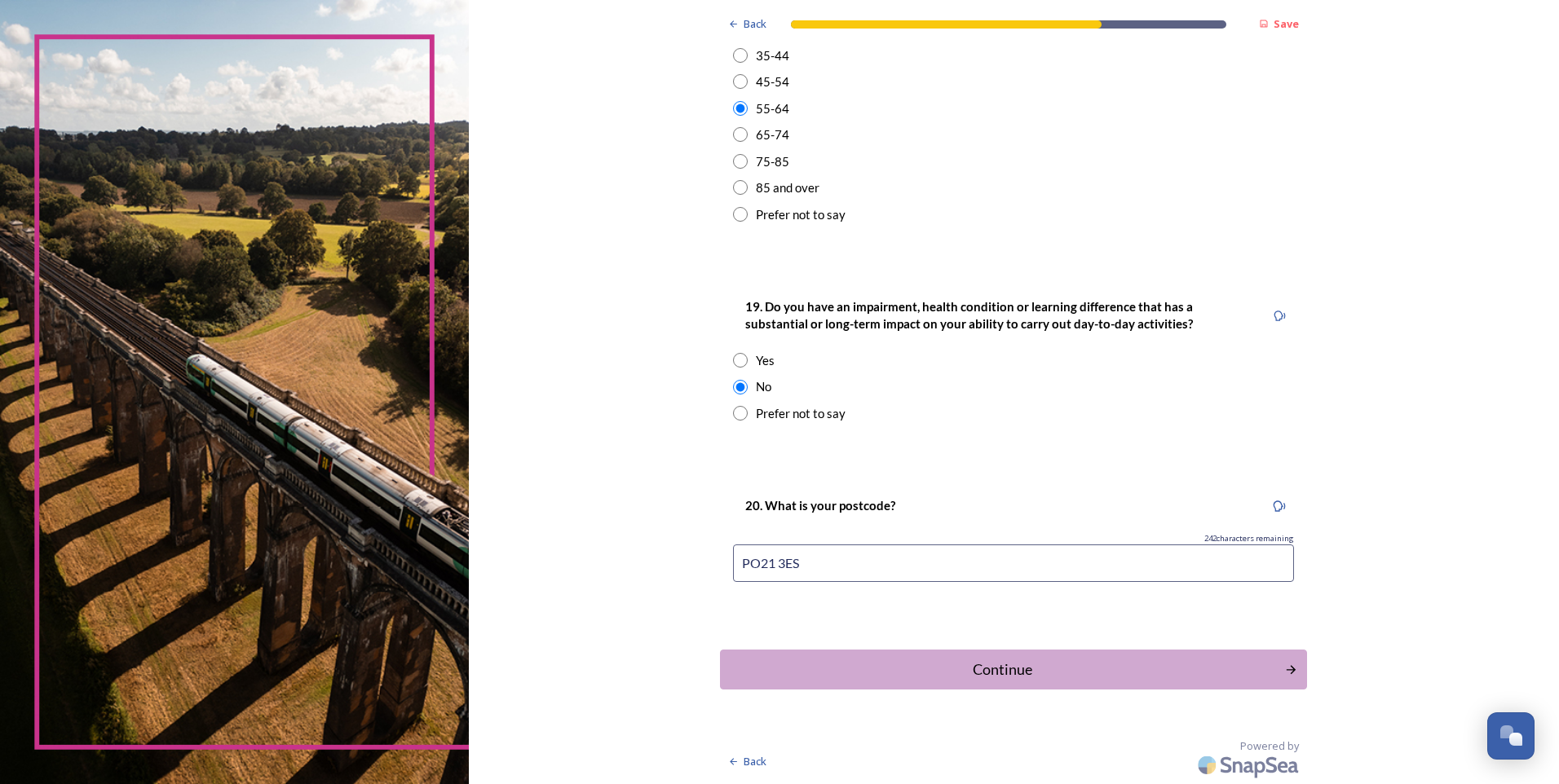
scroll to position [0, 0]
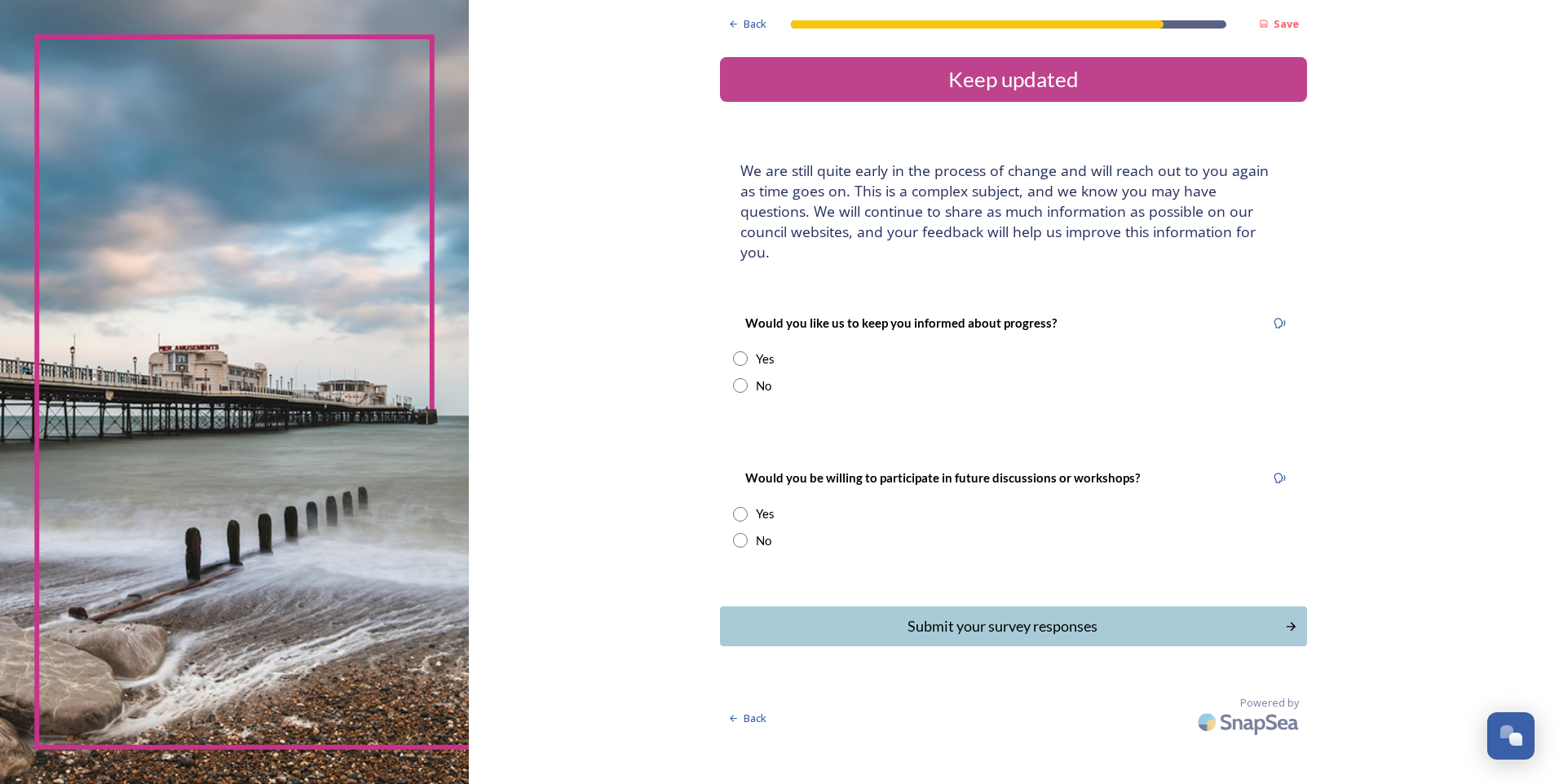
click at [740, 352] on input "radio" at bounding box center [741, 359] width 15 height 15
radio input "true"
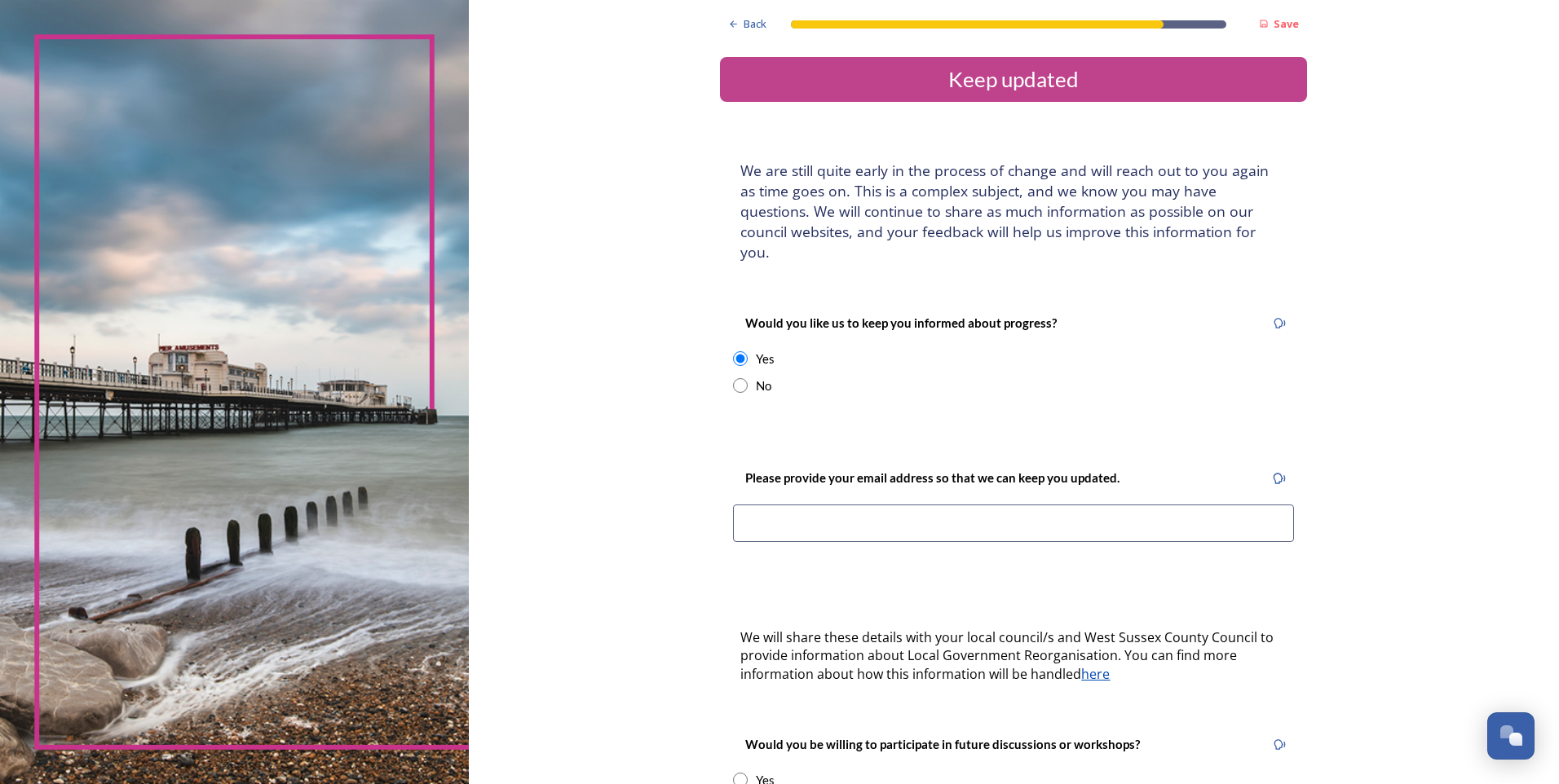
click at [809, 505] on input at bounding box center [1014, 524] width 561 height 38
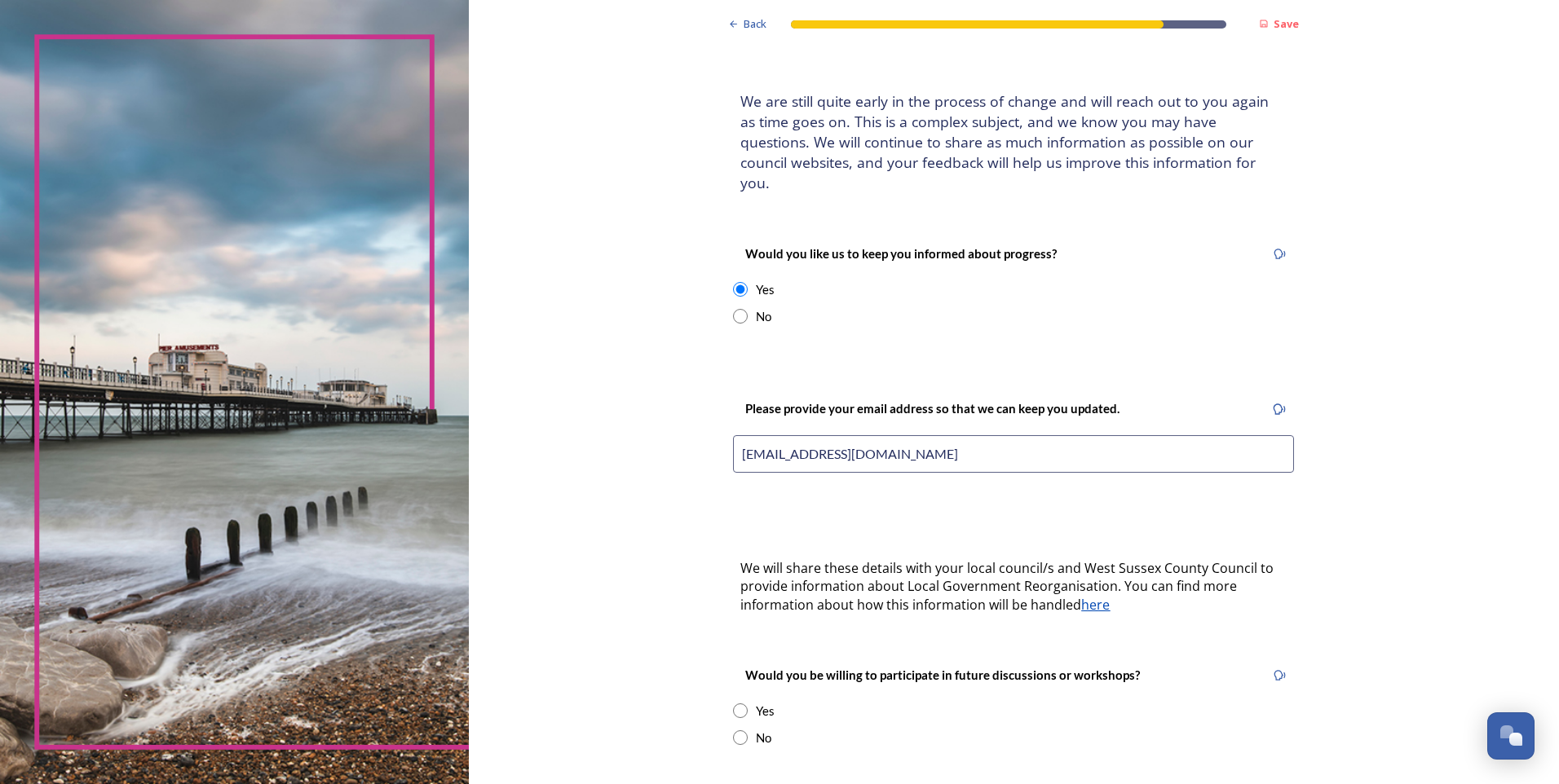
scroll to position [163, 0]
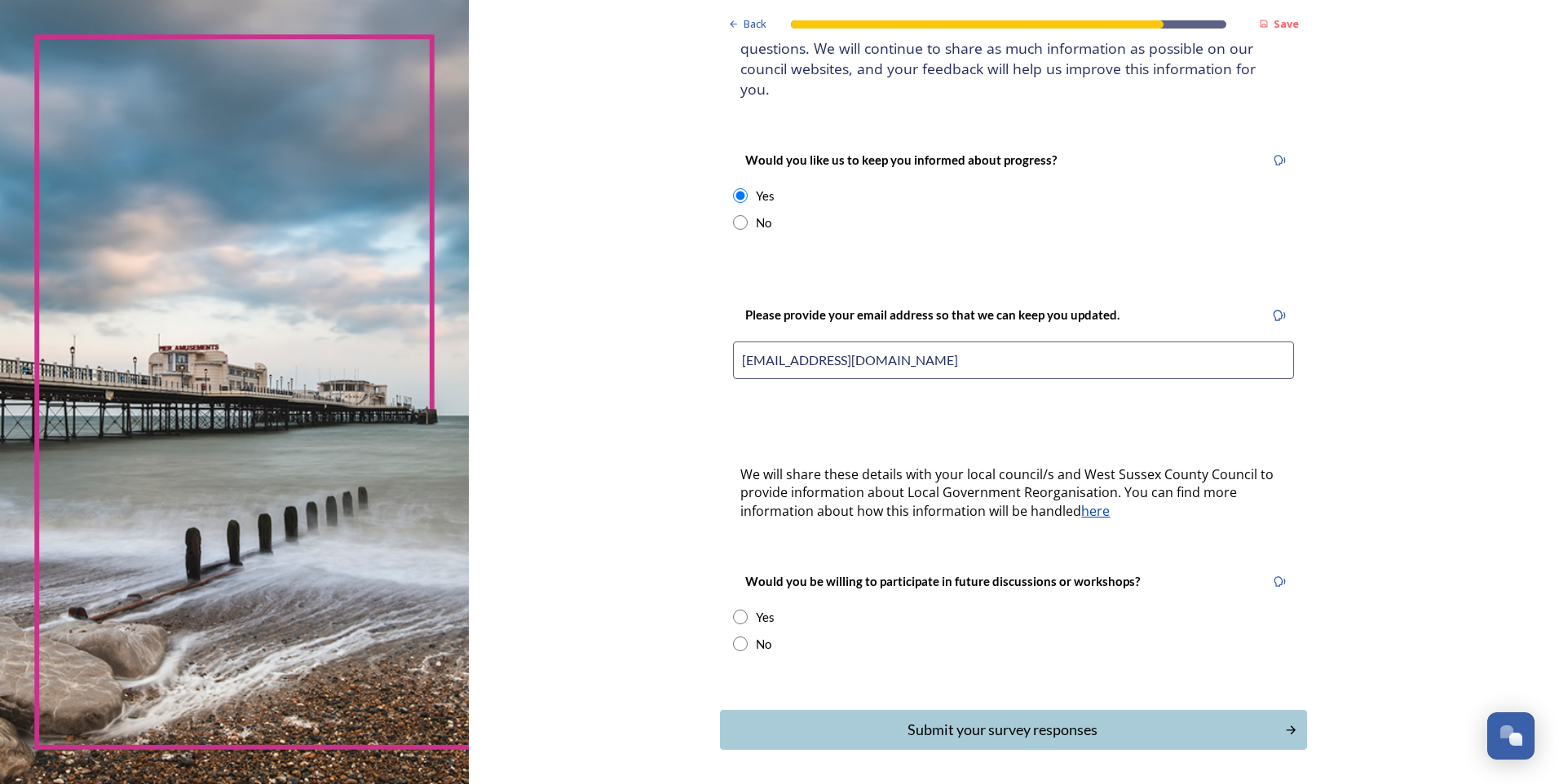
type input "suze-hill@sky.com"
click at [733, 610] on input "radio" at bounding box center [741, 617] width 15 height 15
radio input "true"
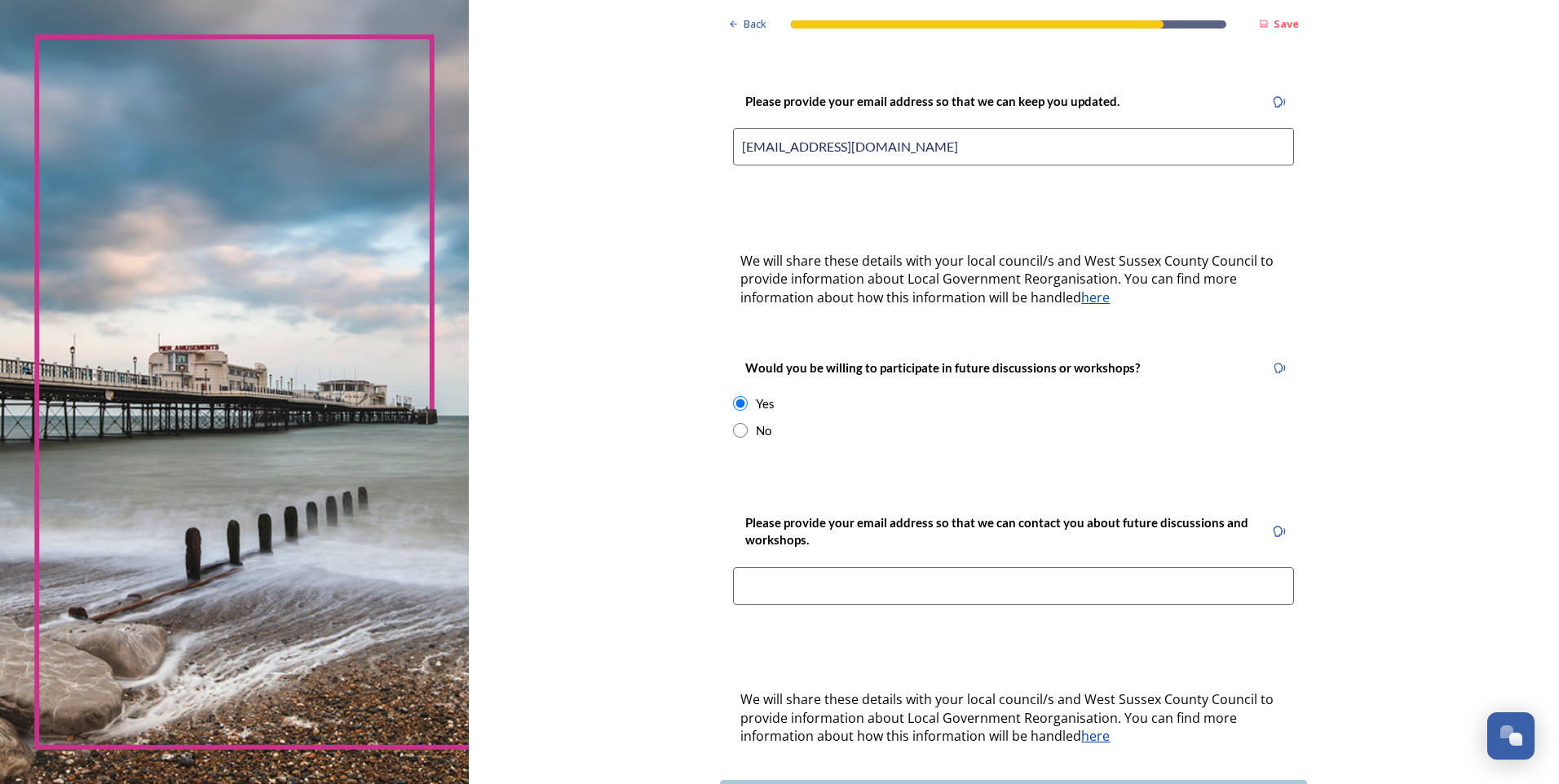
scroll to position [408, 0]
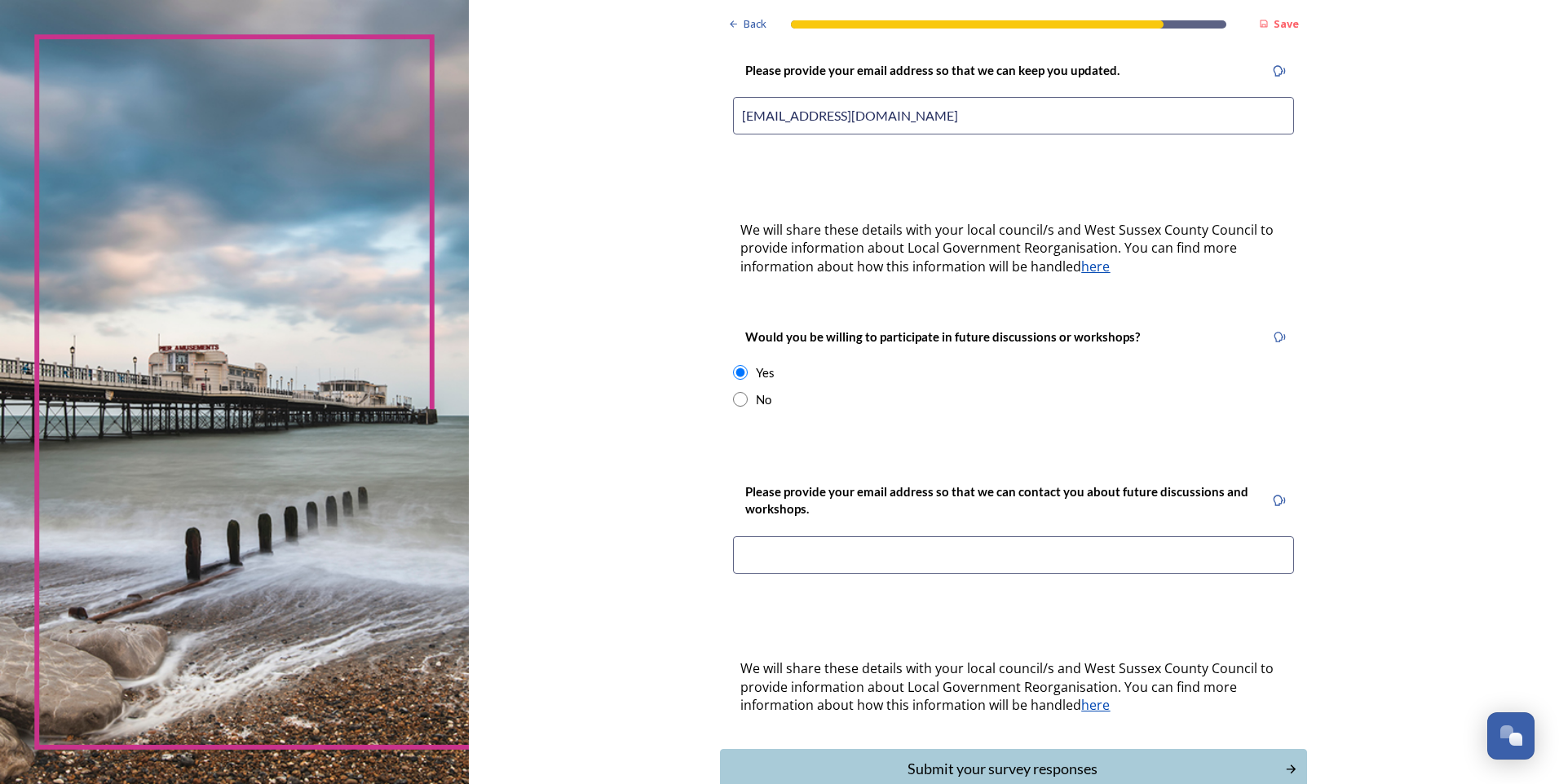
click at [848, 537] on input at bounding box center [1014, 555] width 561 height 38
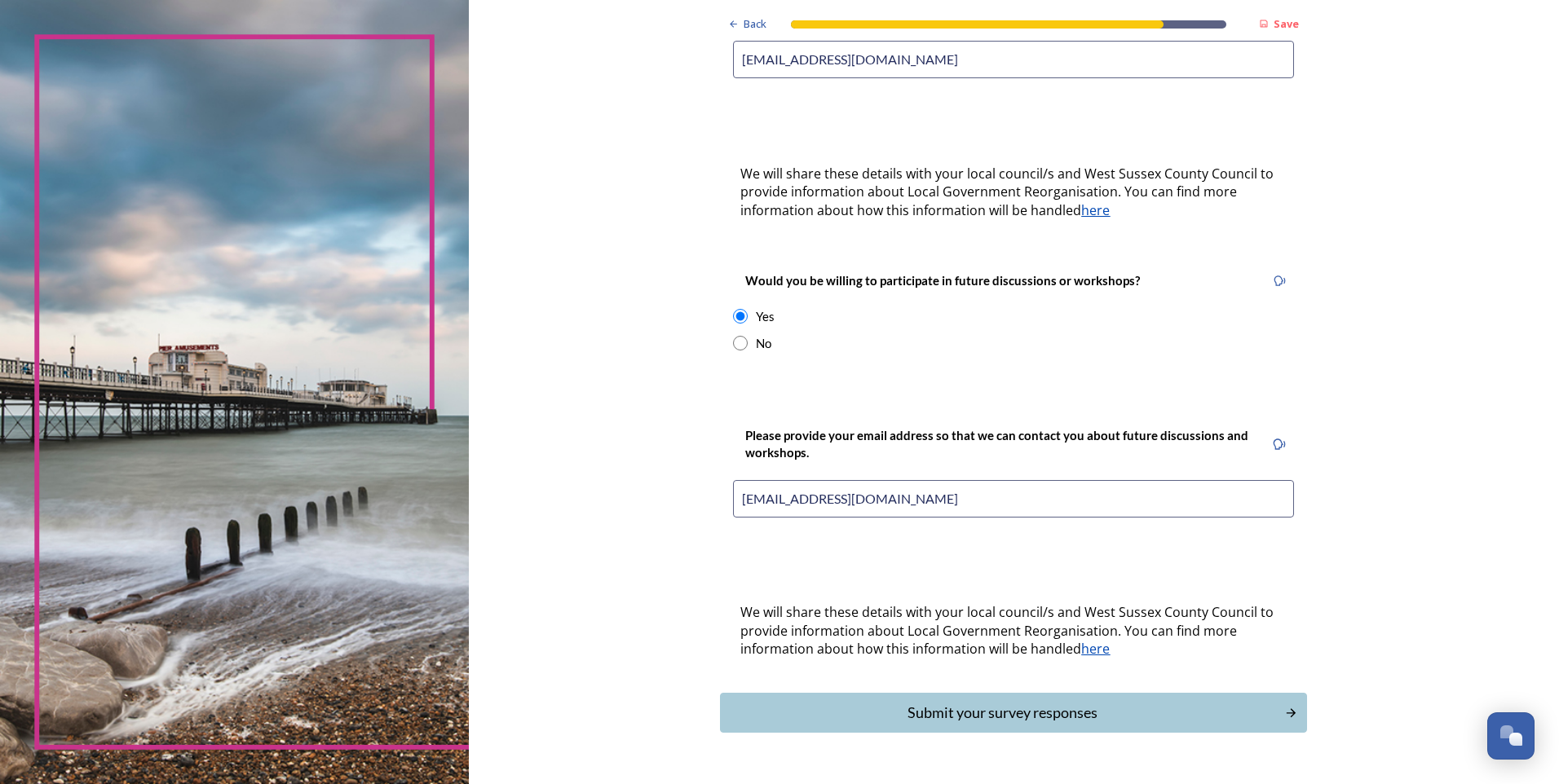
scroll to position [487, 0]
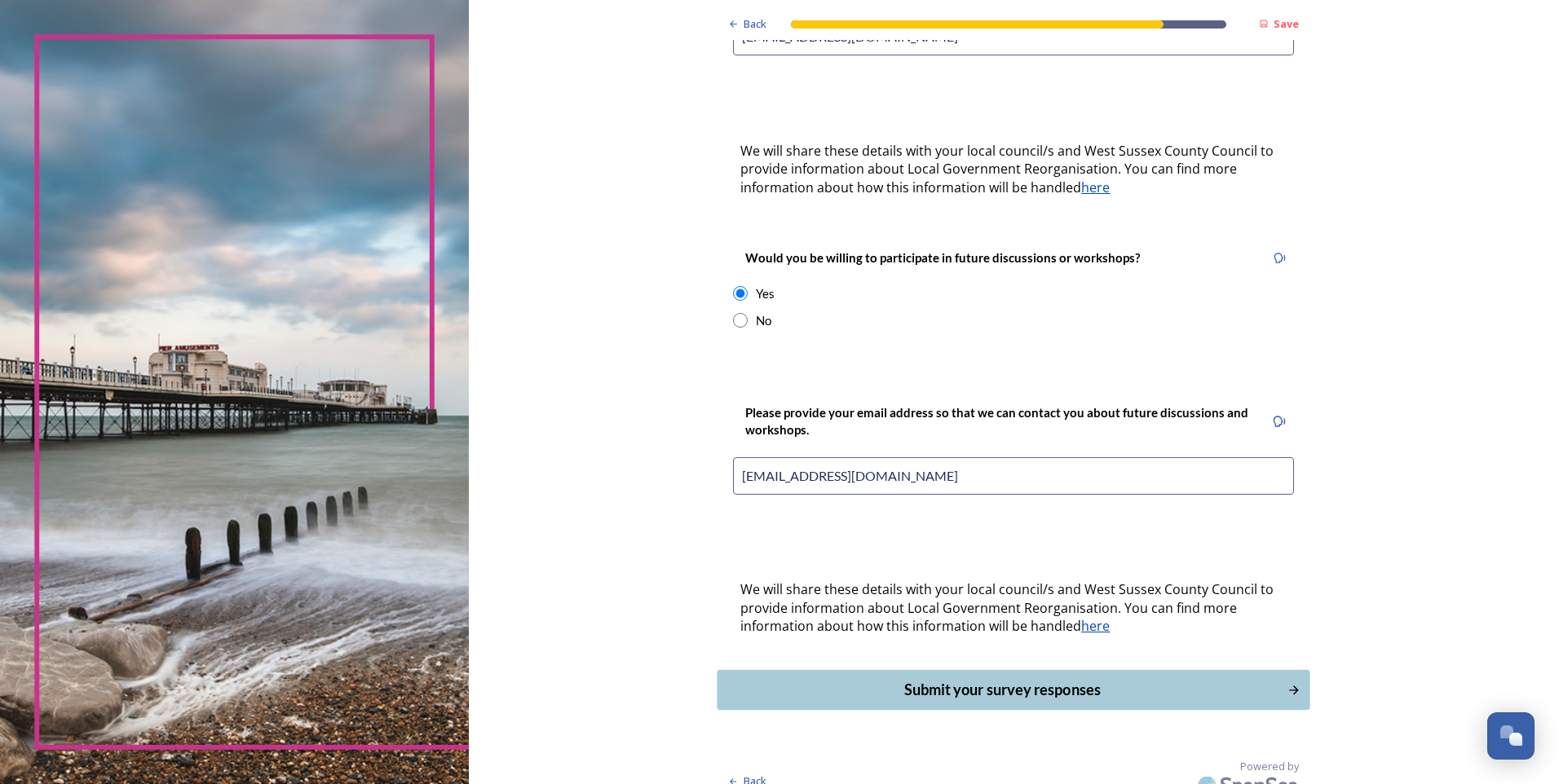
type input "suze-hill@sky.com"
drag, startPoint x: 1049, startPoint y: 672, endPoint x: 932, endPoint y: 638, distance: 121.8
click at [1041, 679] on div "Submit your survey responses" at bounding box center [1002, 690] width 547 height 22
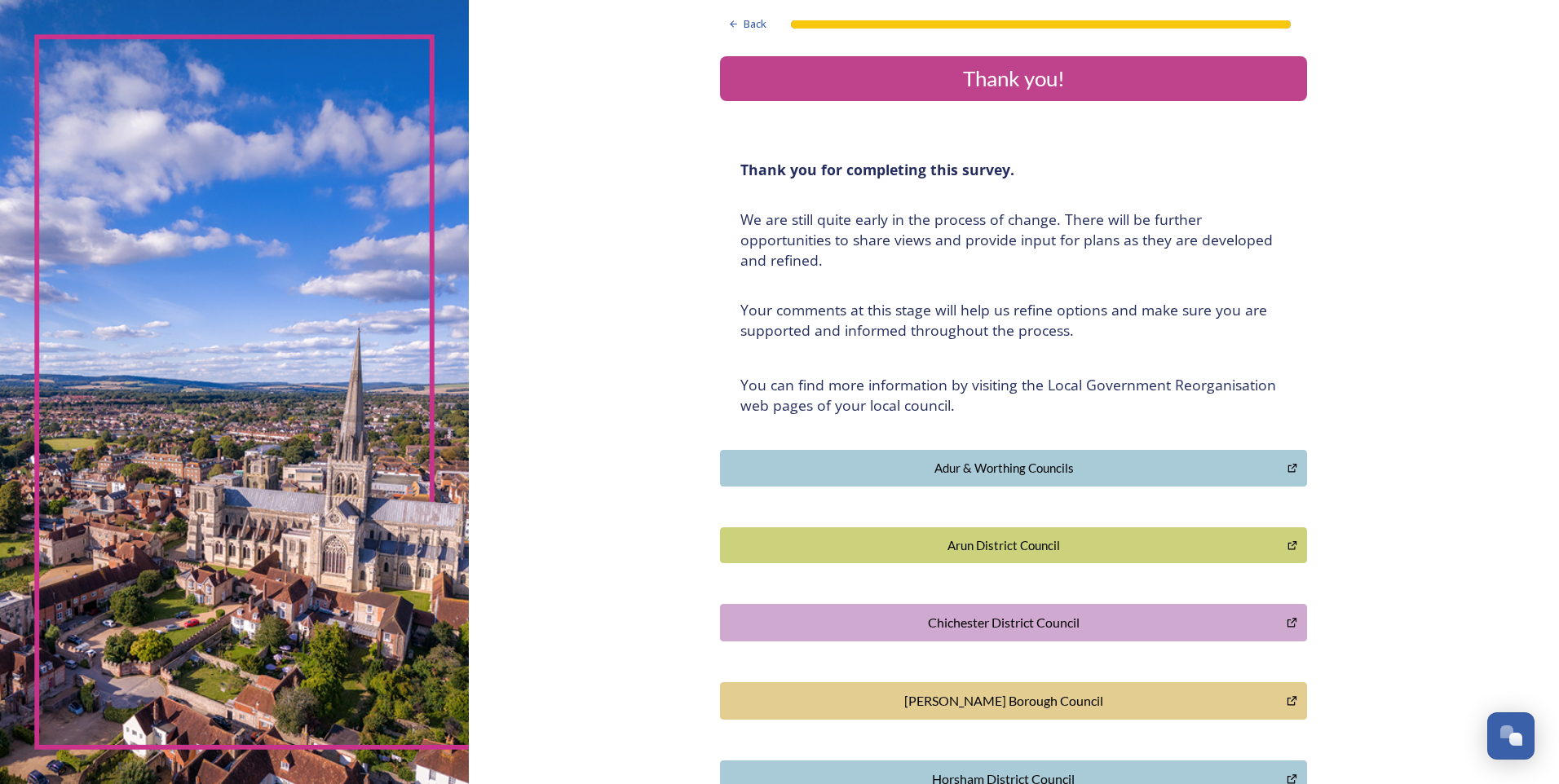
scroll to position [0, 0]
